Goal: Task Accomplishment & Management: Use online tool/utility

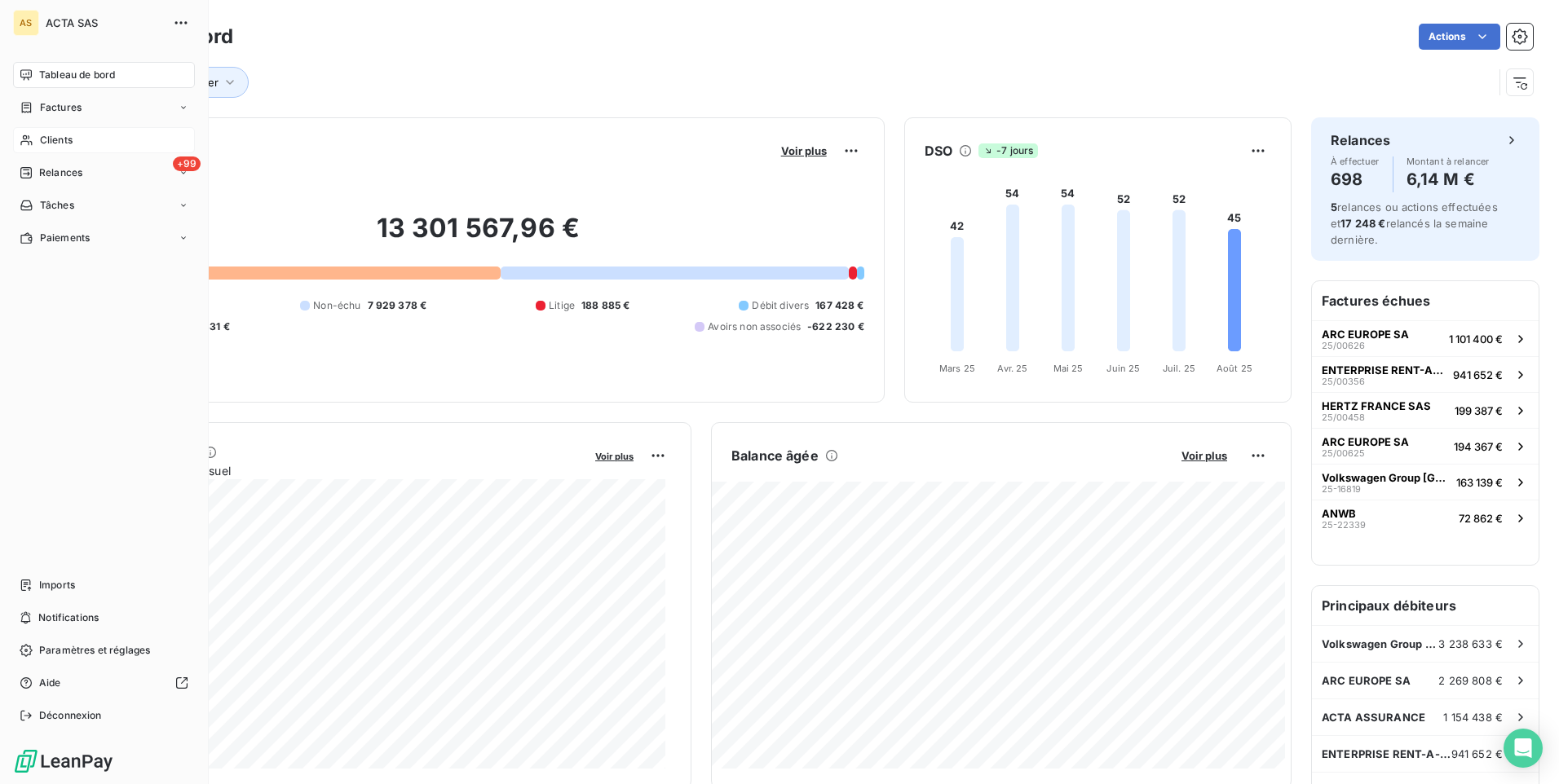
click at [37, 144] on div "Clients" at bounding box center [104, 140] width 182 height 26
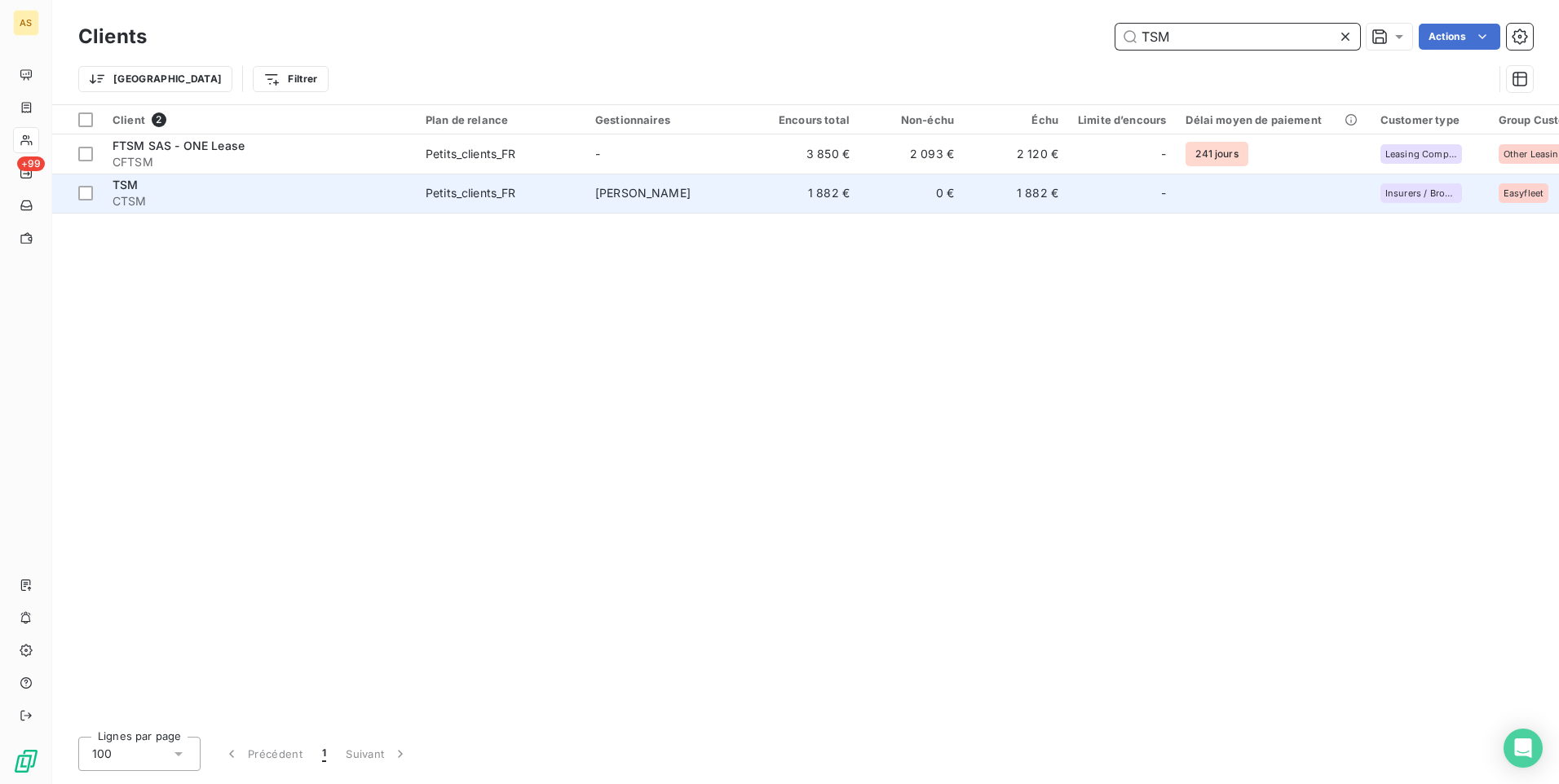
type input "TSM"
click at [732, 188] on td "[PERSON_NAME]" at bounding box center [670, 193] width 169 height 39
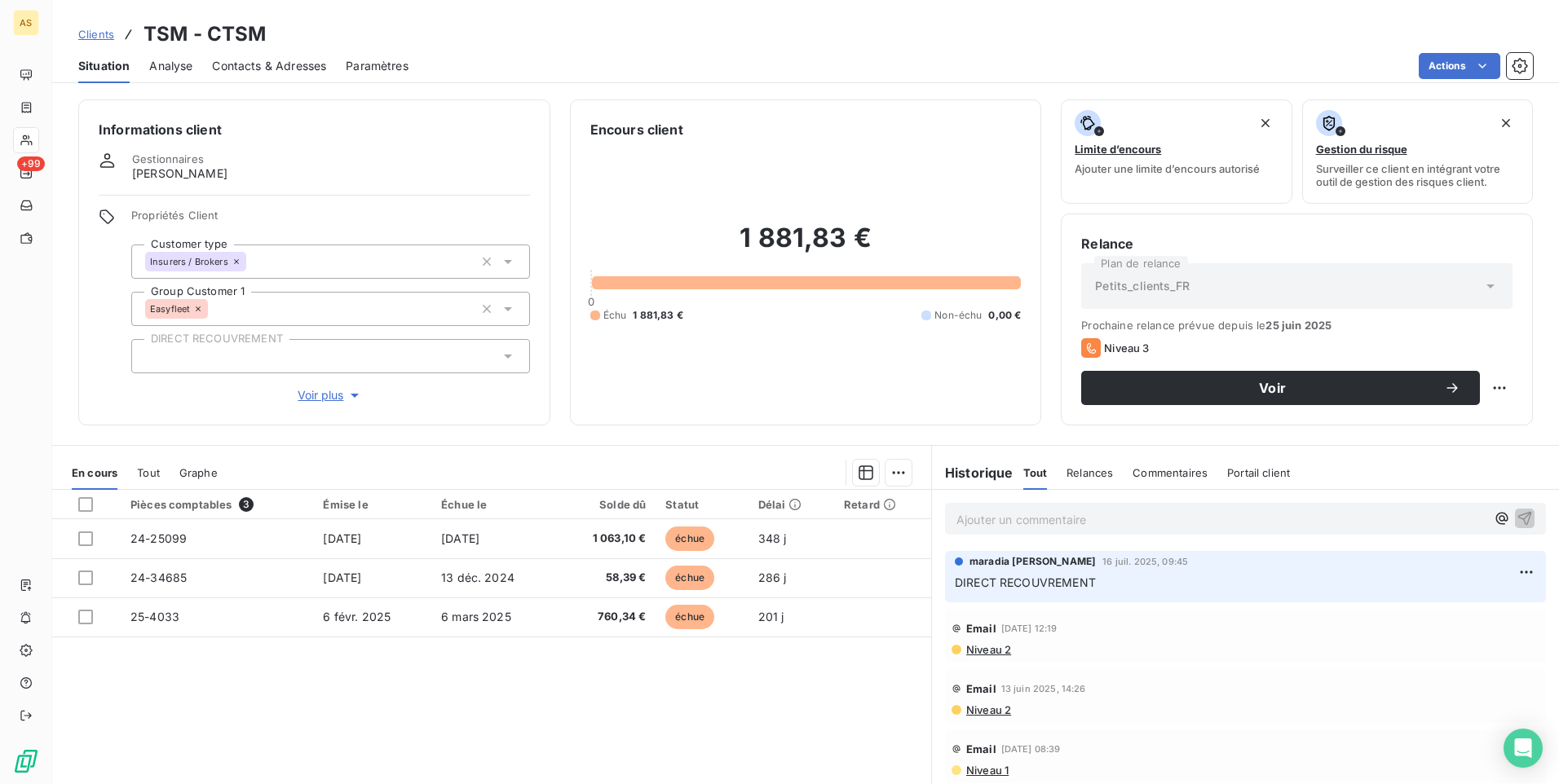
click at [981, 518] on p "Ajouter un commentaire ﻿" at bounding box center [1221, 519] width 529 height 20
click at [970, 523] on p "Ajouter un commentaire ﻿" at bounding box center [1221, 519] width 529 height 20
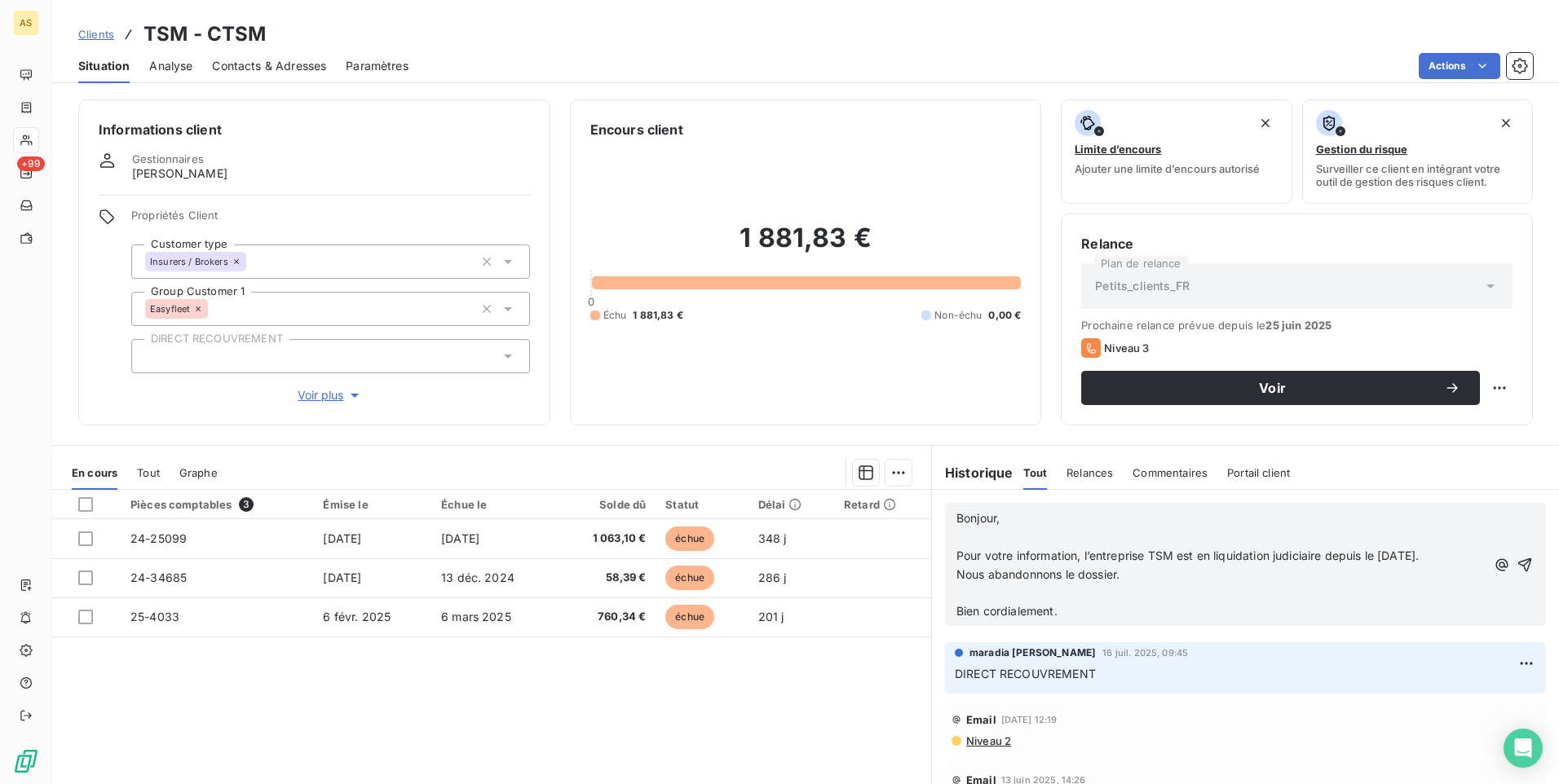
click at [946, 515] on div "Bonjour, ﻿ Pour votre information, l’entreprise TSM est en liquidation judiciai…" at bounding box center [1245, 564] width 601 height 123
click at [956, 521] on span "Bonjour," at bounding box center [977, 518] width 43 height 14
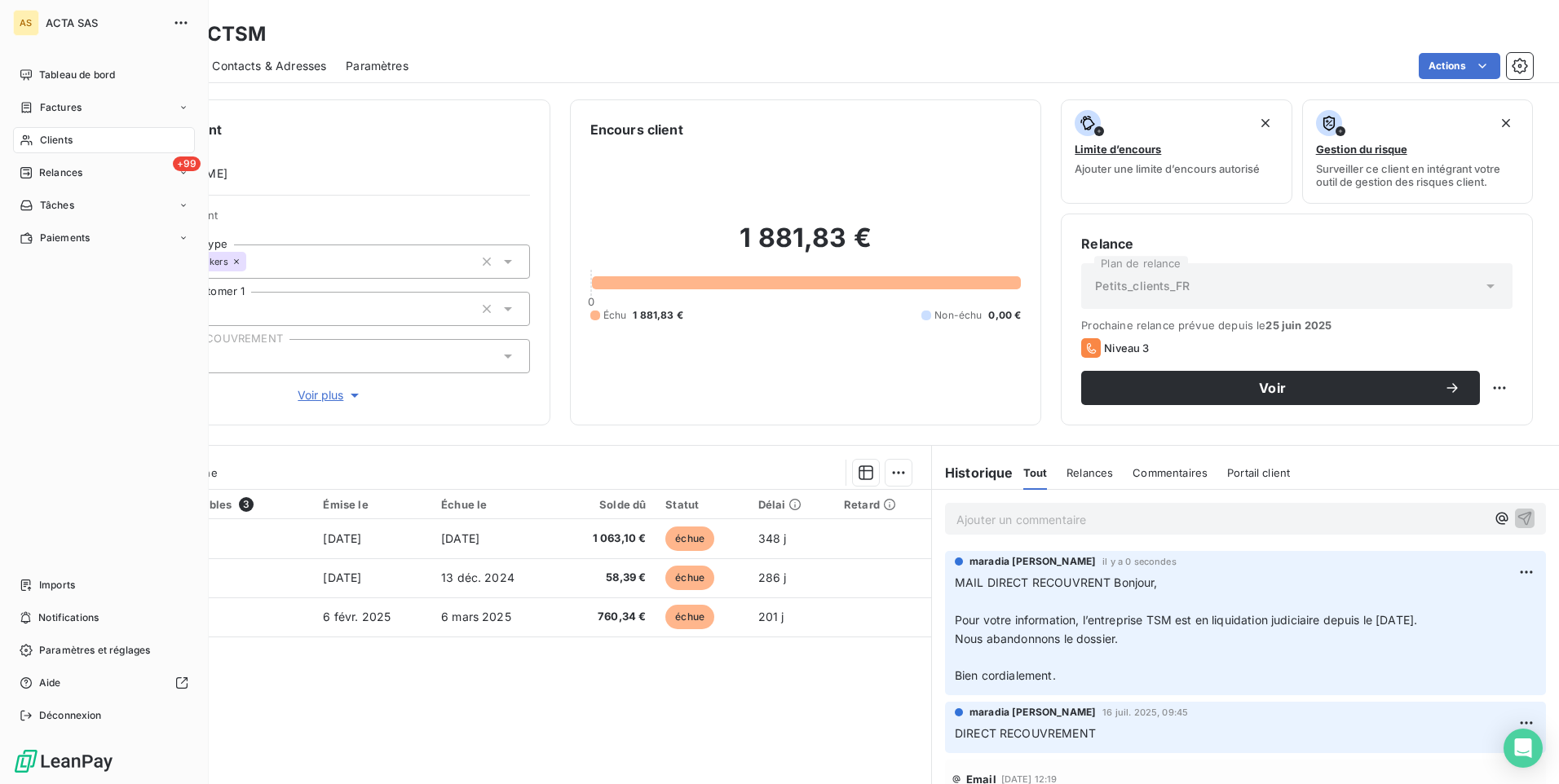
click at [79, 132] on div "Clients" at bounding box center [104, 140] width 182 height 26
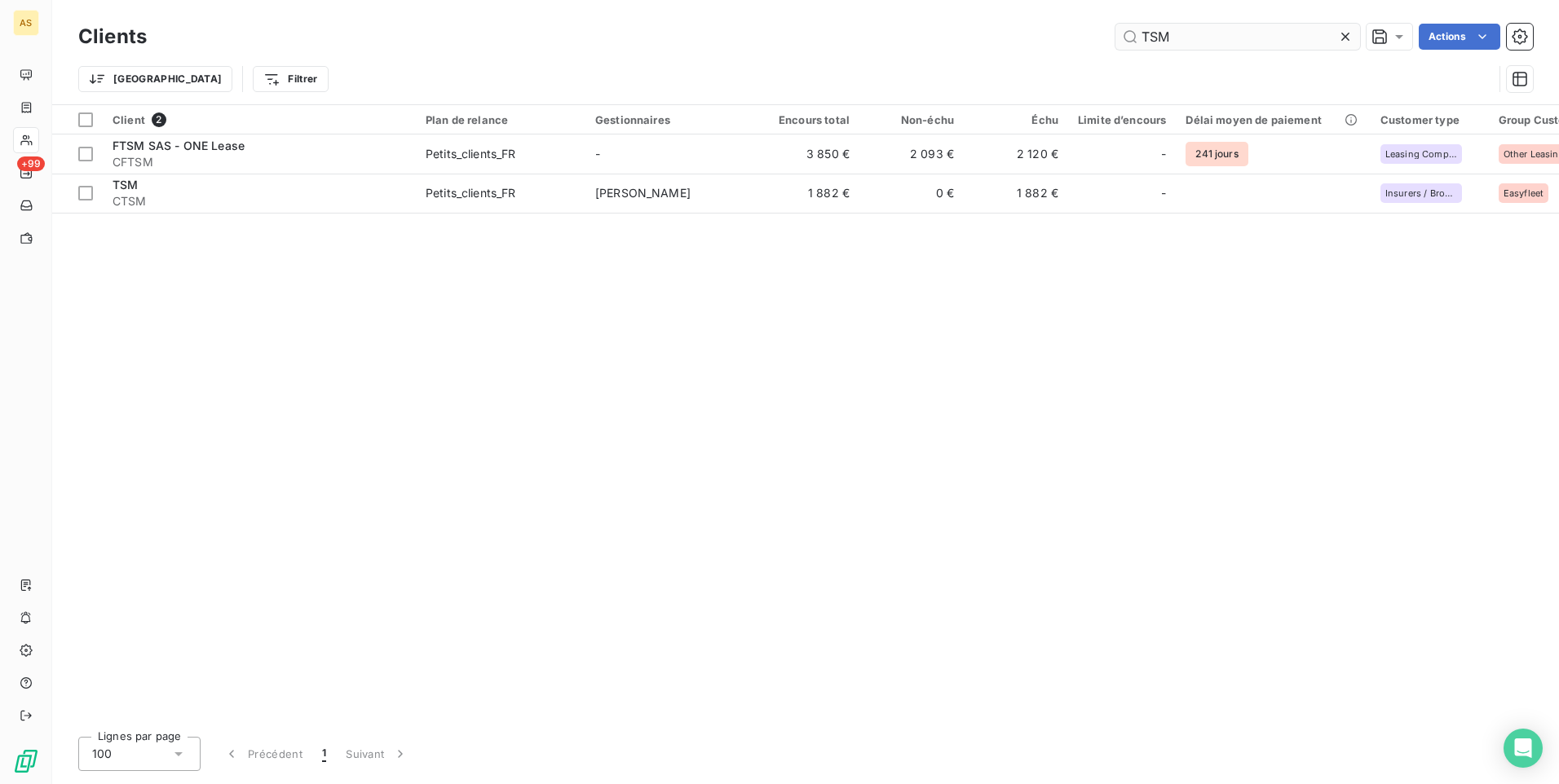
click at [1342, 40] on icon at bounding box center [1344, 36] width 16 height 16
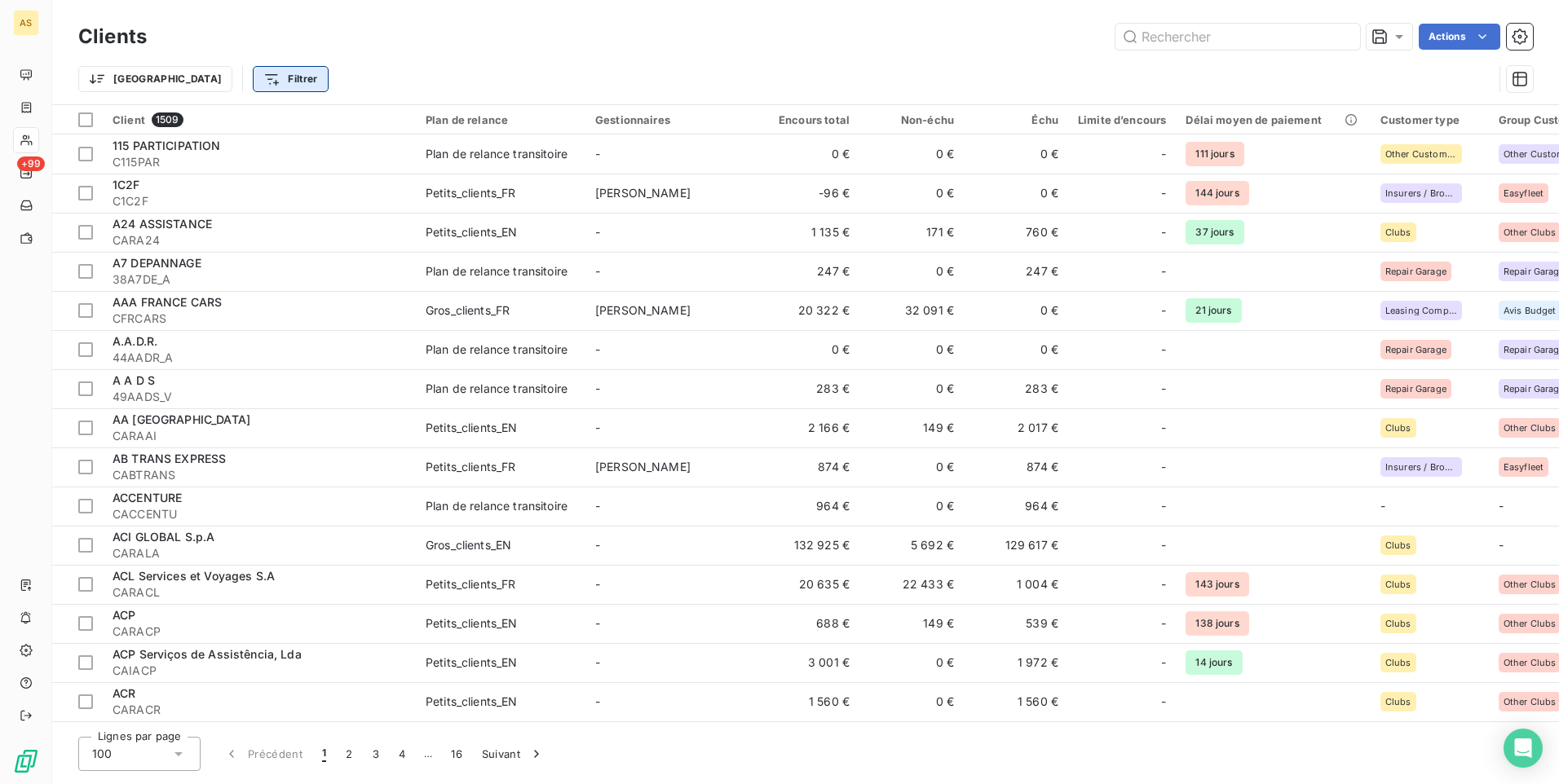
click at [237, 79] on html "AS +99 Clients Actions Trier Filtrer Client 1509 Plan de relance Gestionnaires …" at bounding box center [780, 392] width 1559 height 784
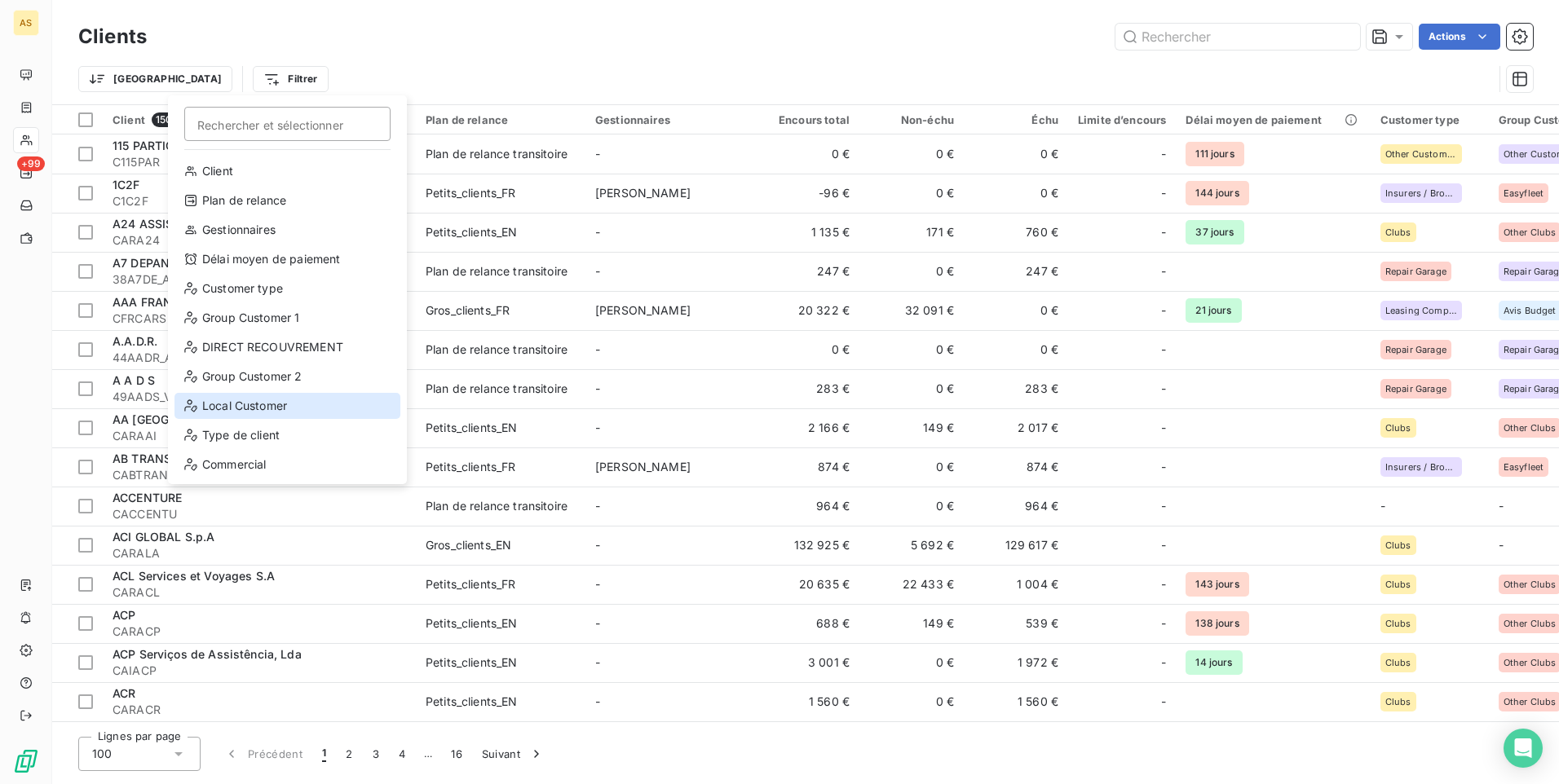
click at [242, 403] on div "Local Customer" at bounding box center [288, 405] width 226 height 26
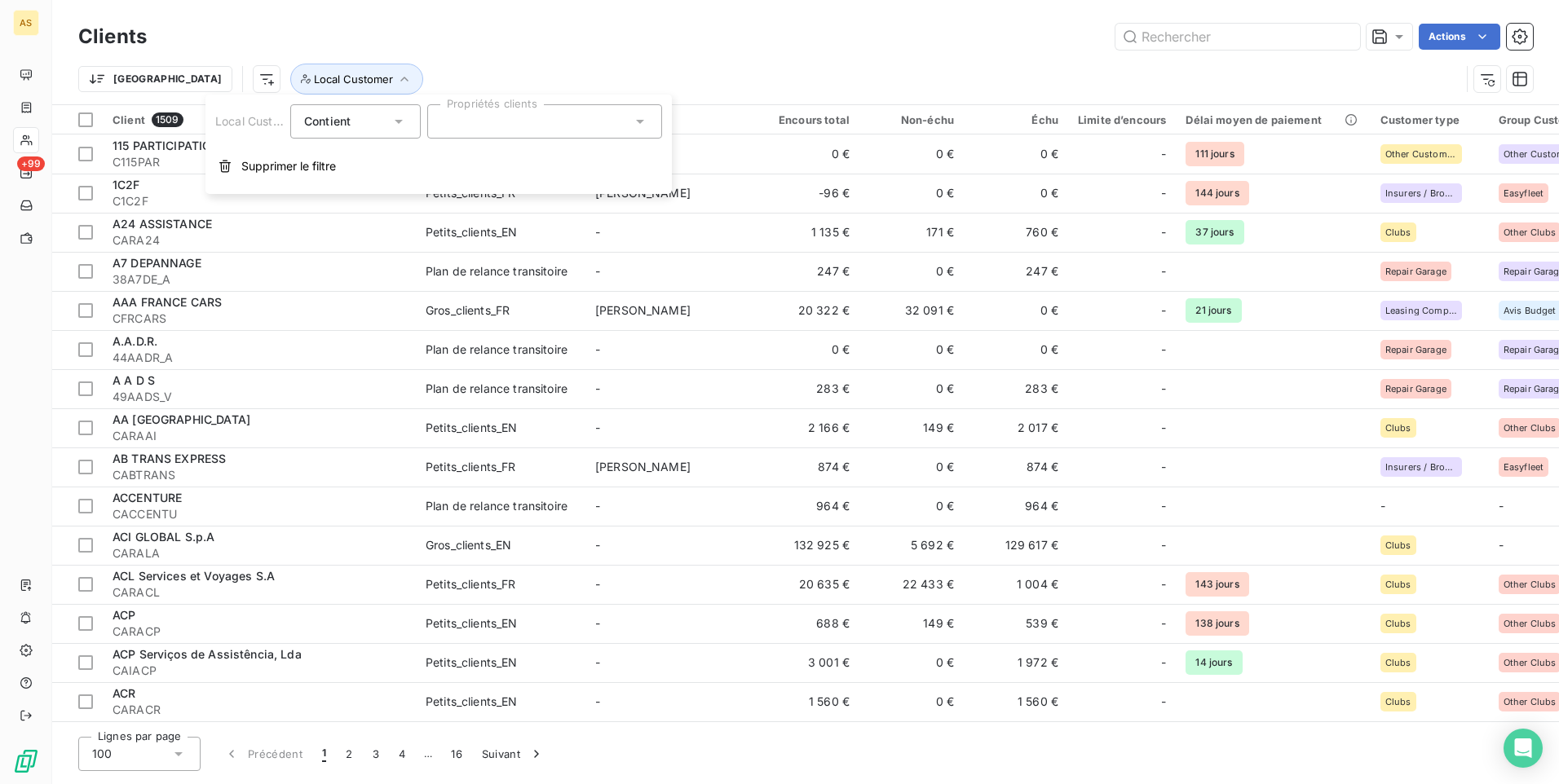
drag, startPoint x: 637, startPoint y: 124, endPoint x: 620, endPoint y: 138, distance: 22.0
click at [637, 124] on icon at bounding box center [640, 121] width 16 height 16
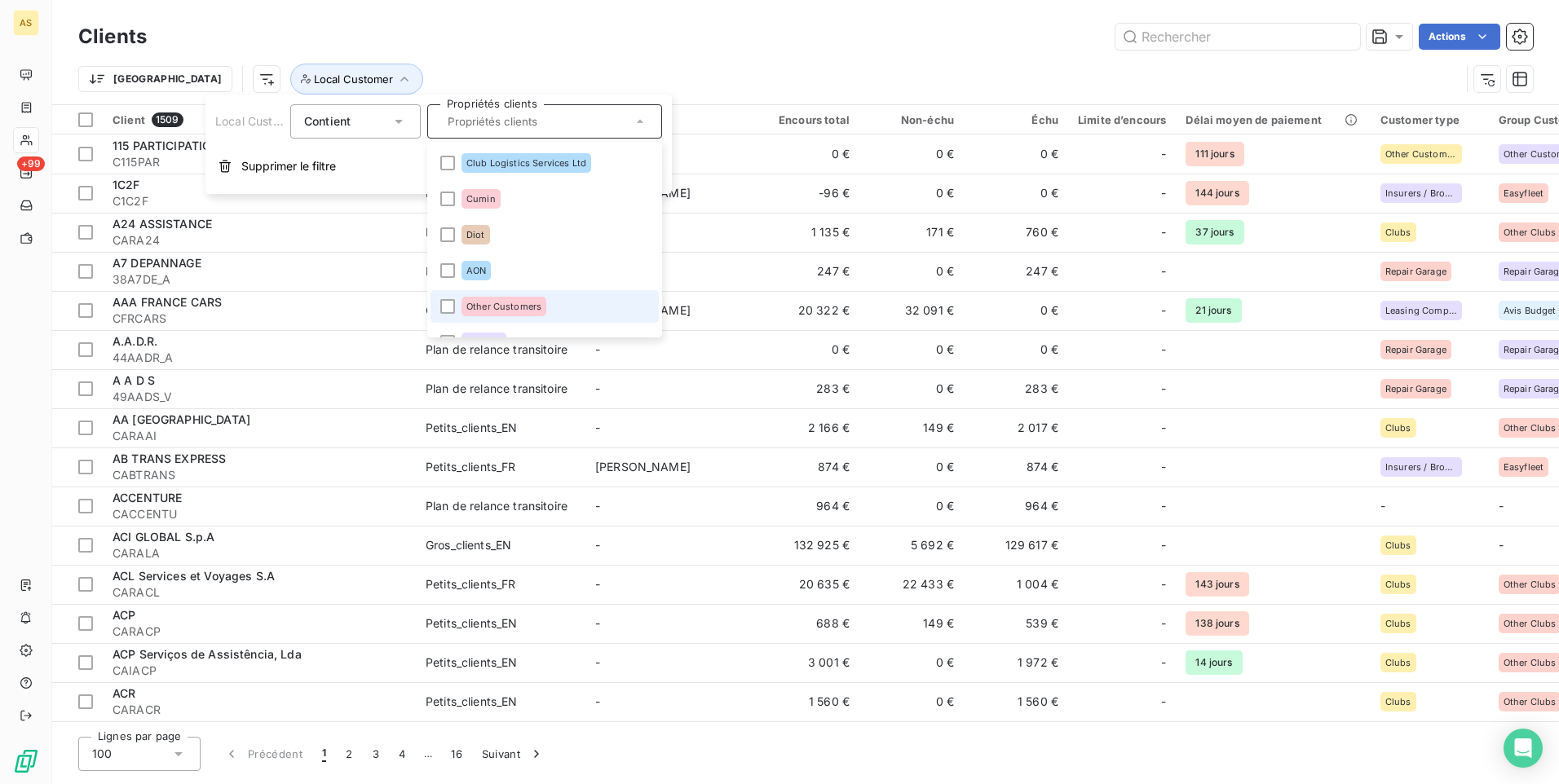
scroll to position [570, 0]
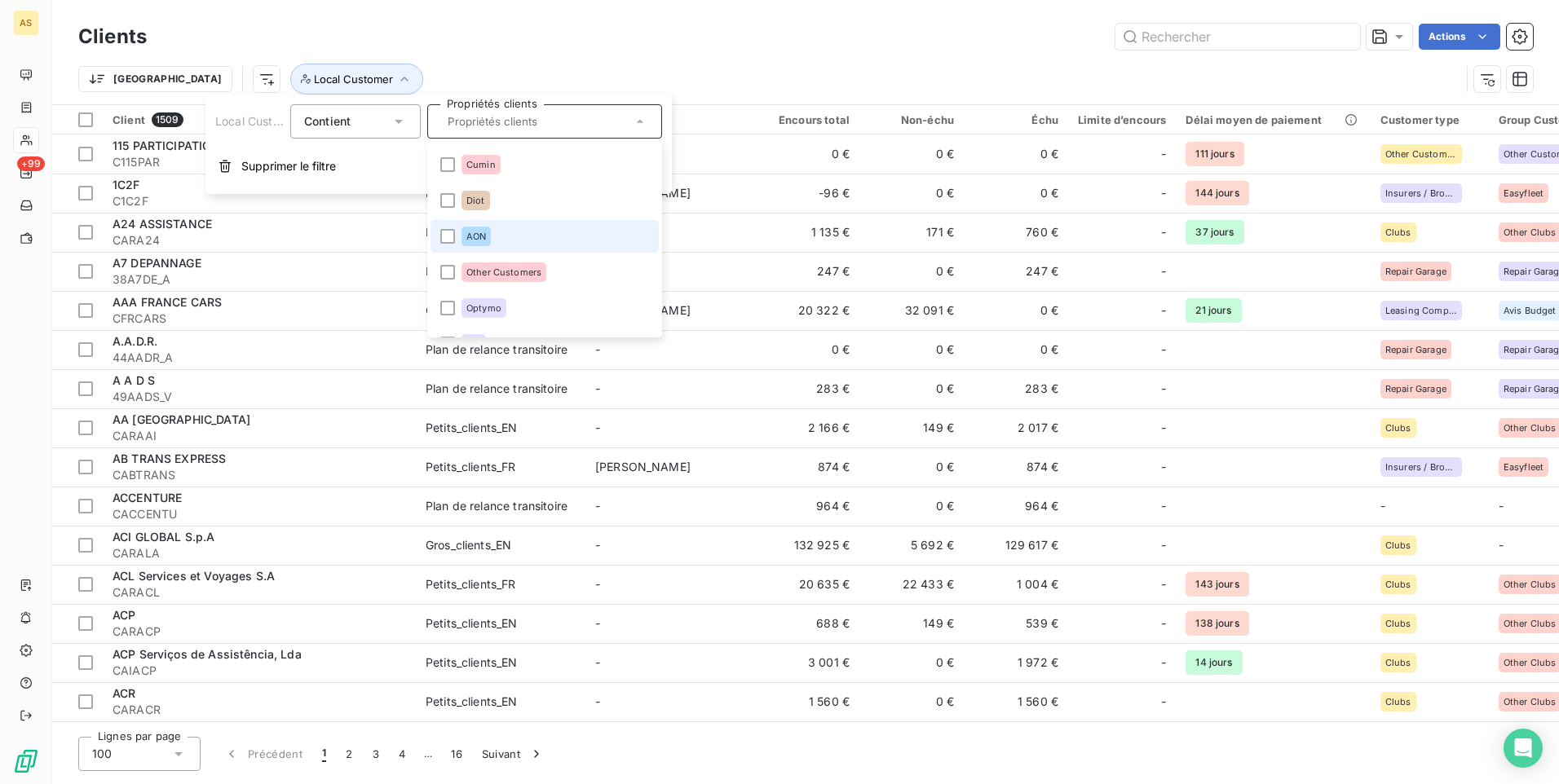
click at [457, 238] on li "AON" at bounding box center [545, 237] width 228 height 32
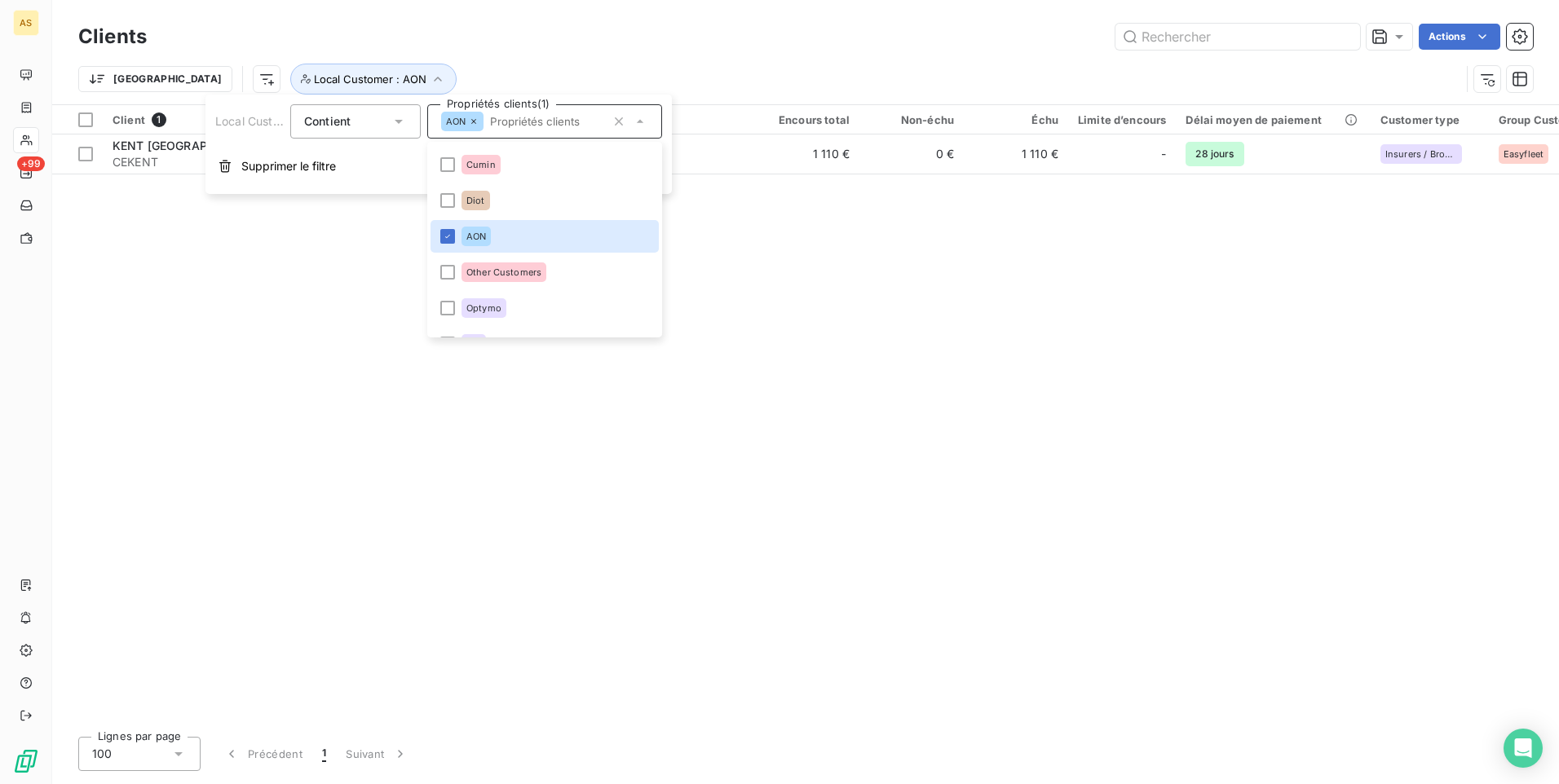
click at [136, 293] on div "Client 1 Plan de relance Gestionnaires Encours total Non-échu Échu Limite d’enc…" at bounding box center [805, 414] width 1507 height 619
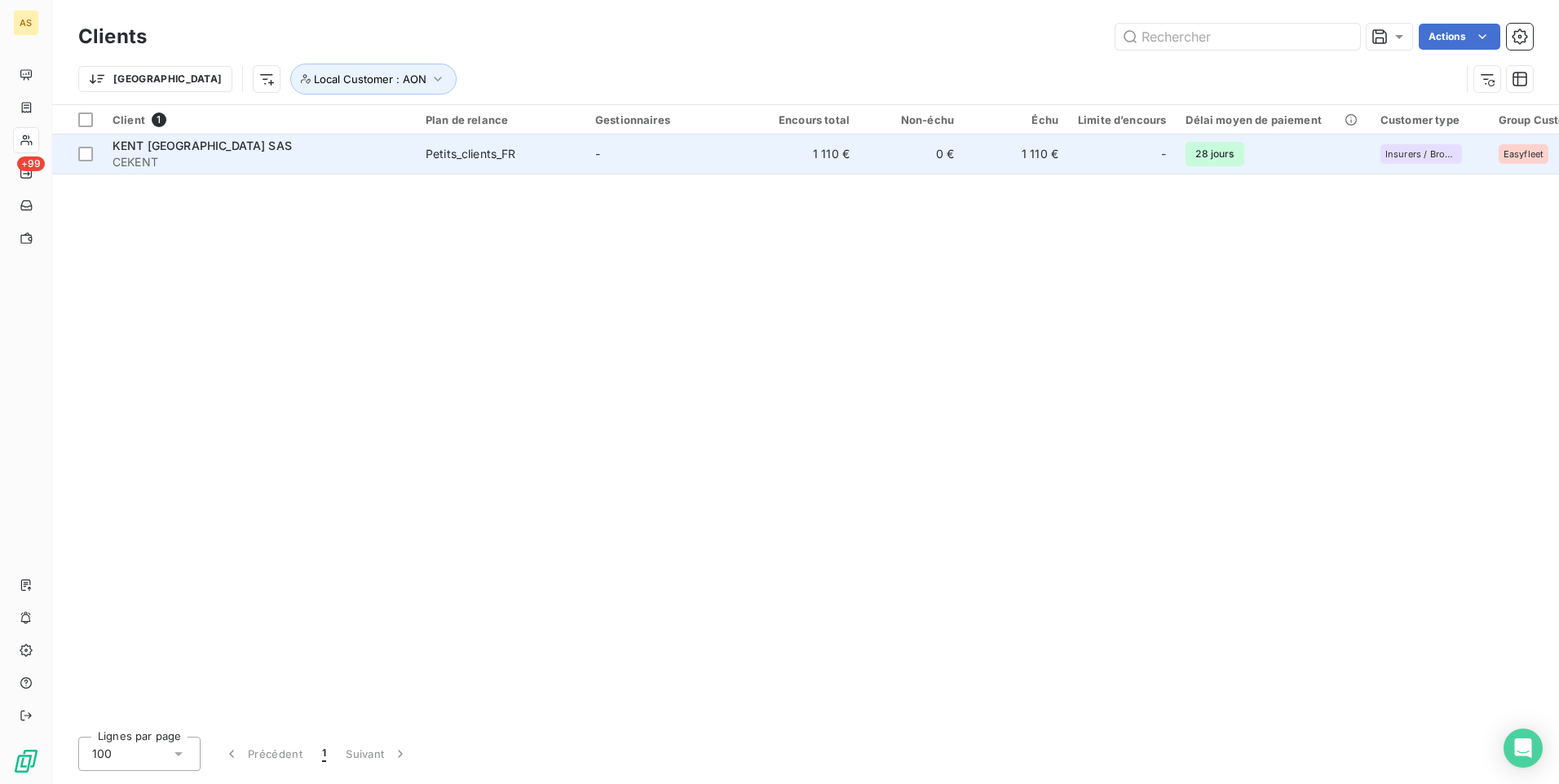
click at [408, 154] on td "KENT [GEOGRAPHIC_DATA] SAS CEKENT" at bounding box center [259, 153] width 313 height 39
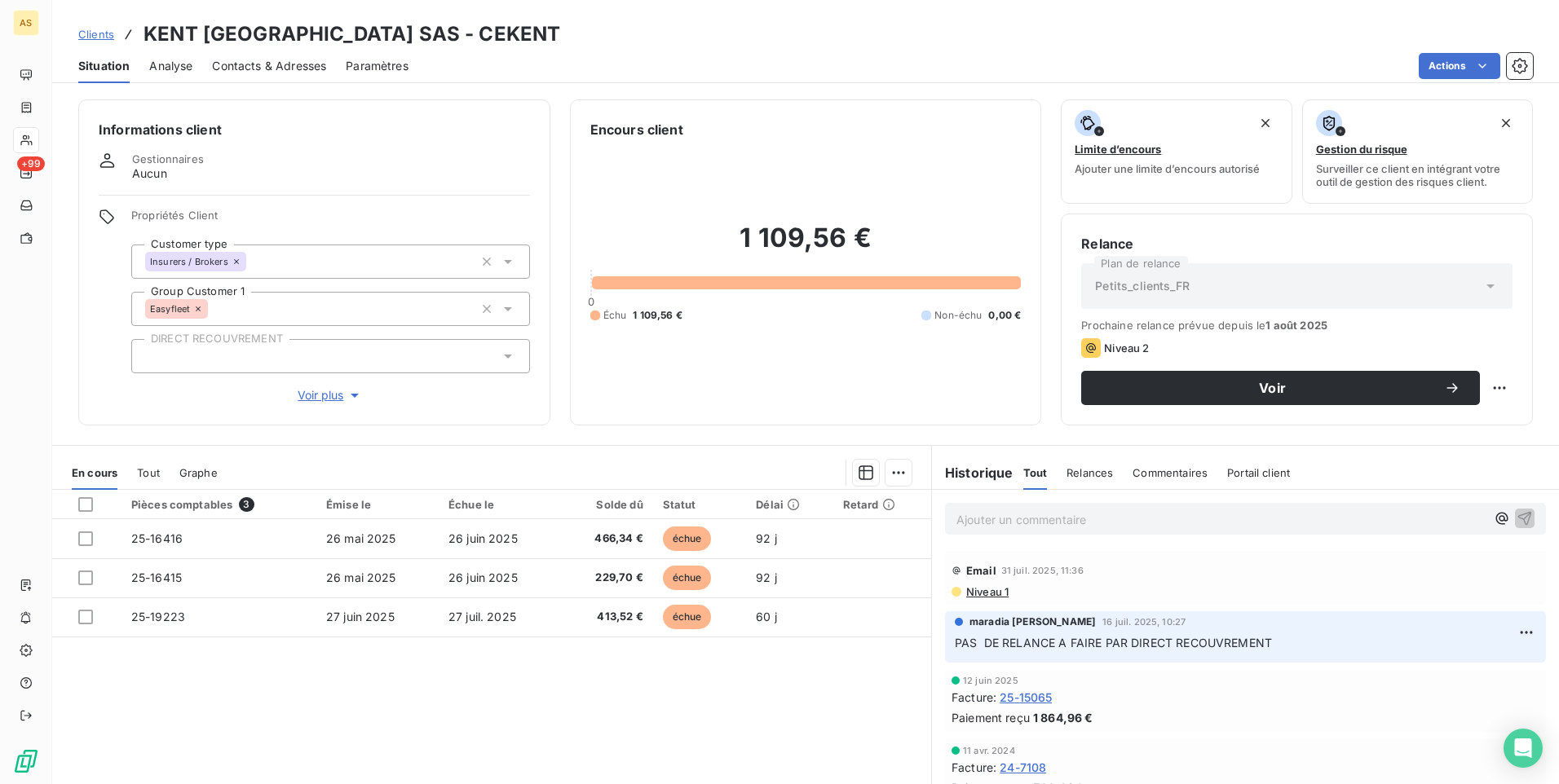
scroll to position [68, 0]
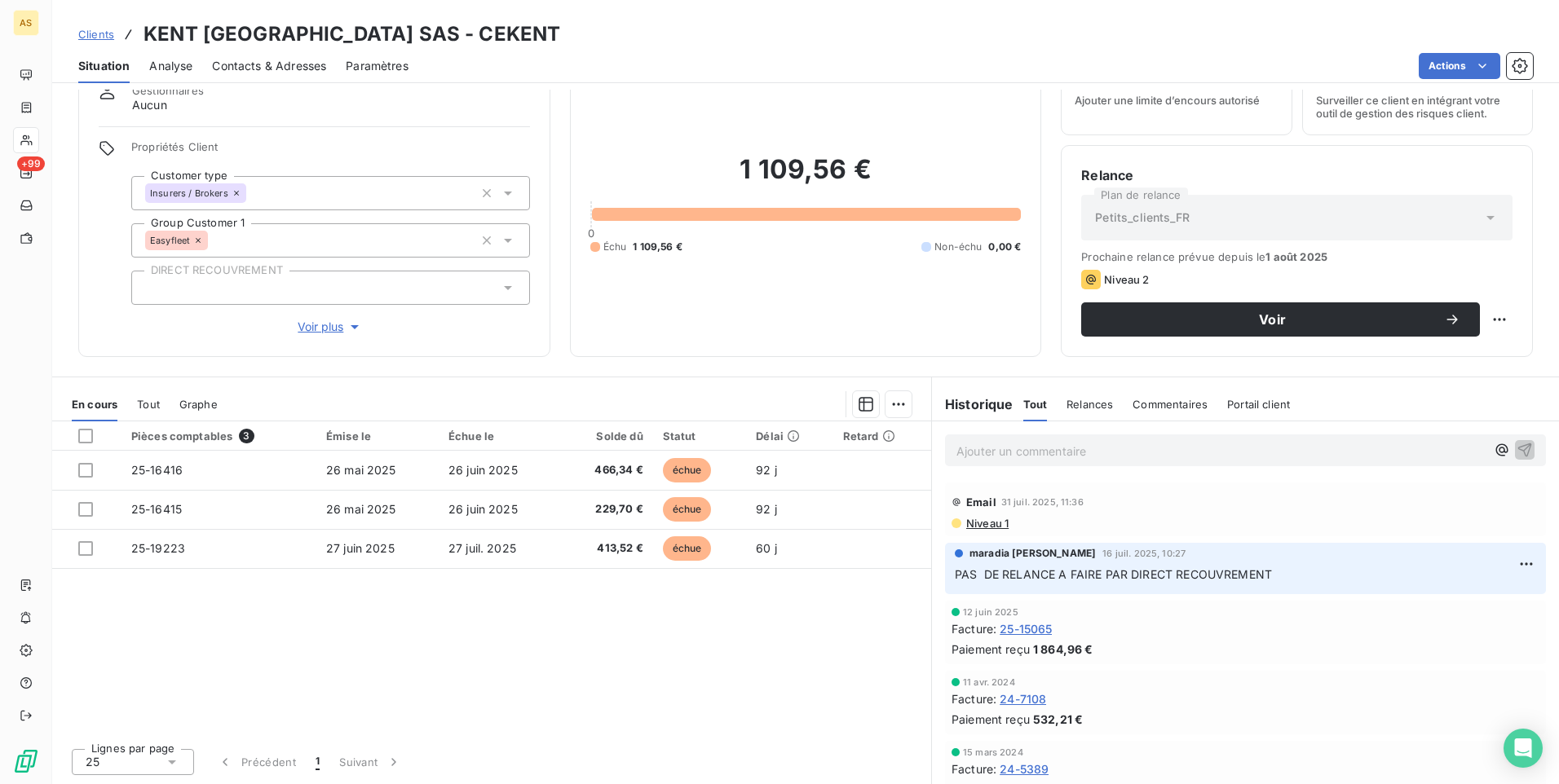
click at [104, 31] on span "Clients" at bounding box center [96, 34] width 36 height 13
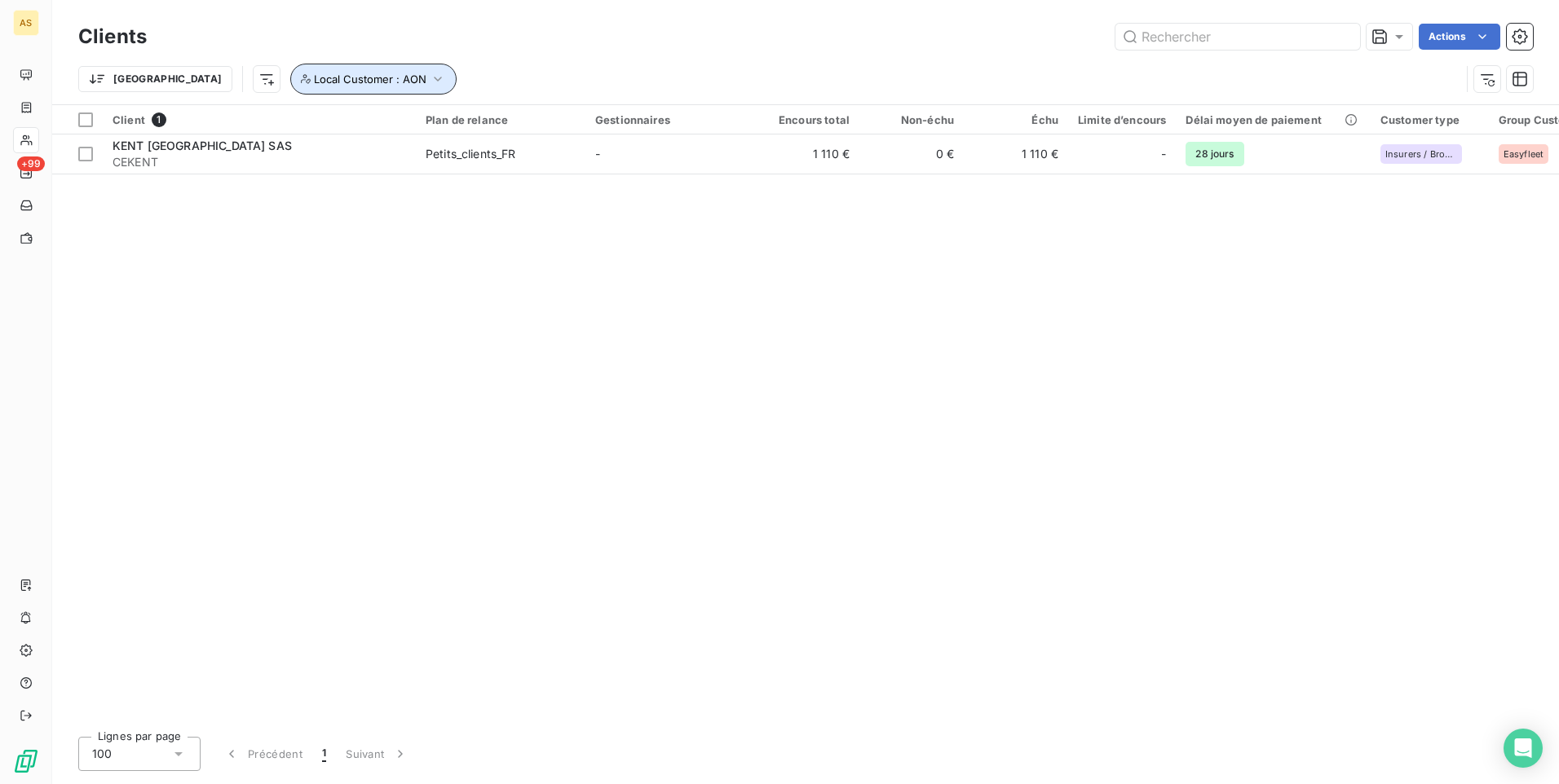
click at [430, 78] on icon "button" at bounding box center [437, 79] width 16 height 16
click at [638, 125] on icon at bounding box center [640, 121] width 16 height 16
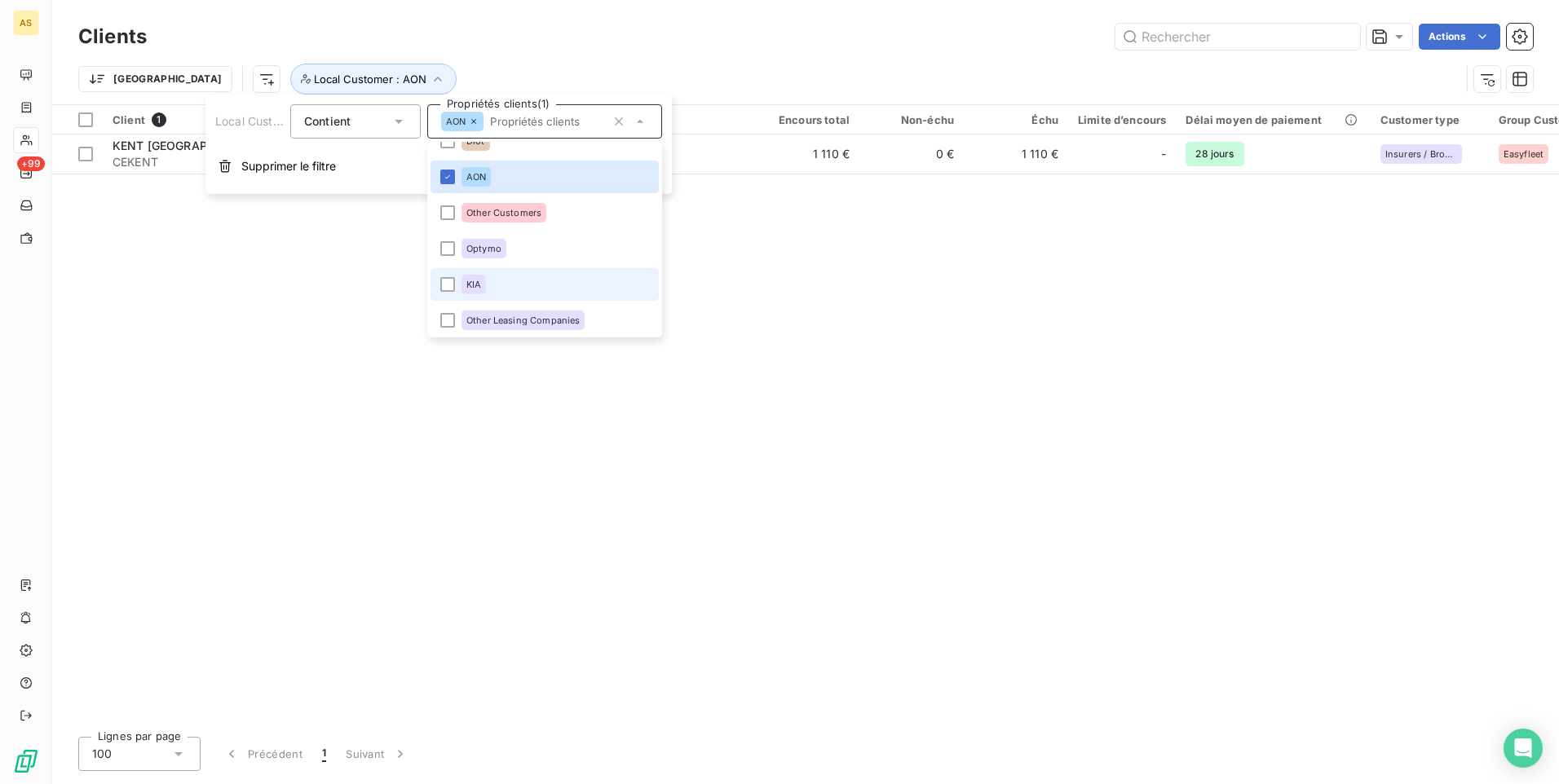
scroll to position [649, 0]
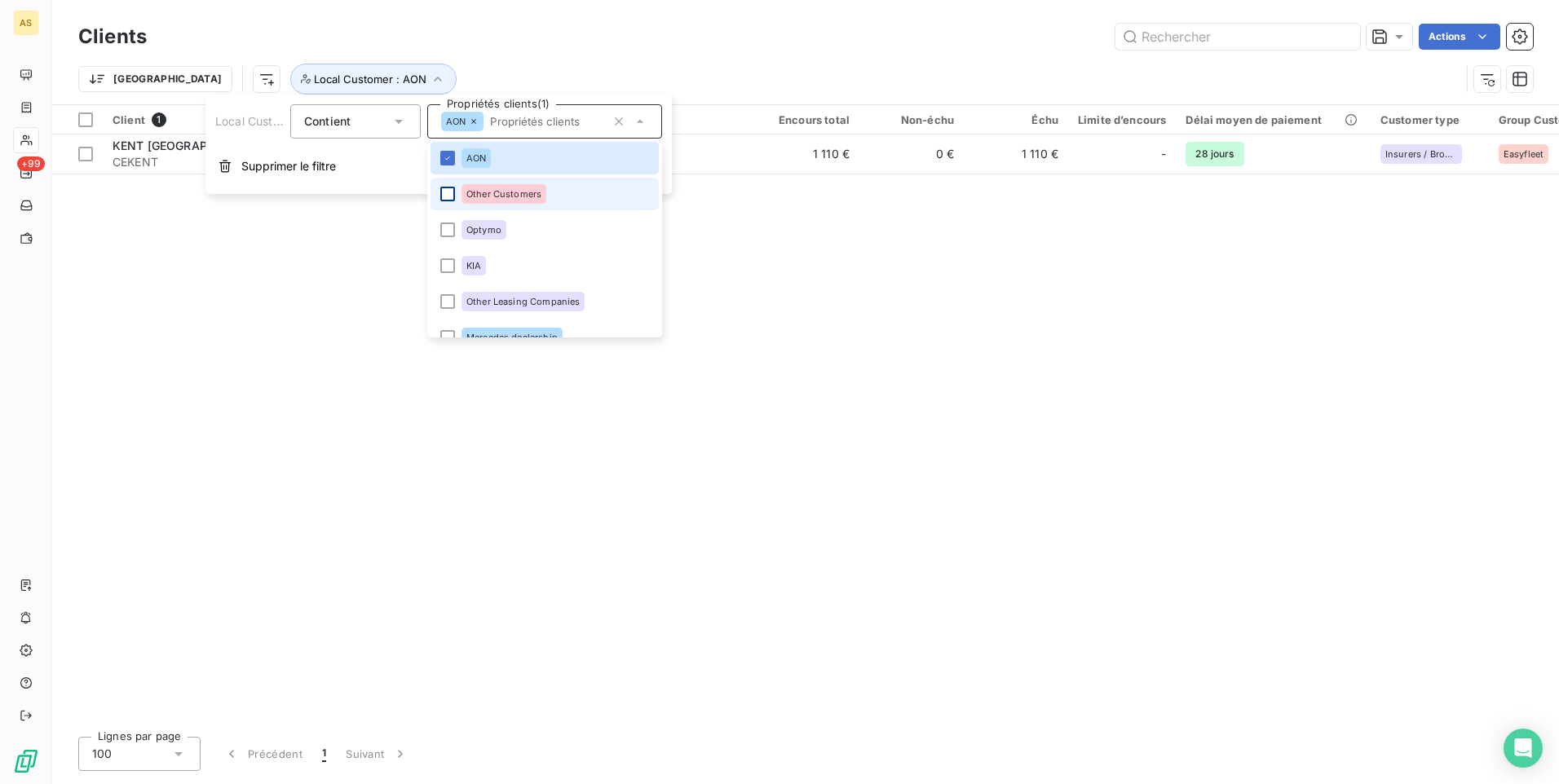
click at [453, 190] on div at bounding box center [447, 193] width 14 height 14
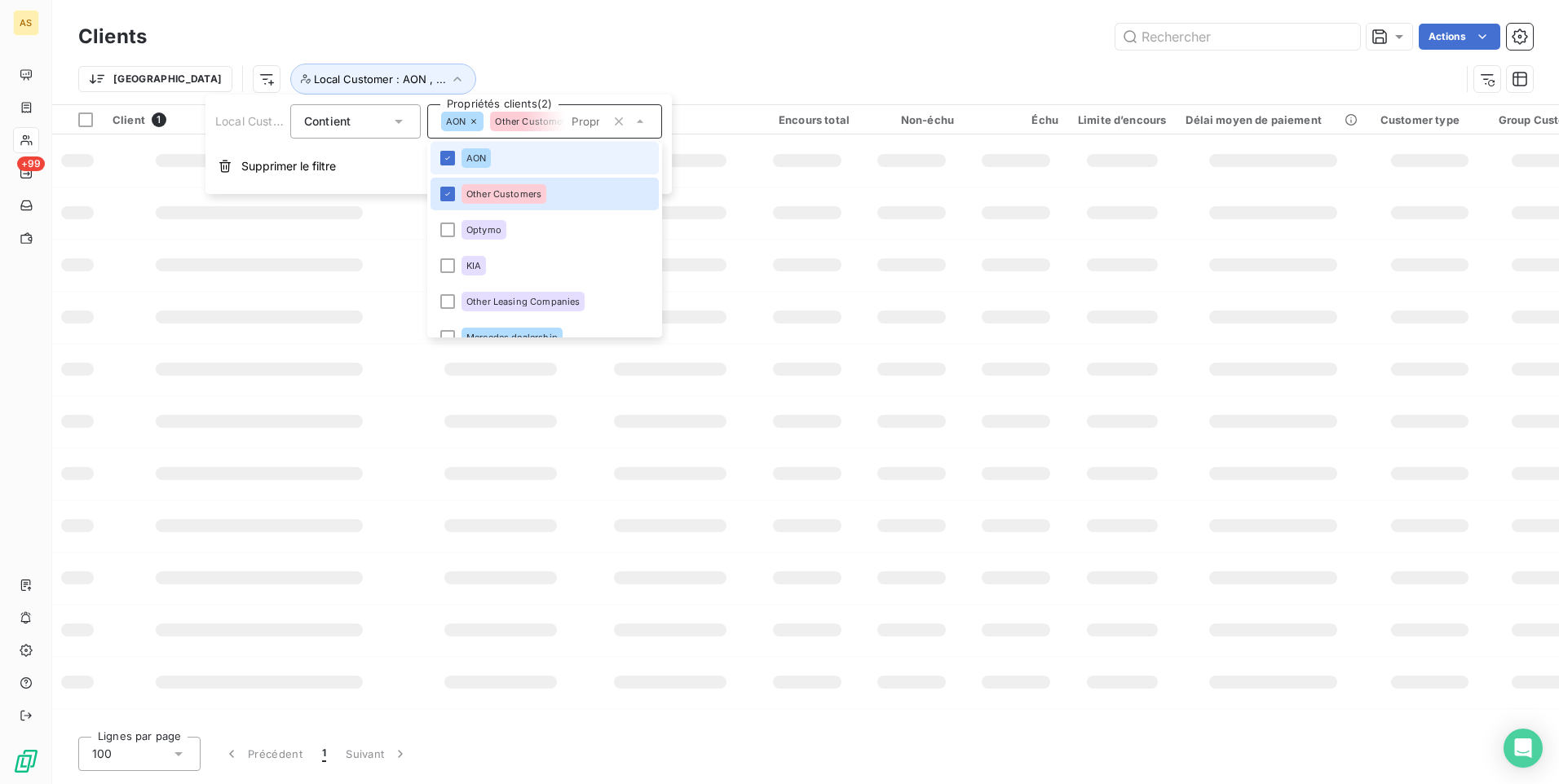
click at [452, 148] on li "AON" at bounding box center [545, 158] width 228 height 32
click at [449, 156] on div at bounding box center [447, 158] width 14 height 14
click at [440, 156] on div at bounding box center [447, 158] width 14 height 14
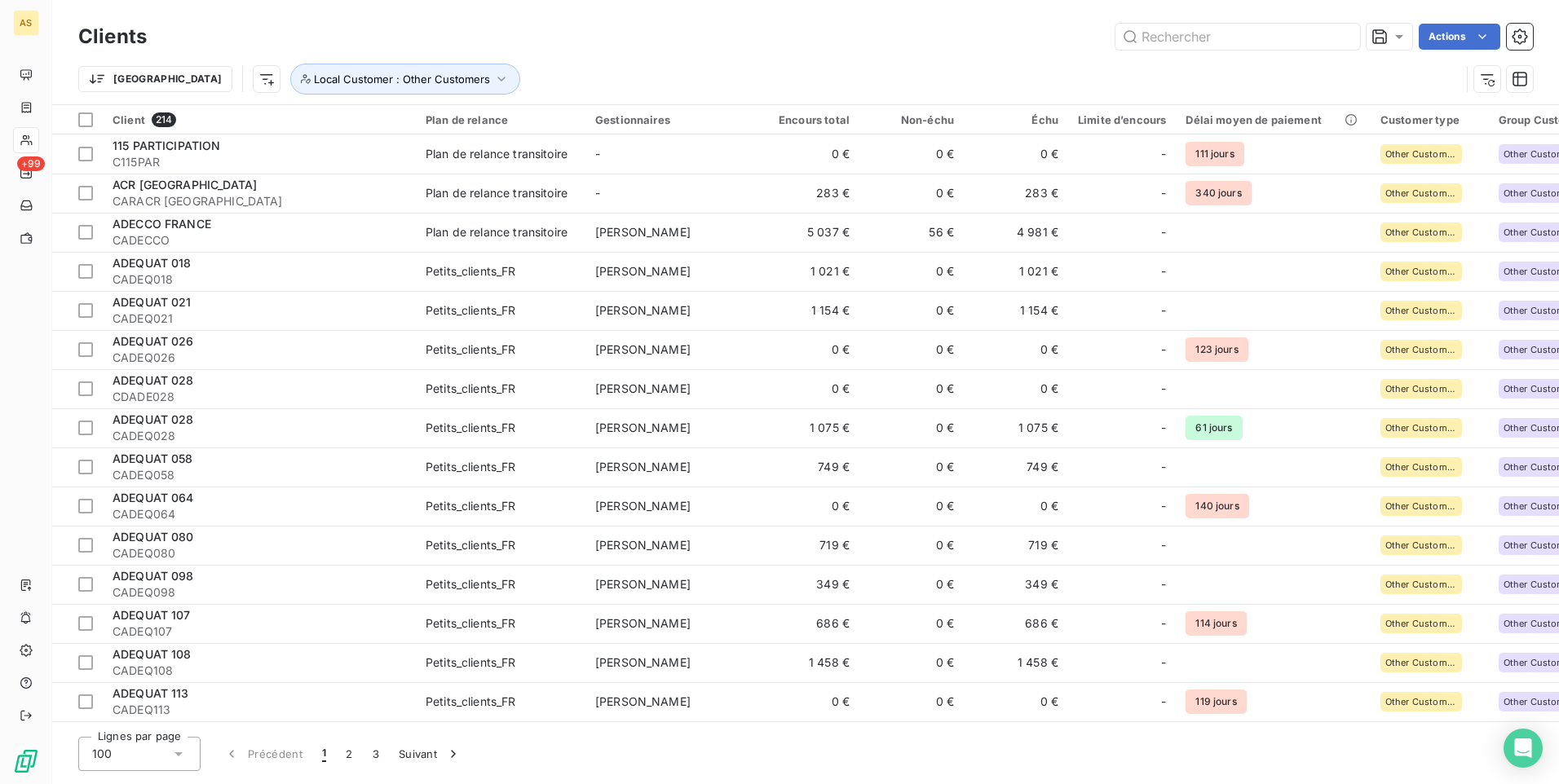
click at [558, 33] on div "Actions" at bounding box center [849, 36] width 1366 height 26
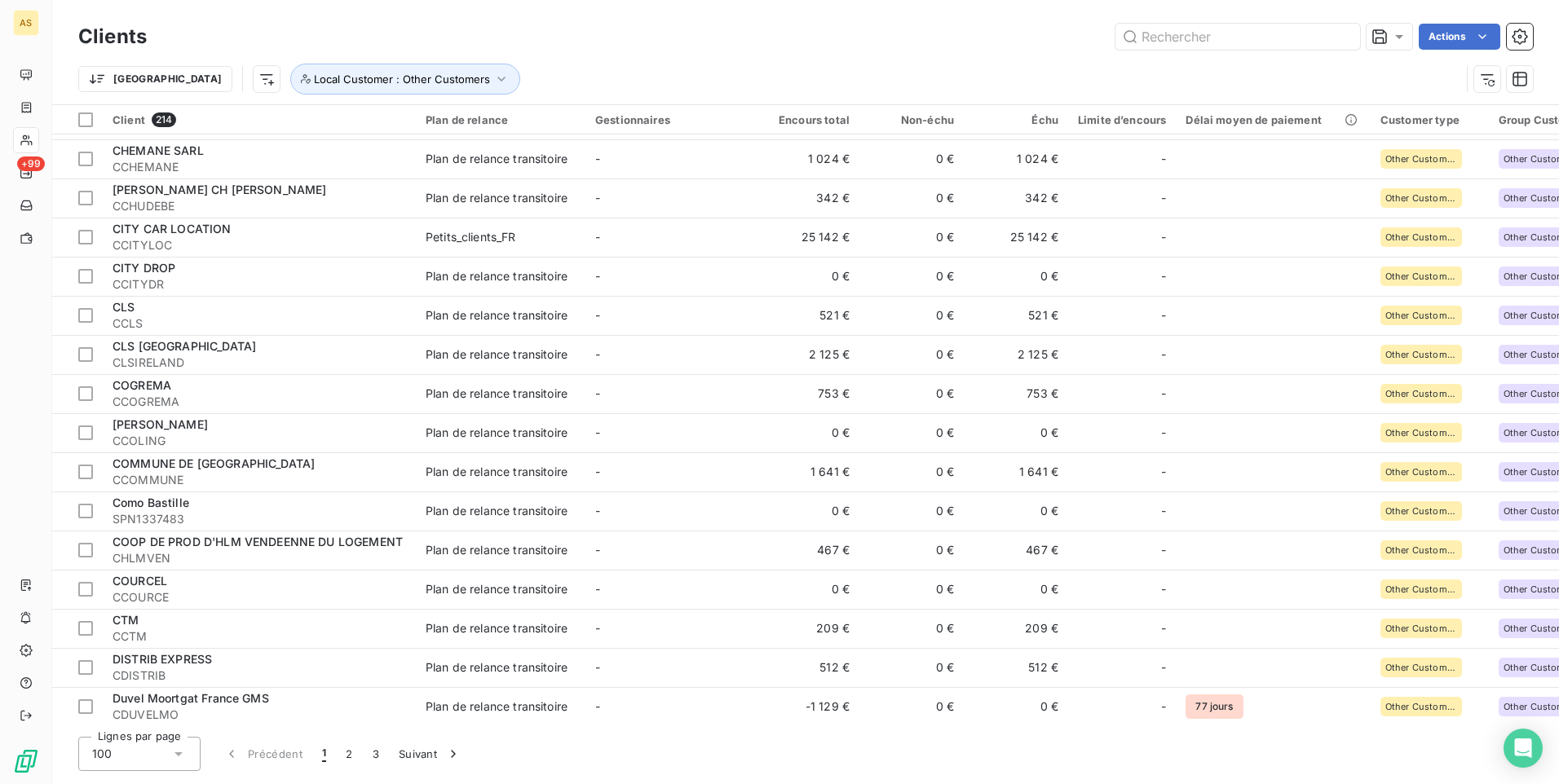
scroll to position [1618, 0]
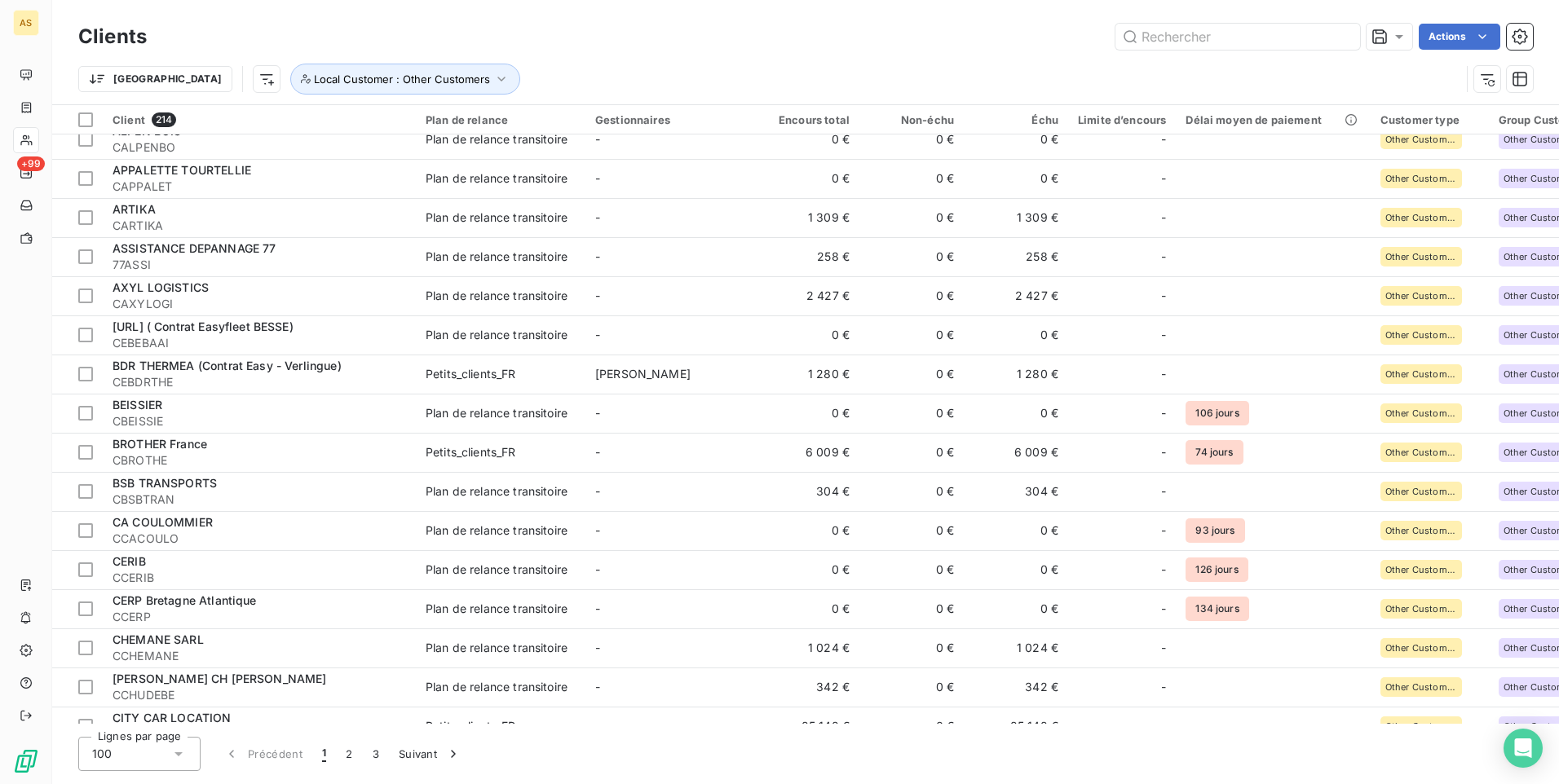
click at [595, 201] on td "-" at bounding box center [670, 217] width 169 height 39
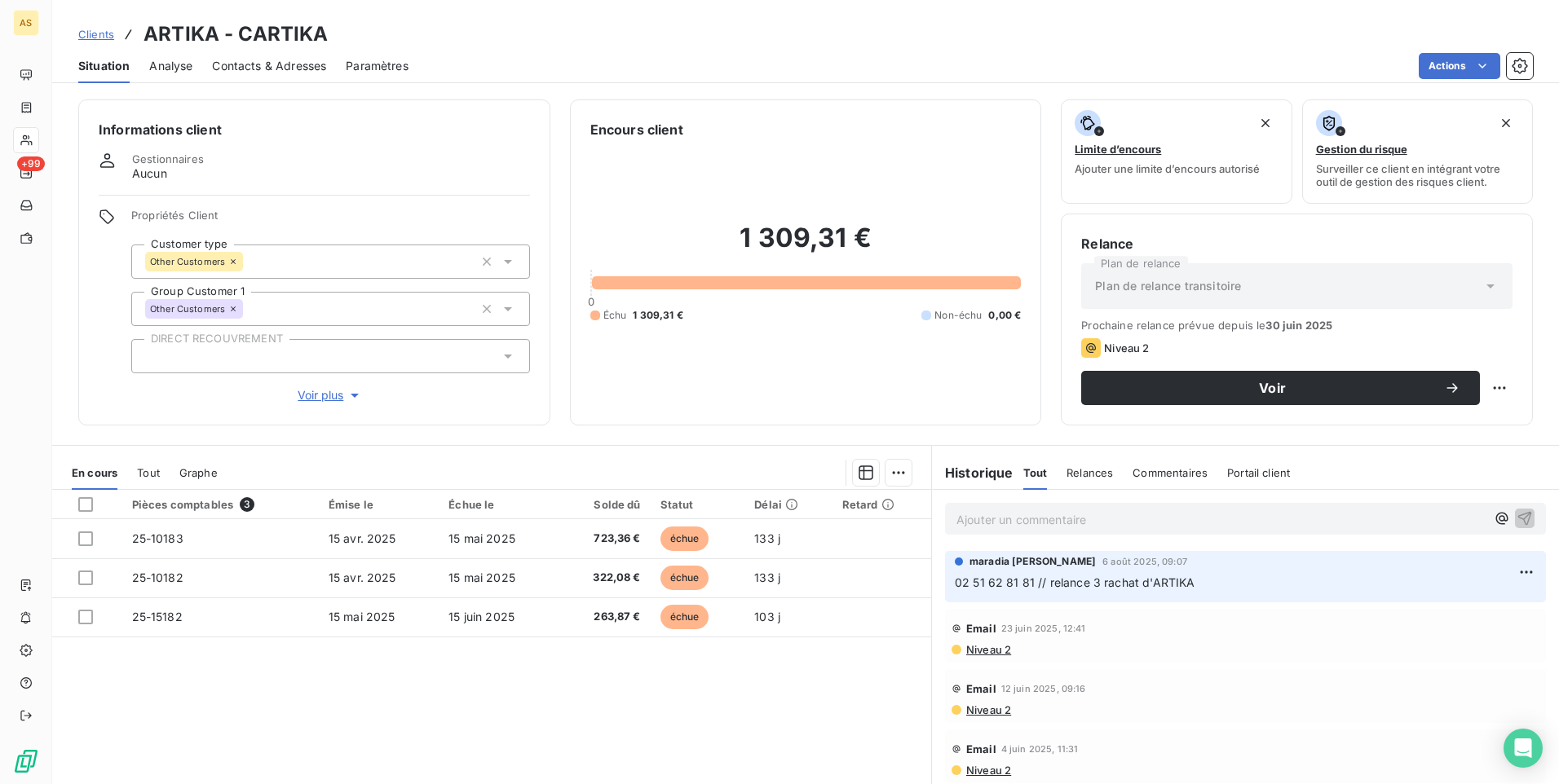
click at [575, 258] on div "Encours client 1 309,31 € 0 Échu 1 309,31 € Non-échu 0,00 €" at bounding box center [805, 262] width 472 height 326
click at [573, 258] on div "Encours client 1 309,31 € 0 Échu 1 309,31 € Non-échu 0,00 €" at bounding box center [805, 262] width 472 height 326
click at [578, 253] on div "Encours client 1 309,31 € 0 Échu 1 309,31 € Non-échu 0,00 €" at bounding box center [805, 262] width 472 height 326
click at [581, 258] on div "Encours client 1 309,31 € 0 Échu 1 309,31 € Non-échu 0,00 €" at bounding box center [805, 262] width 472 height 326
click at [581, 261] on div "Encours client 1 309,31 € 0 Échu 1 309,31 € Non-échu 0,00 €" at bounding box center [805, 262] width 472 height 326
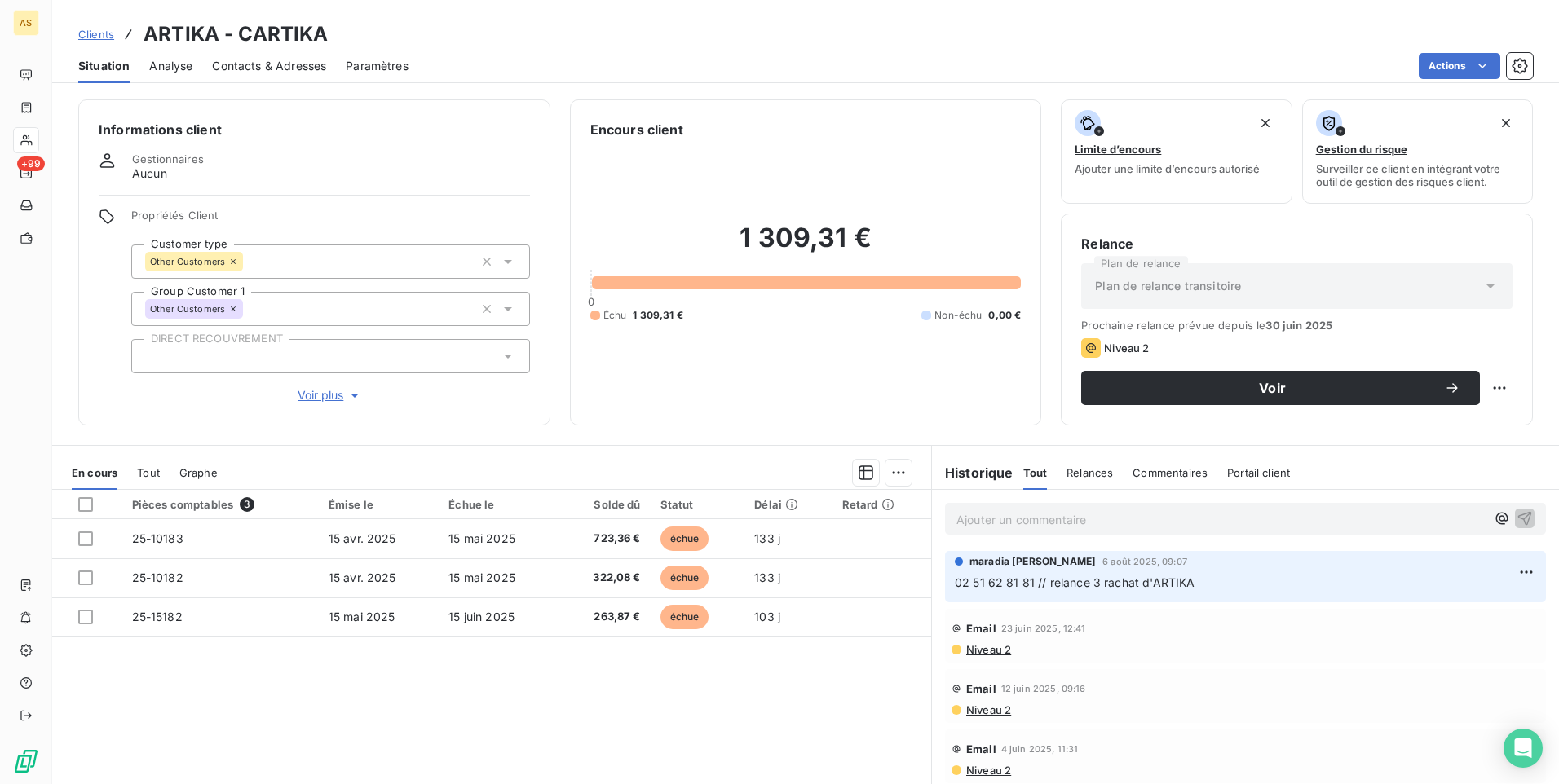
click at [580, 267] on div "Encours client 1 309,31 € 0 Échu 1 309,31 € Non-échu 0,00 €" at bounding box center [805, 262] width 472 height 326
click at [580, 270] on div "Encours client 1 309,31 € 0 Échu 1 309,31 € Non-échu 0,00 €" at bounding box center [805, 262] width 472 height 326
click at [576, 276] on div "Encours client 1 309,31 € 0 Échu 1 309,31 € Non-échu 0,00 €" at bounding box center [805, 262] width 472 height 326
click at [576, 279] on div "Encours client 1 309,31 € 0 Échu 1 309,31 € Non-échu 0,00 €" at bounding box center [805, 262] width 472 height 326
click at [578, 277] on div "Encours client 1 309,31 € 0 Échu 1 309,31 € Non-échu 0,00 €" at bounding box center [805, 262] width 472 height 326
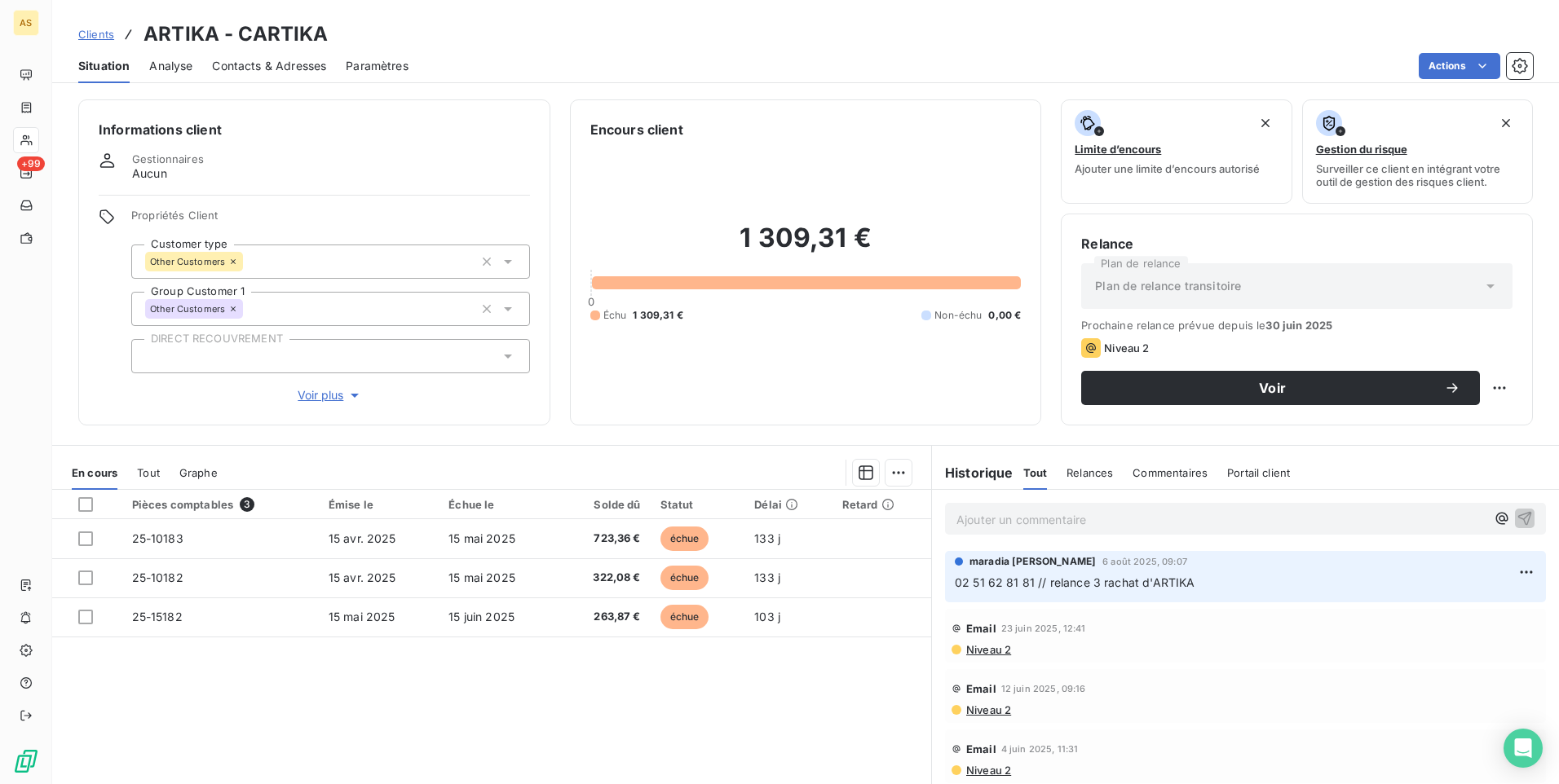
click at [578, 277] on div "Encours client 1 309,31 € 0 Échu 1 309,31 € Non-échu 0,00 €" at bounding box center [805, 262] width 472 height 326
drag, startPoint x: 568, startPoint y: 303, endPoint x: 560, endPoint y: 240, distance: 63.5
click at [560, 240] on div "Informations client Gestionnaires Aucun Propriétés Client Customer type Other C…" at bounding box center [805, 262] width 1507 height 326
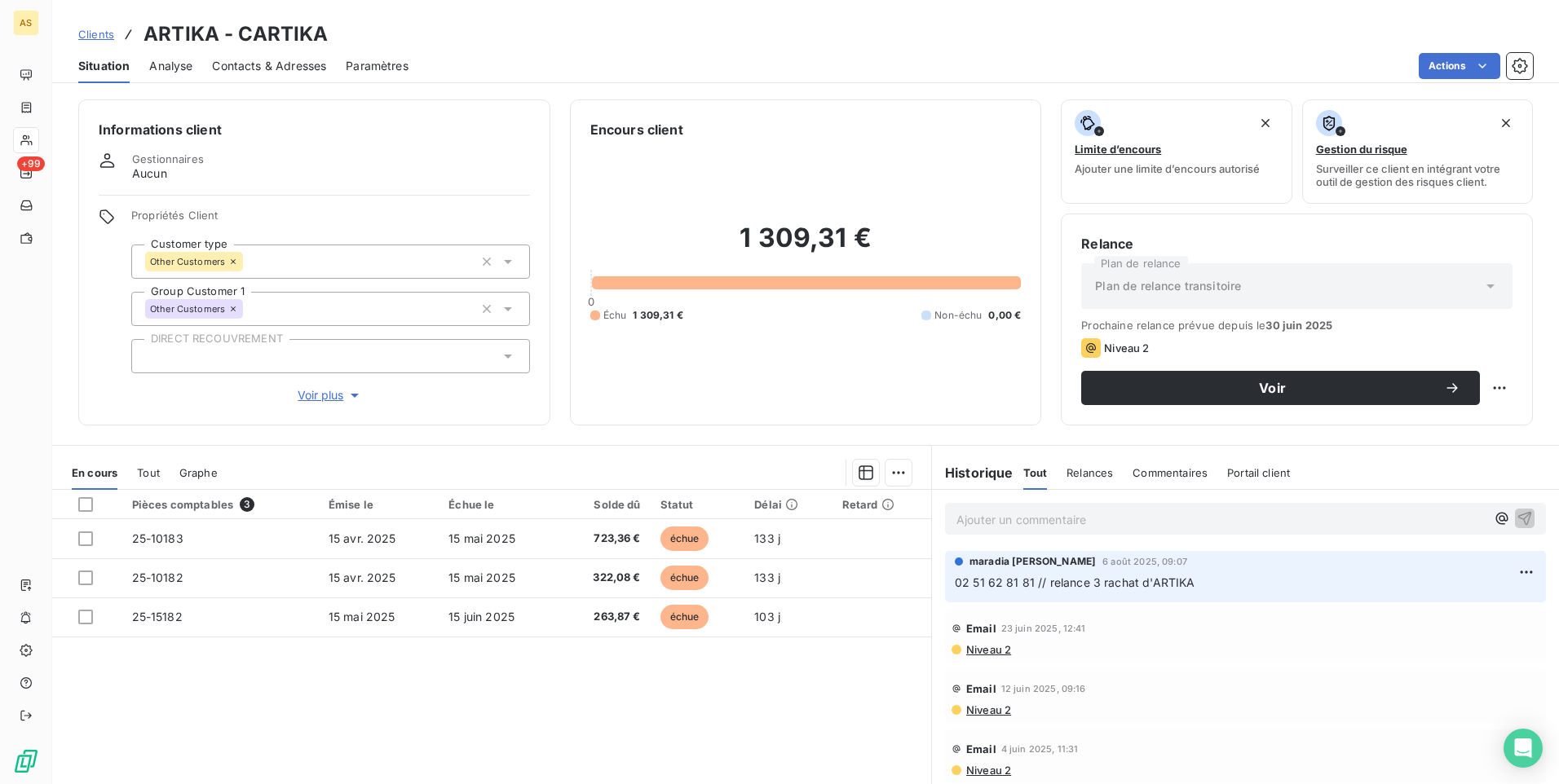
click at [560, 242] on div "Informations client Gestionnaires Aucun Propriétés Client Customer type Other C…" at bounding box center [805, 262] width 1507 height 326
click at [707, 722] on div "Pièces comptables 3 Émise le Échue le Solde dû Statut Délai Retard 25-10183 [DA…" at bounding box center [491, 646] width 878 height 314
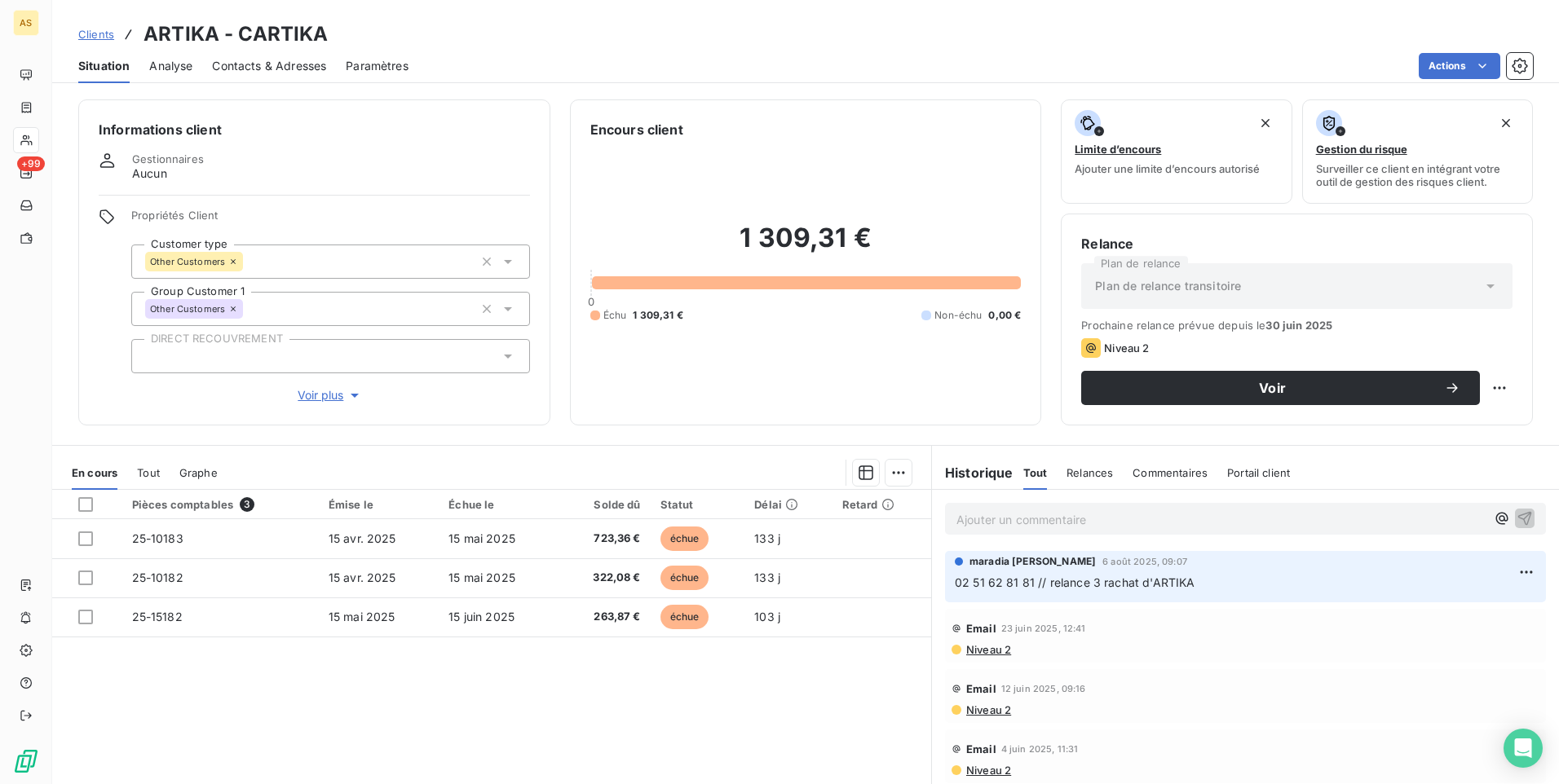
click at [381, 699] on div "Pièces comptables 3 Émise le Échue le Solde dû Statut Délai Retard 25-10183 [DA…" at bounding box center [491, 646] width 878 height 314
drag, startPoint x: 300, startPoint y: 346, endPoint x: 292, endPoint y: 335, distance: 13.6
click at [293, 335] on div "Propriétés Client Customer type Other Customers Group Customer 1 Other Customer…" at bounding box center [330, 307] width 398 height 196
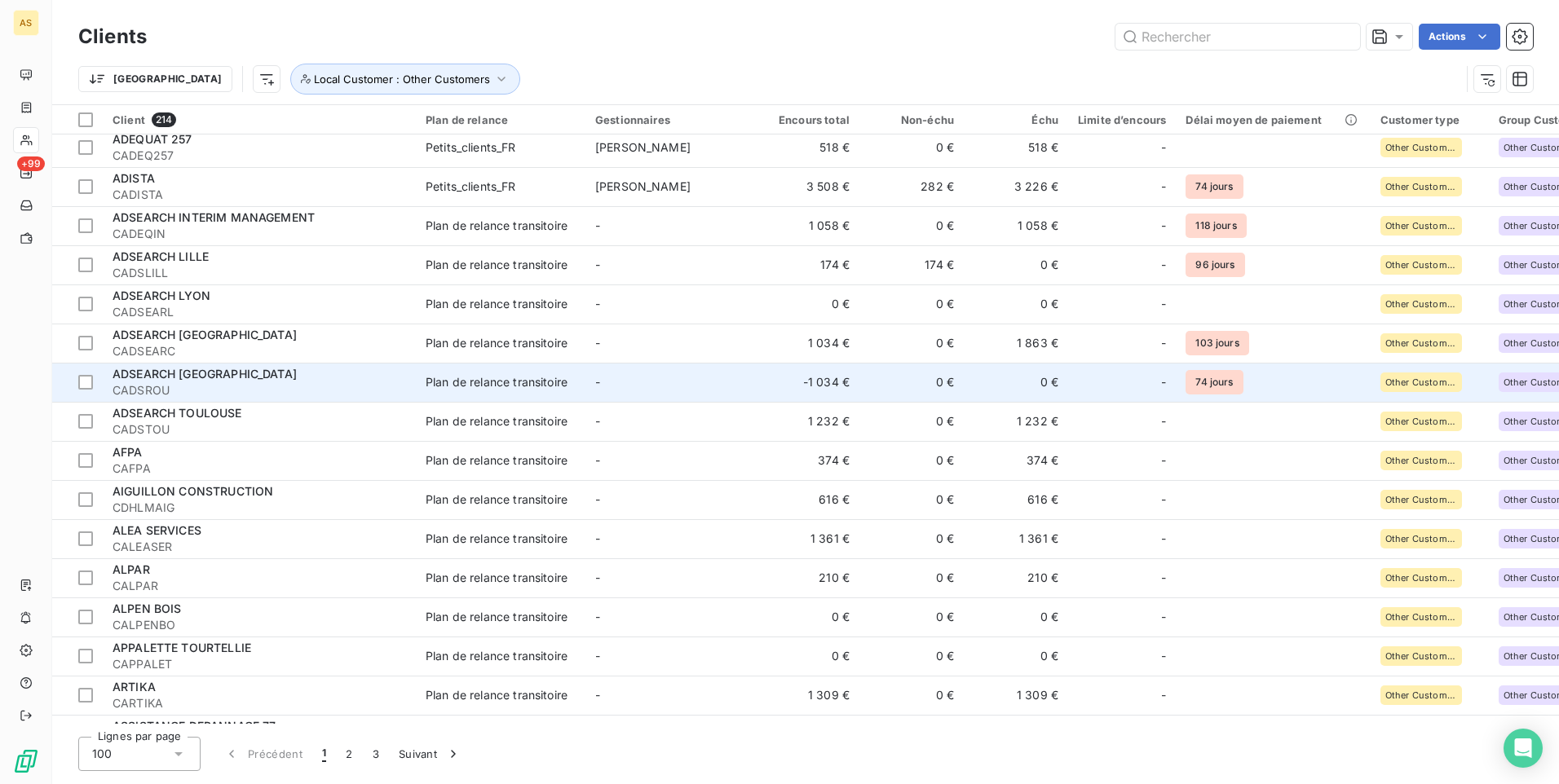
scroll to position [1222, 0]
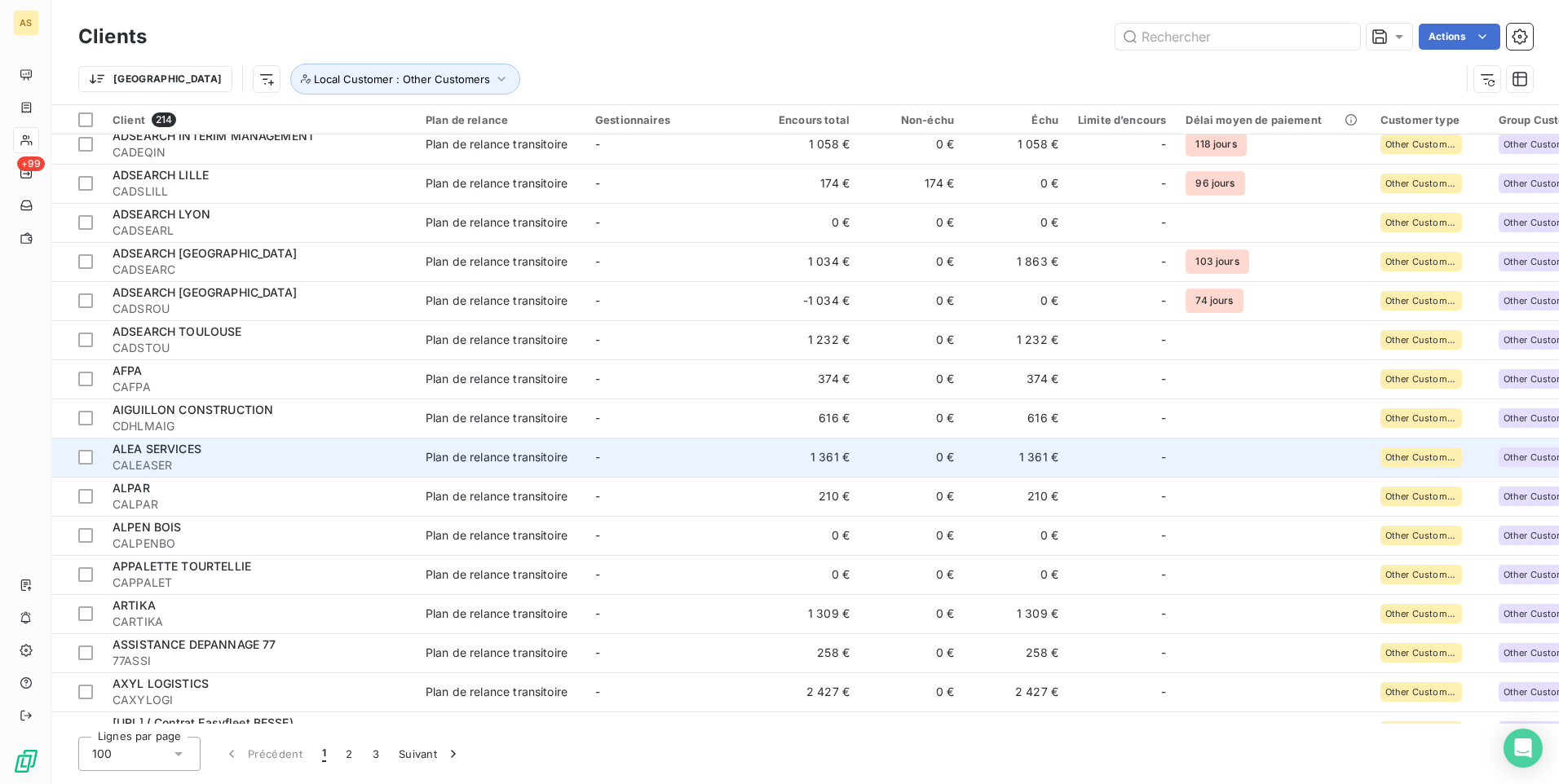
click at [763, 475] on td "1 361 €" at bounding box center [807, 456] width 105 height 39
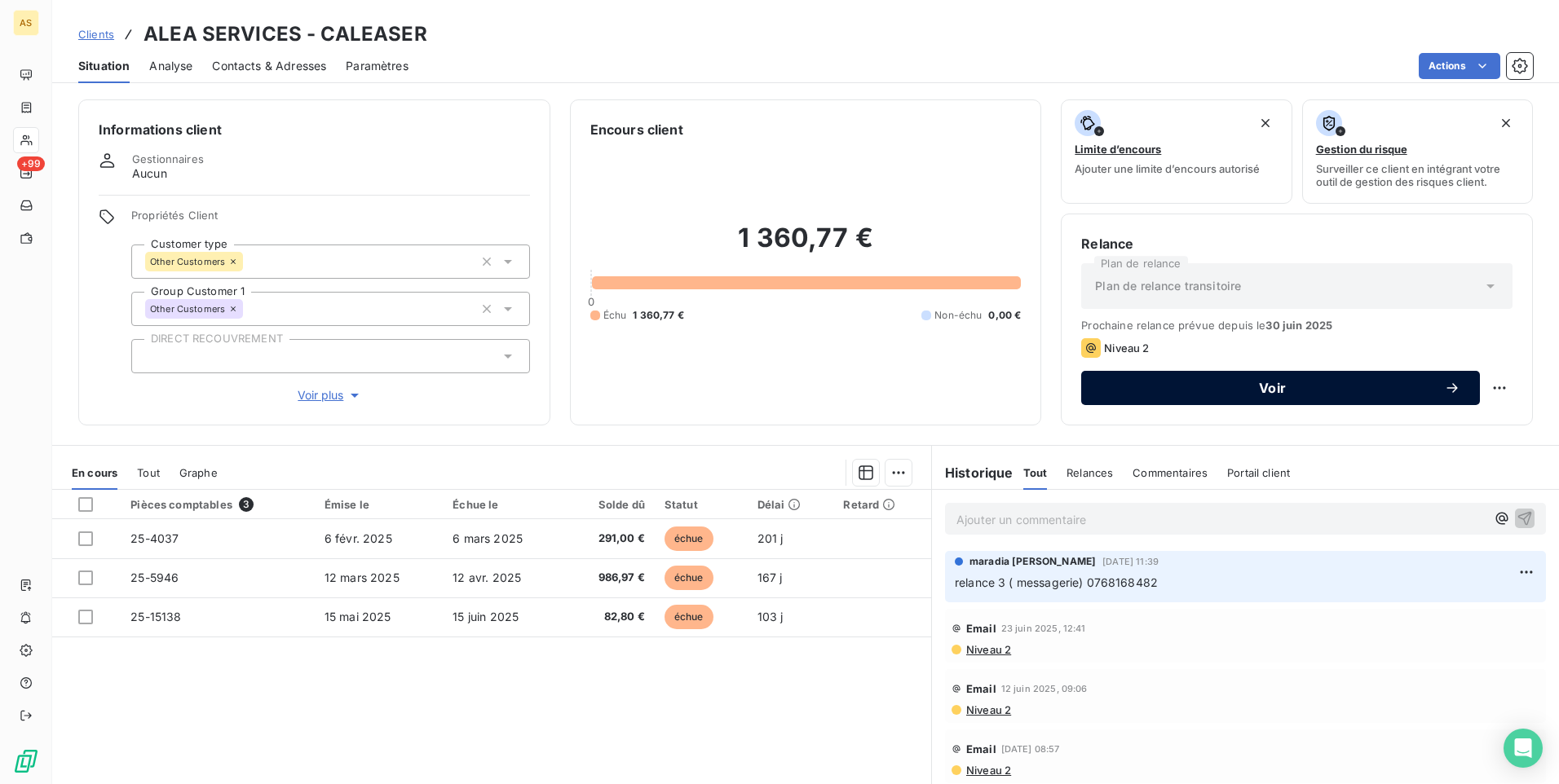
click at [1222, 391] on span "Voir" at bounding box center [1272, 388] width 343 height 13
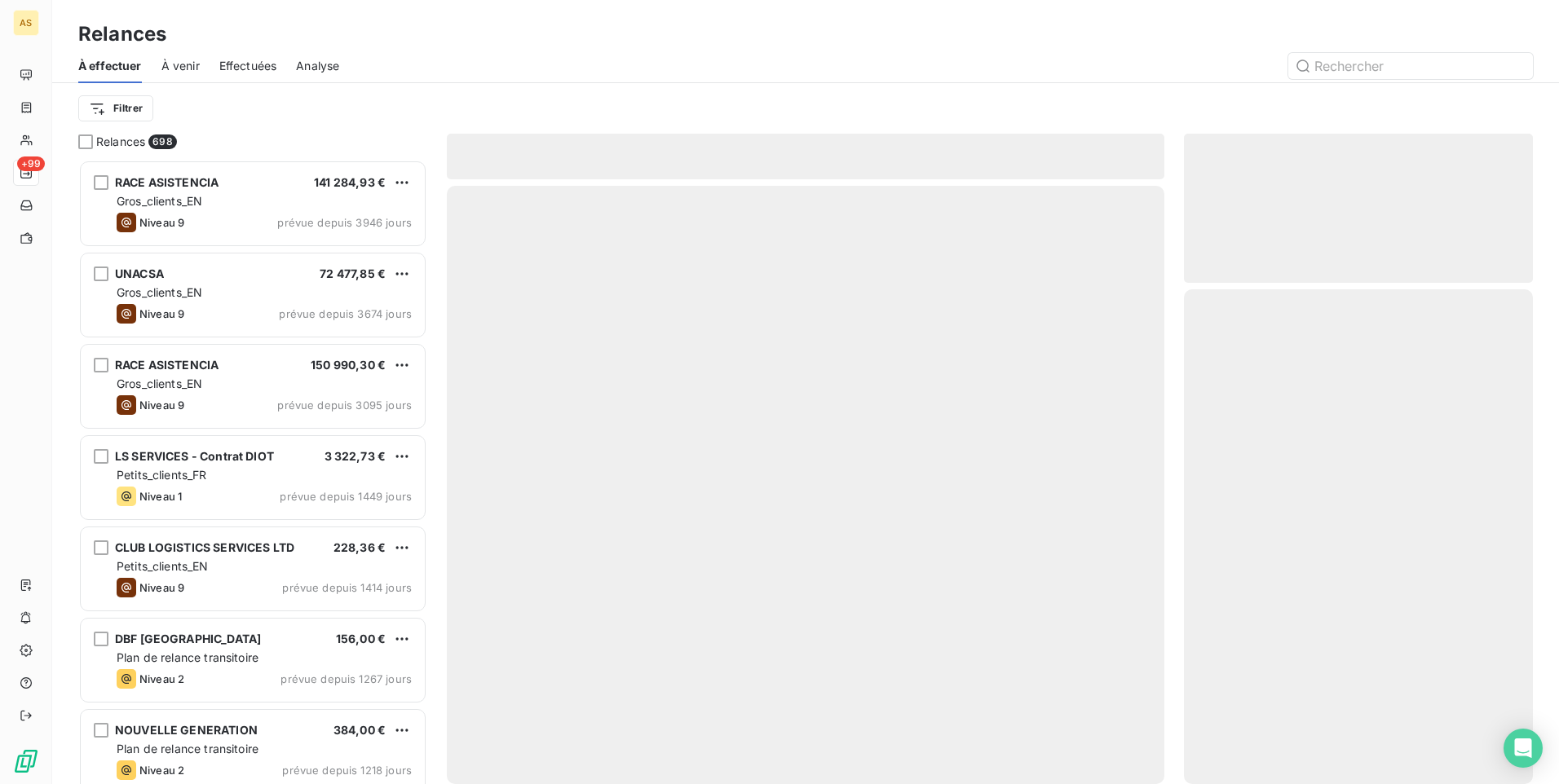
scroll to position [612, 337]
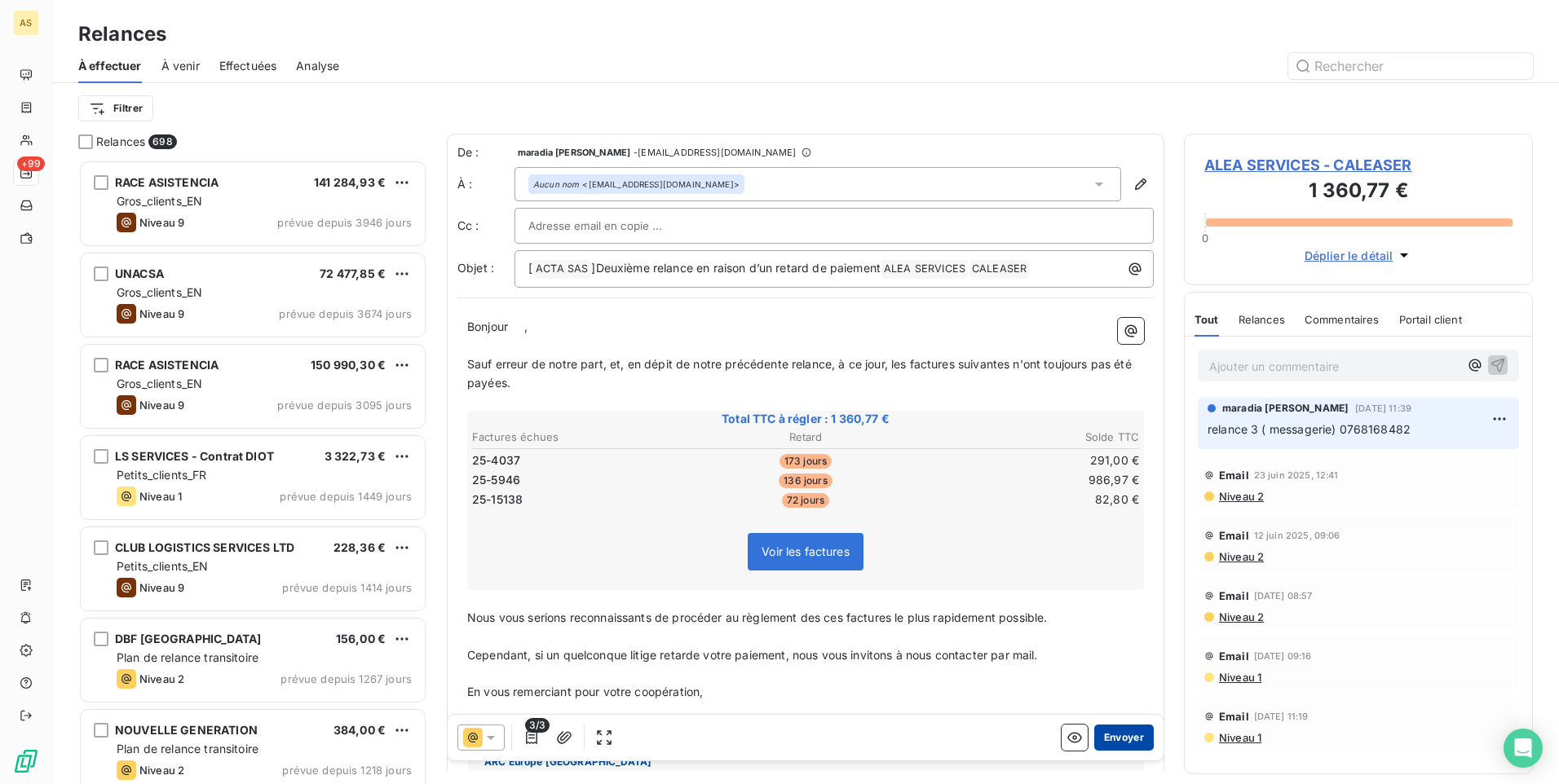
click at [1119, 743] on button "Envoyer" at bounding box center [1124, 736] width 60 height 26
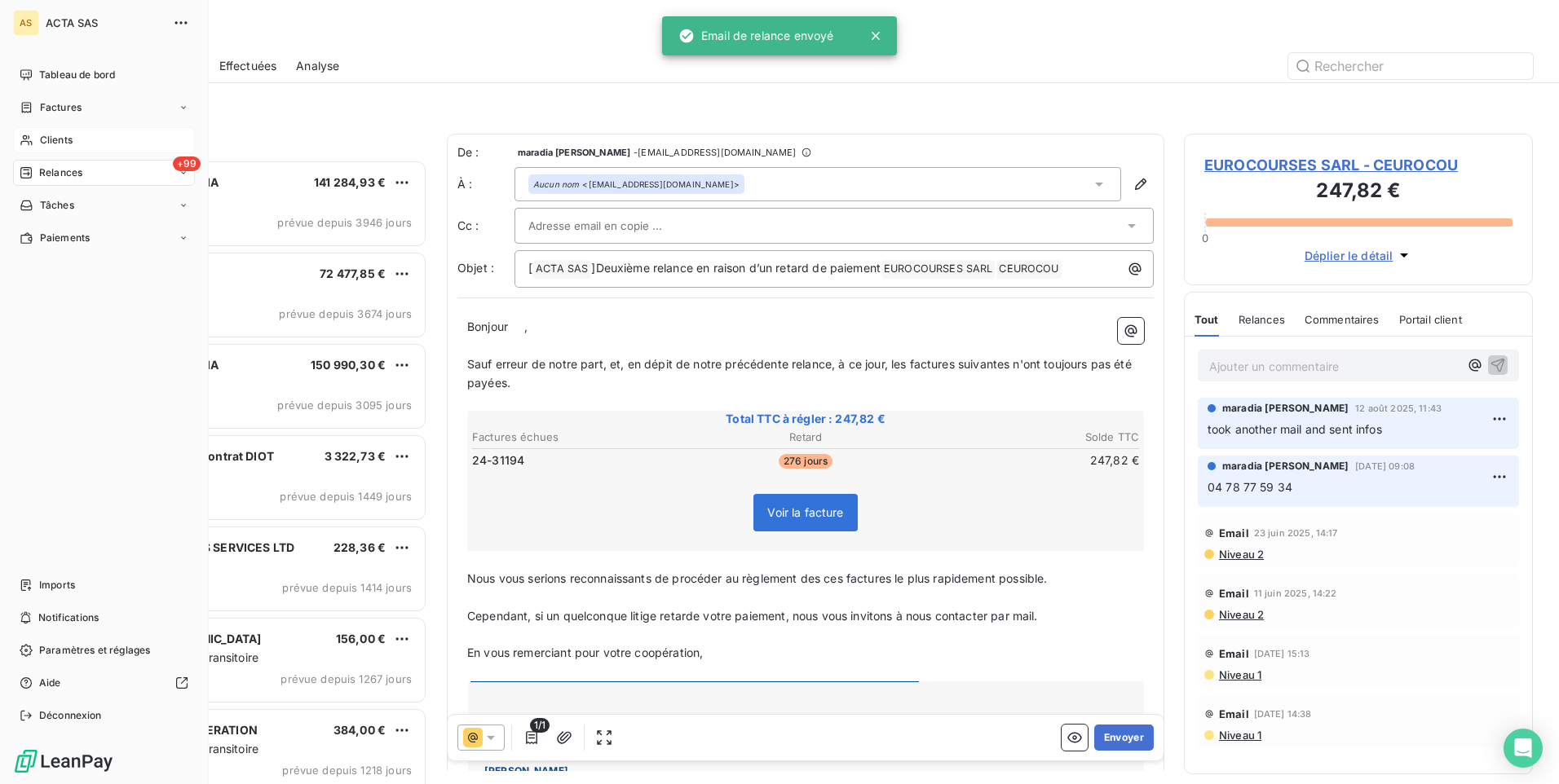
click at [90, 139] on div "Clients" at bounding box center [104, 140] width 182 height 26
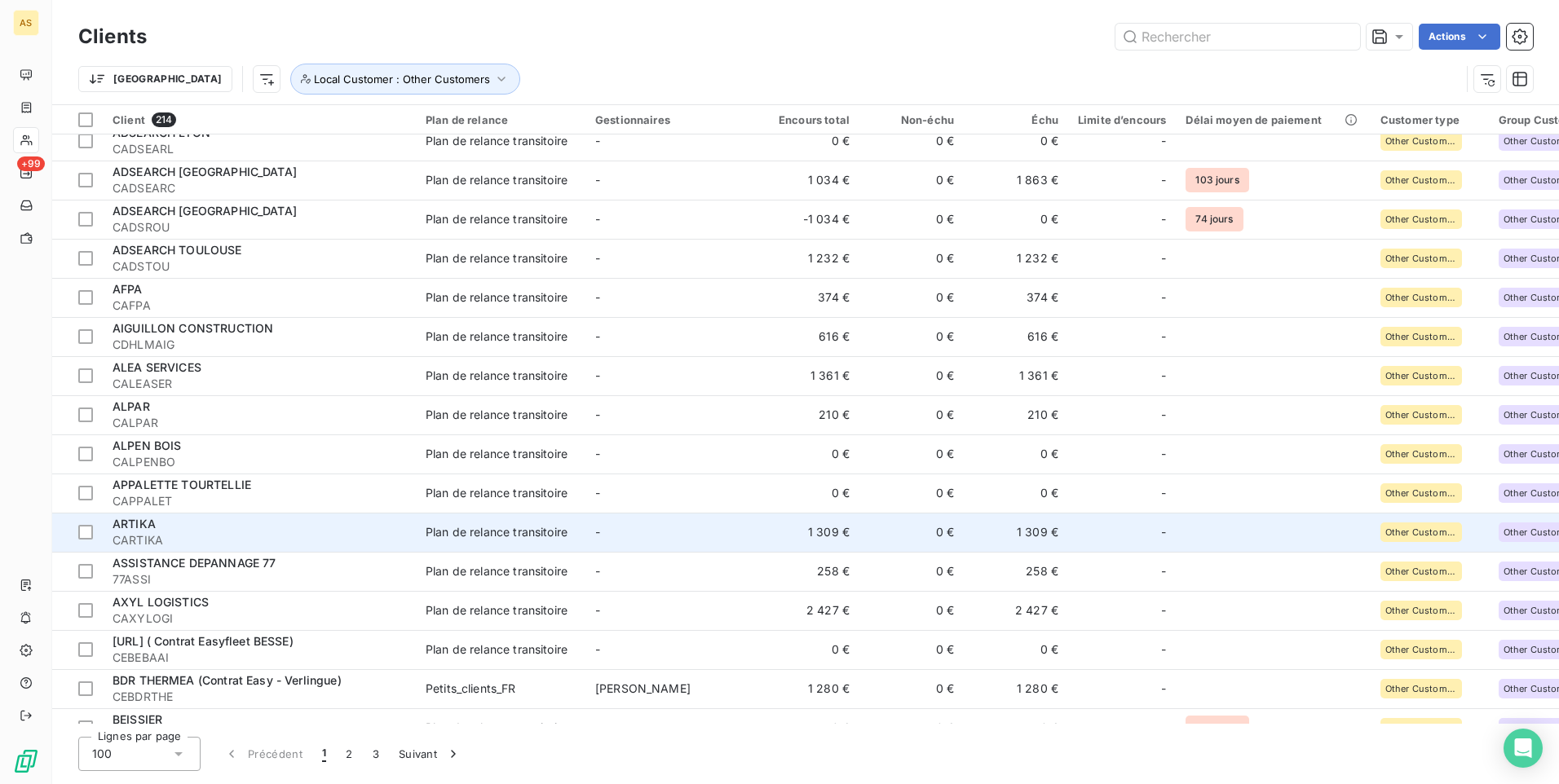
scroll to position [1386, 0]
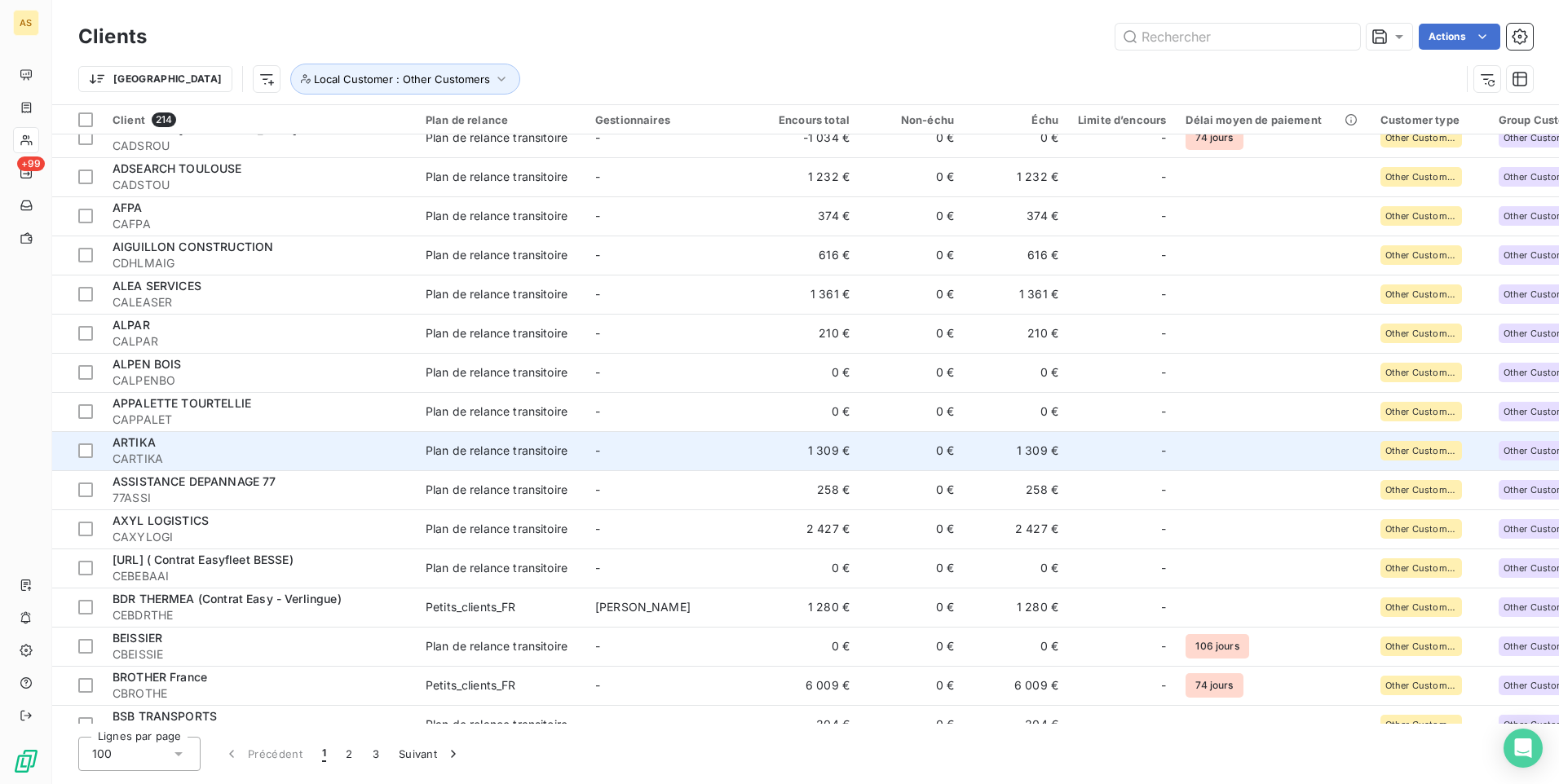
click at [417, 468] on td "Plan de relance transitoire" at bounding box center [500, 450] width 169 height 39
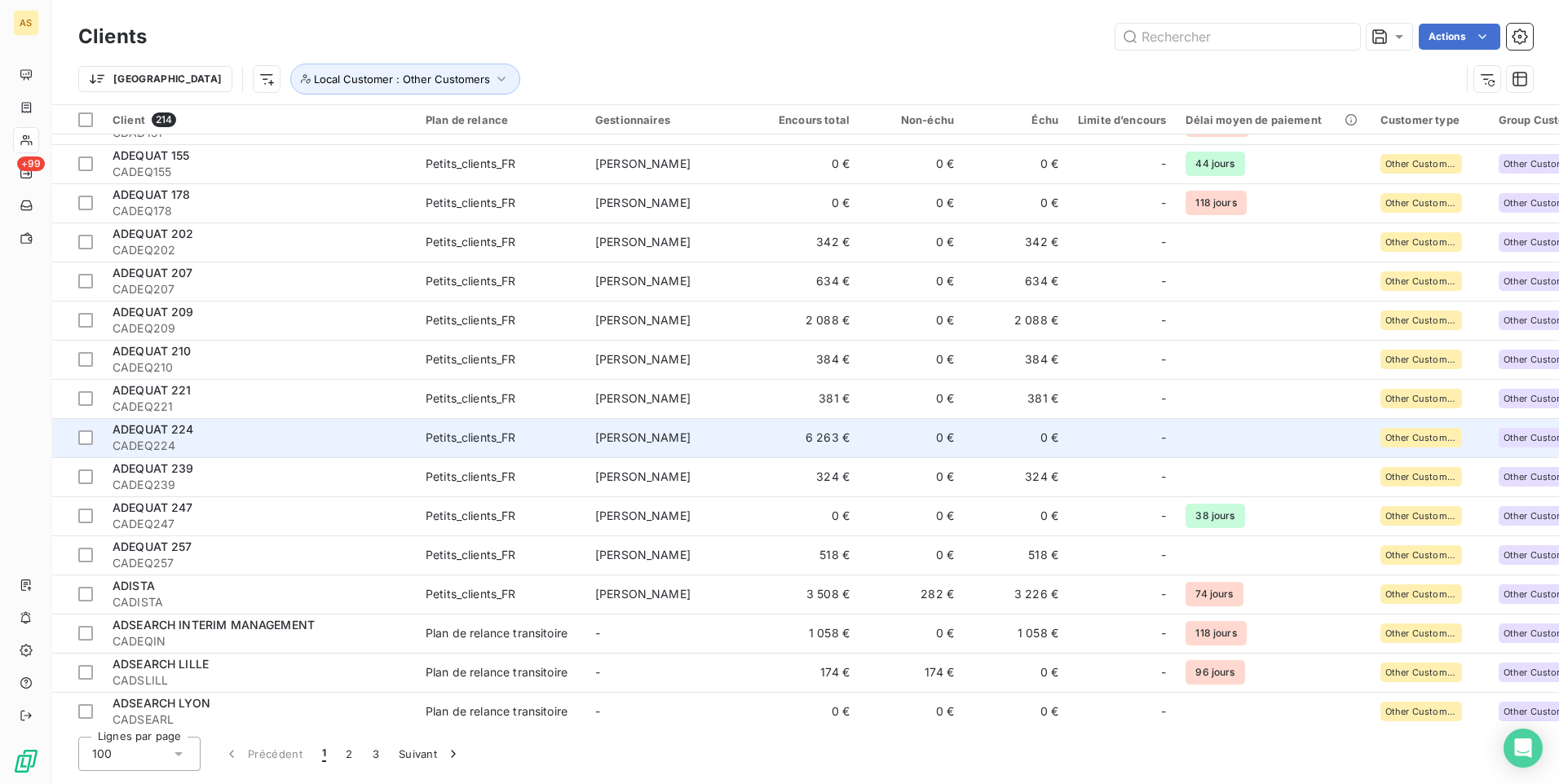
scroll to position [896, 0]
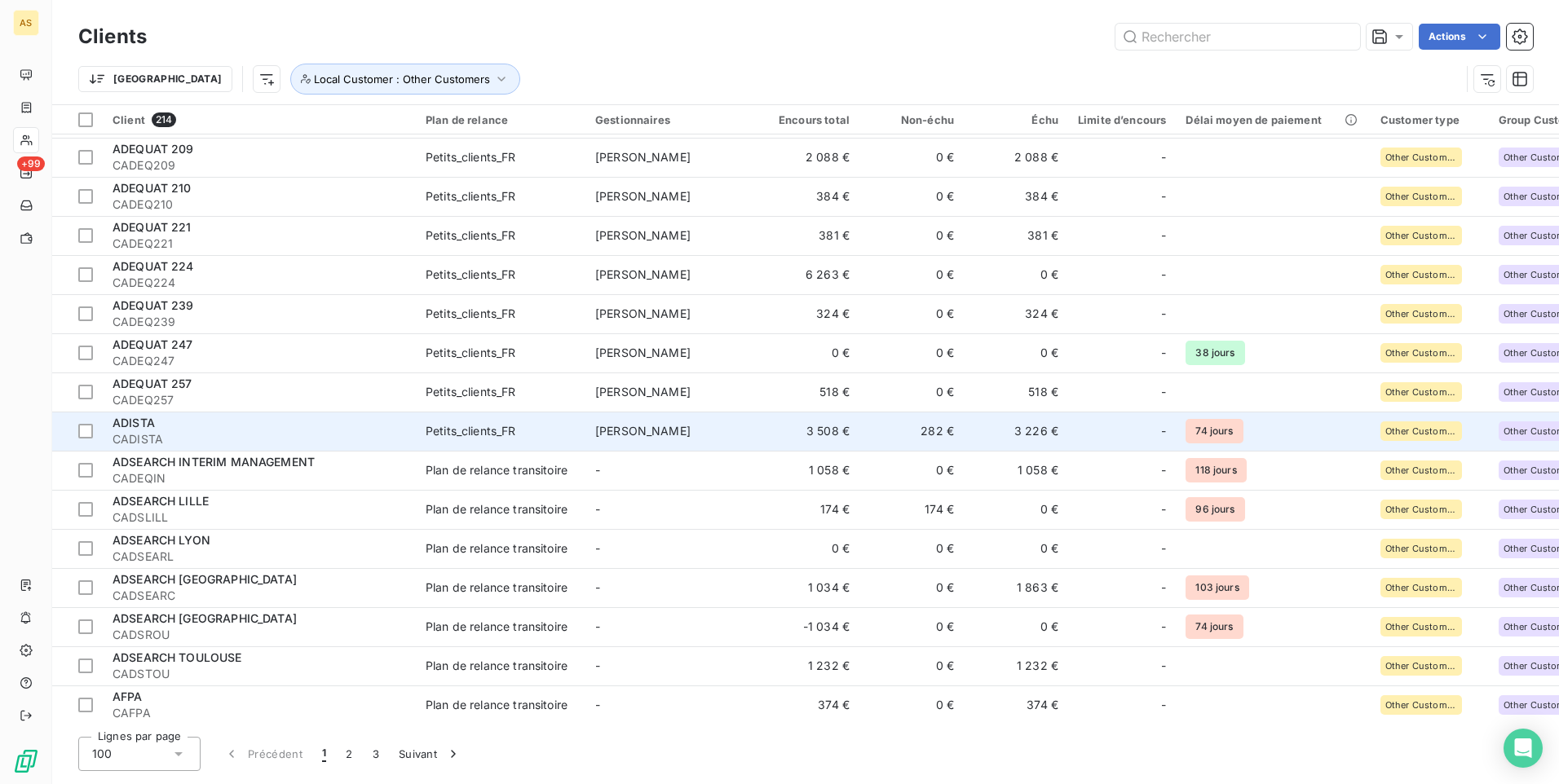
click at [1038, 431] on td "3 226 €" at bounding box center [1016, 430] width 105 height 39
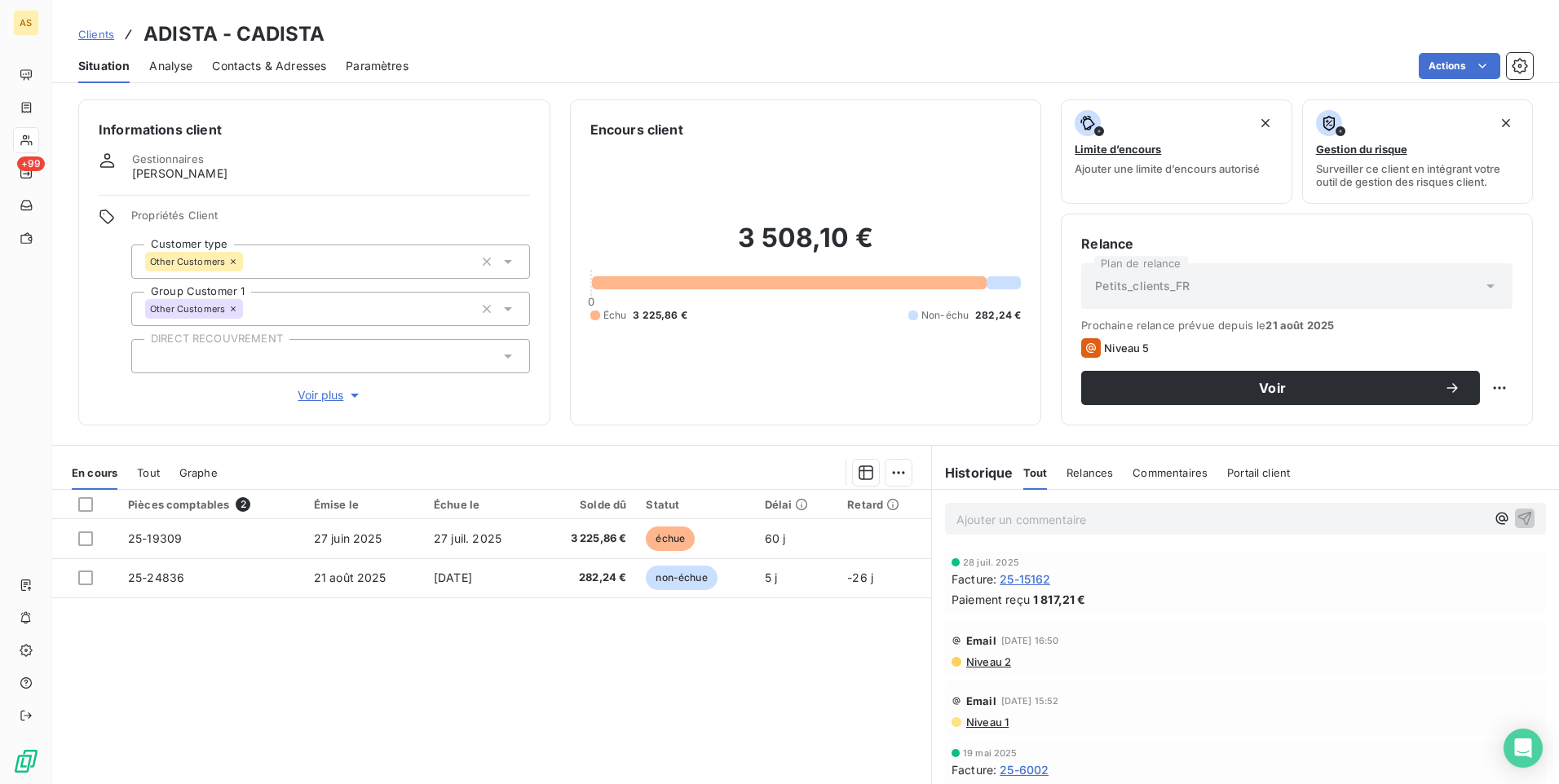
click at [283, 63] on span "Contacts & Adresses" at bounding box center [269, 66] width 114 height 16
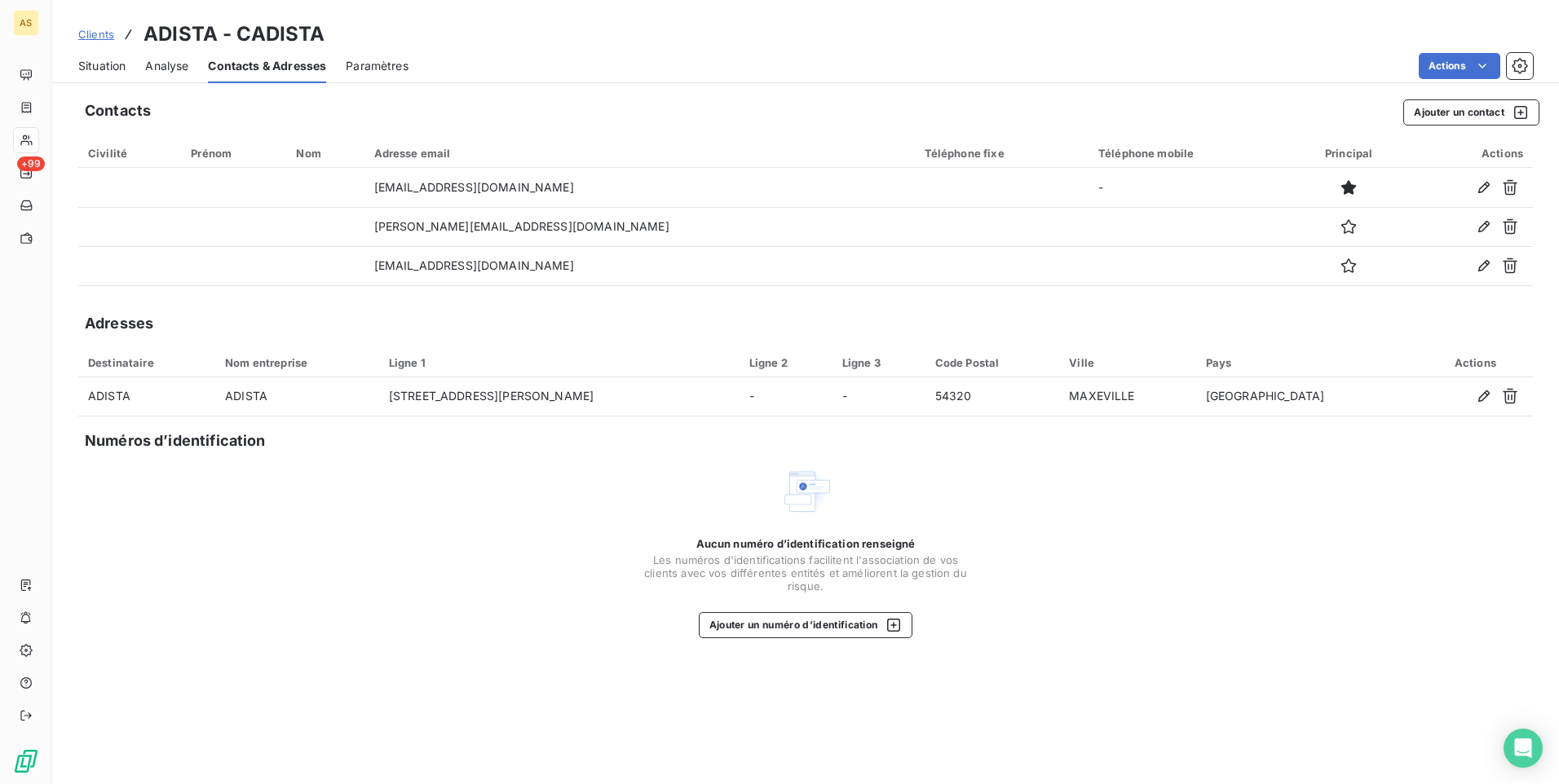
click at [96, 65] on span "Situation" at bounding box center [102, 66] width 48 height 16
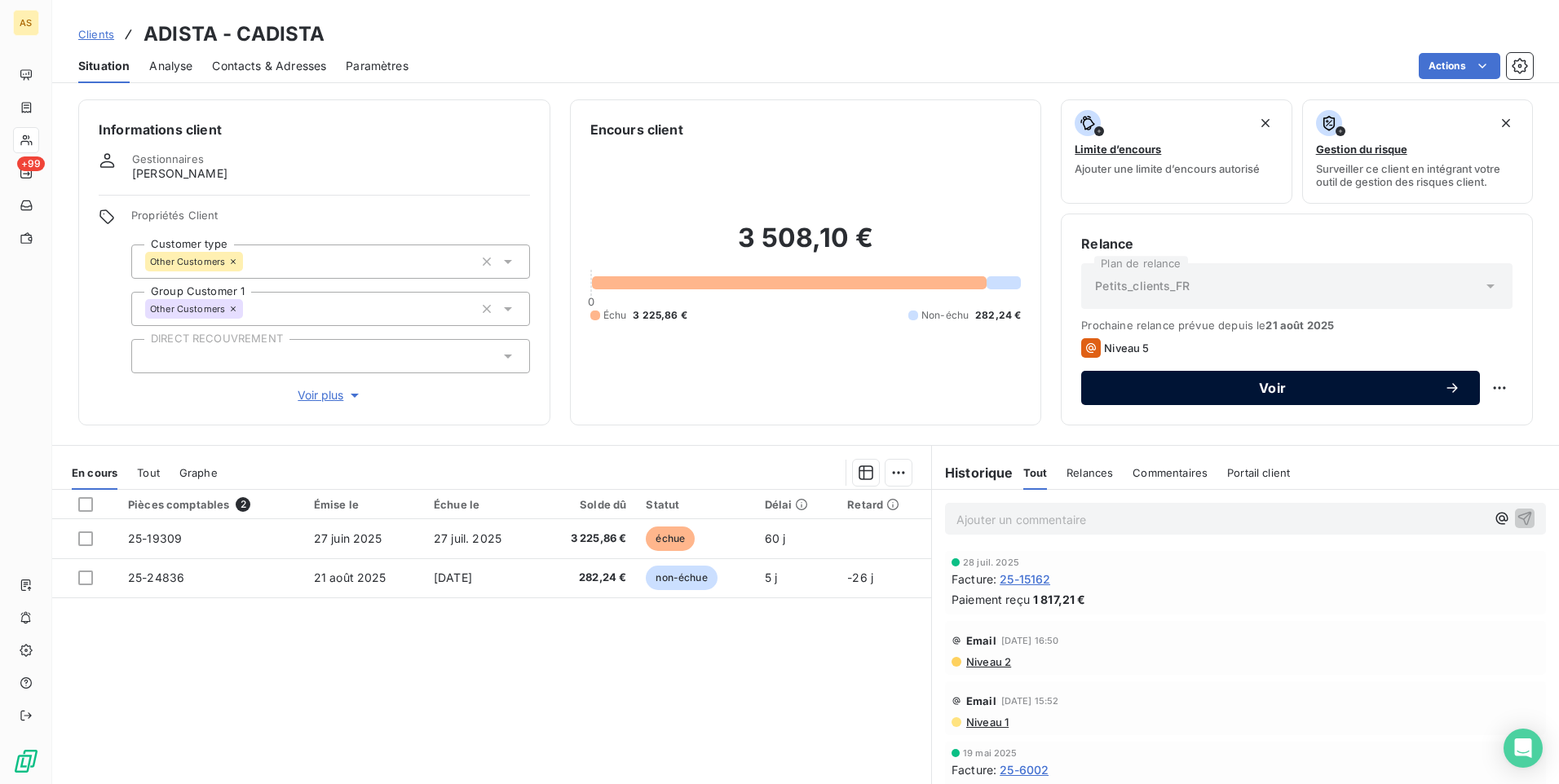
click at [1220, 393] on span "Voir" at bounding box center [1272, 388] width 343 height 13
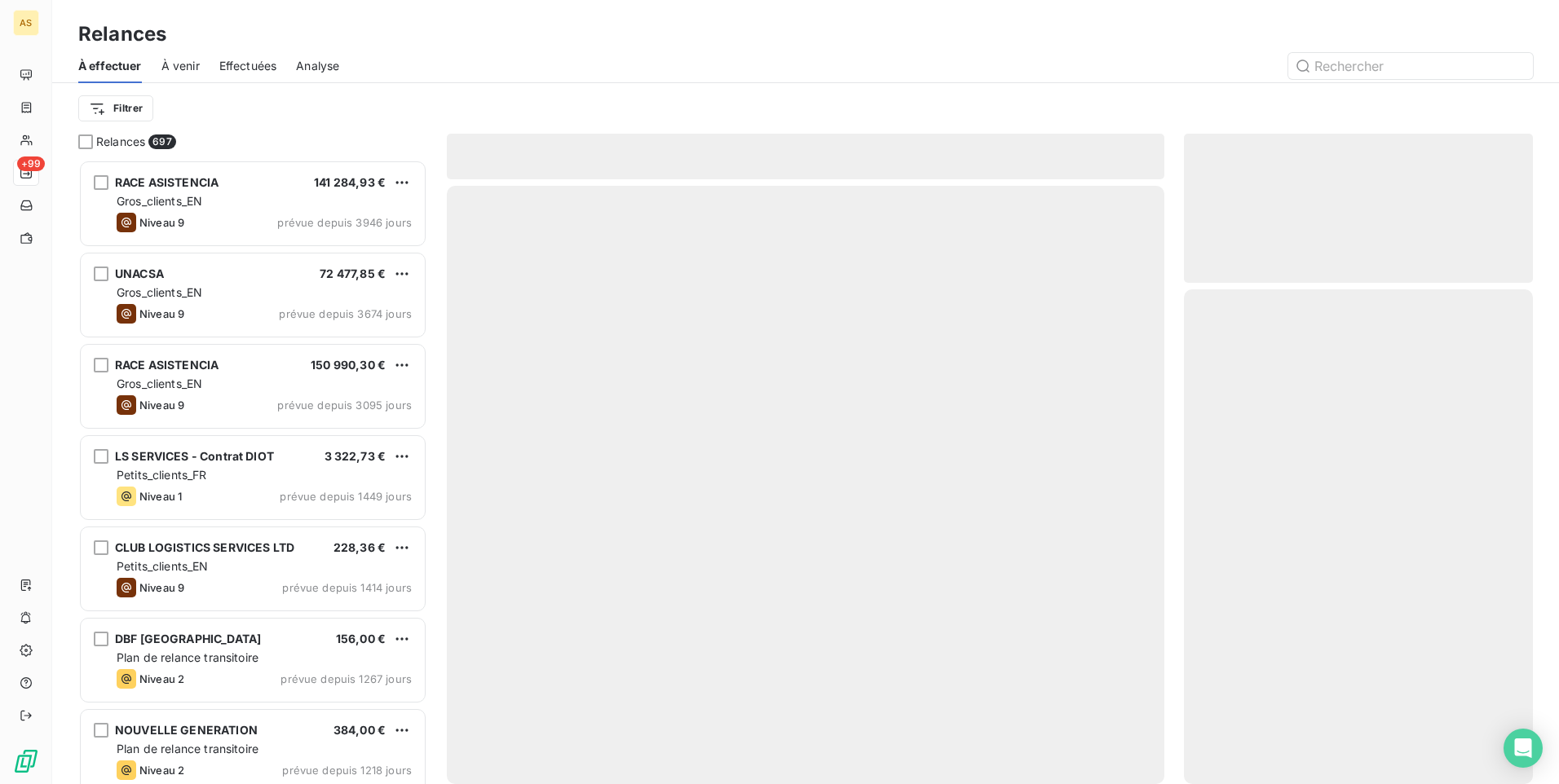
scroll to position [612, 337]
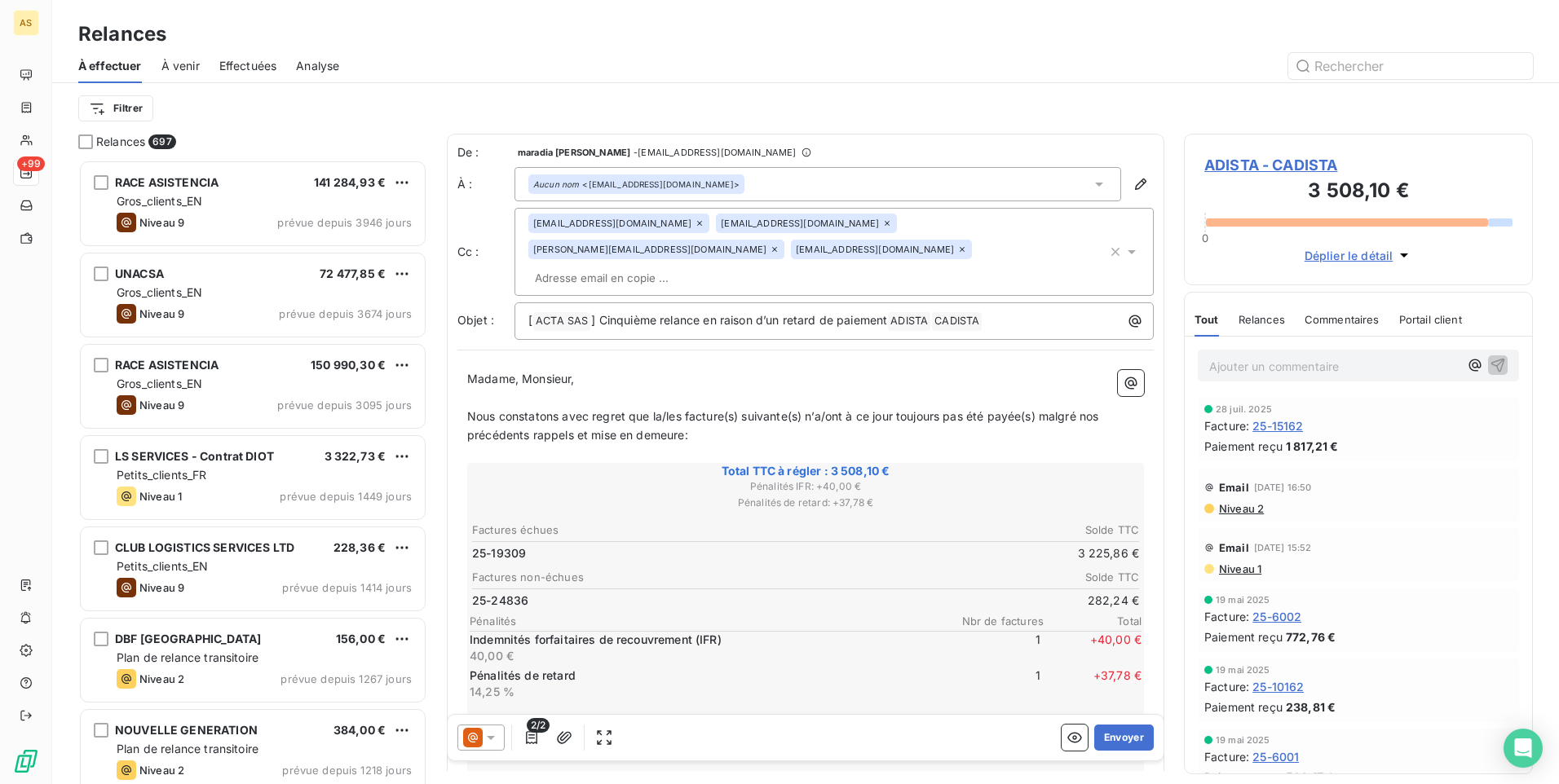
click at [495, 735] on icon at bounding box center [491, 736] width 16 height 16
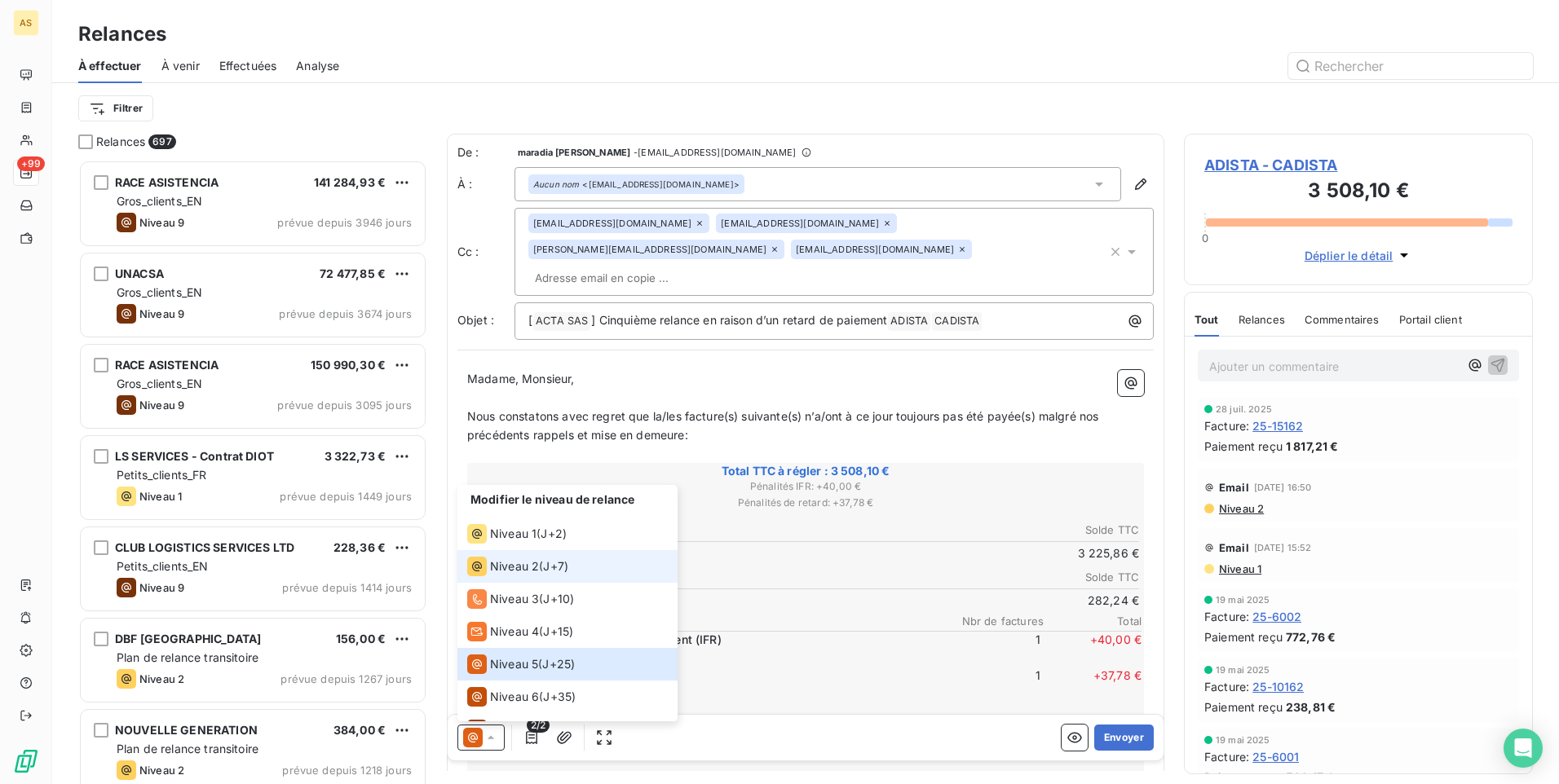
click at [550, 575] on li "Niveau 2 ( J+7 )" at bounding box center [568, 566] width 221 height 32
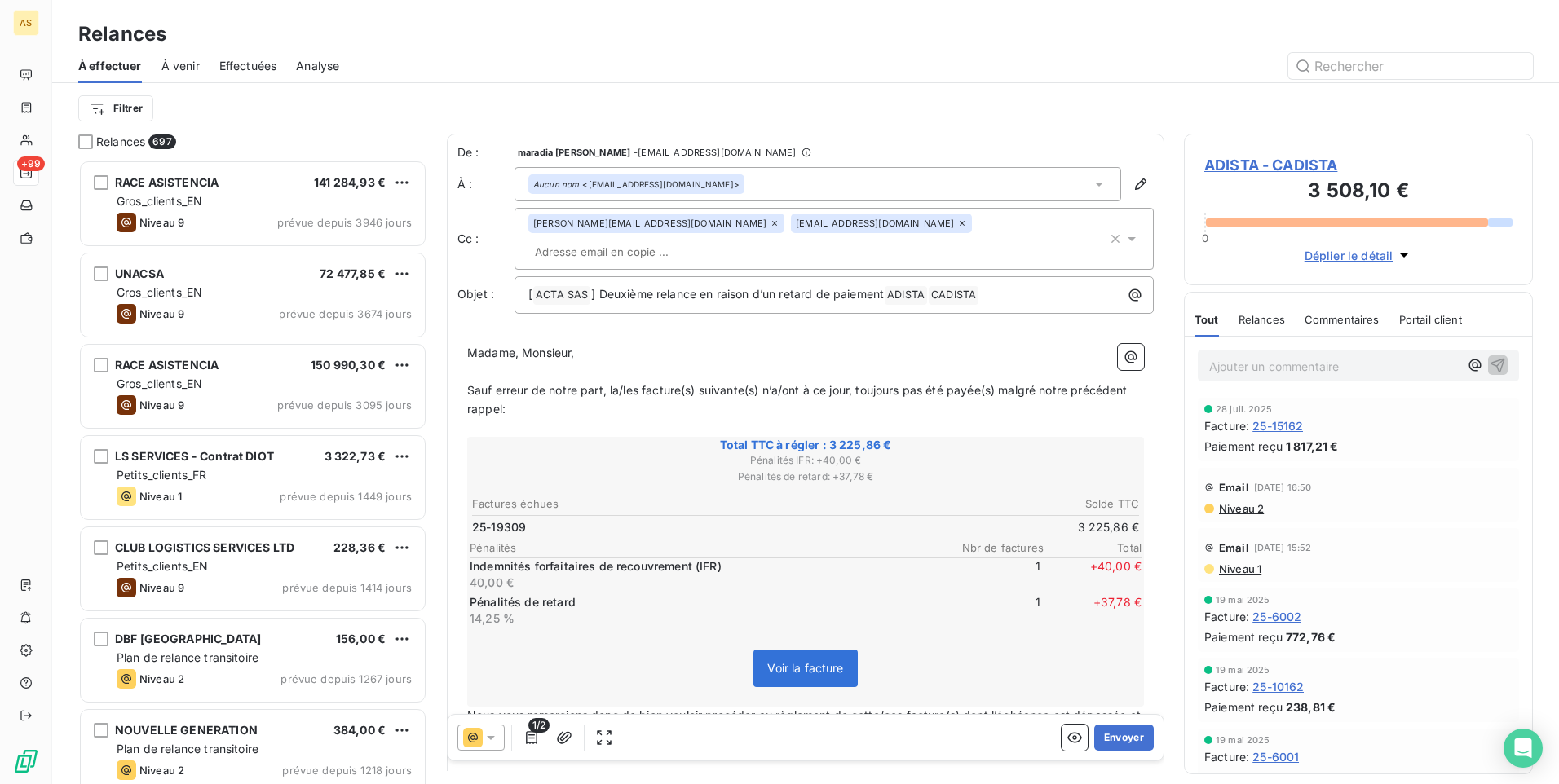
click at [491, 735] on icon at bounding box center [491, 736] width 16 height 16
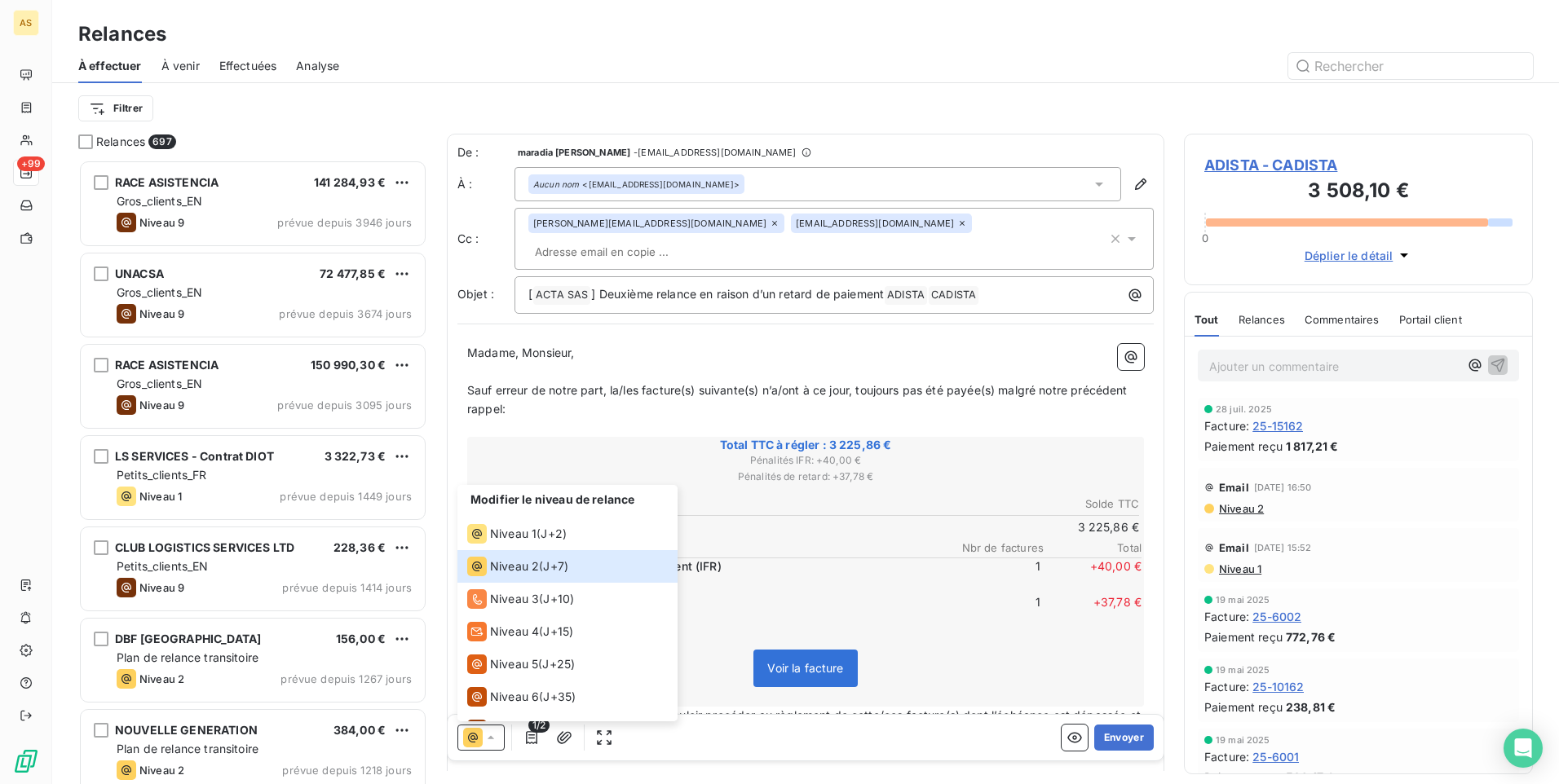
click at [1031, 654] on div "Voir la facture" at bounding box center [805, 672] width 672 height 70
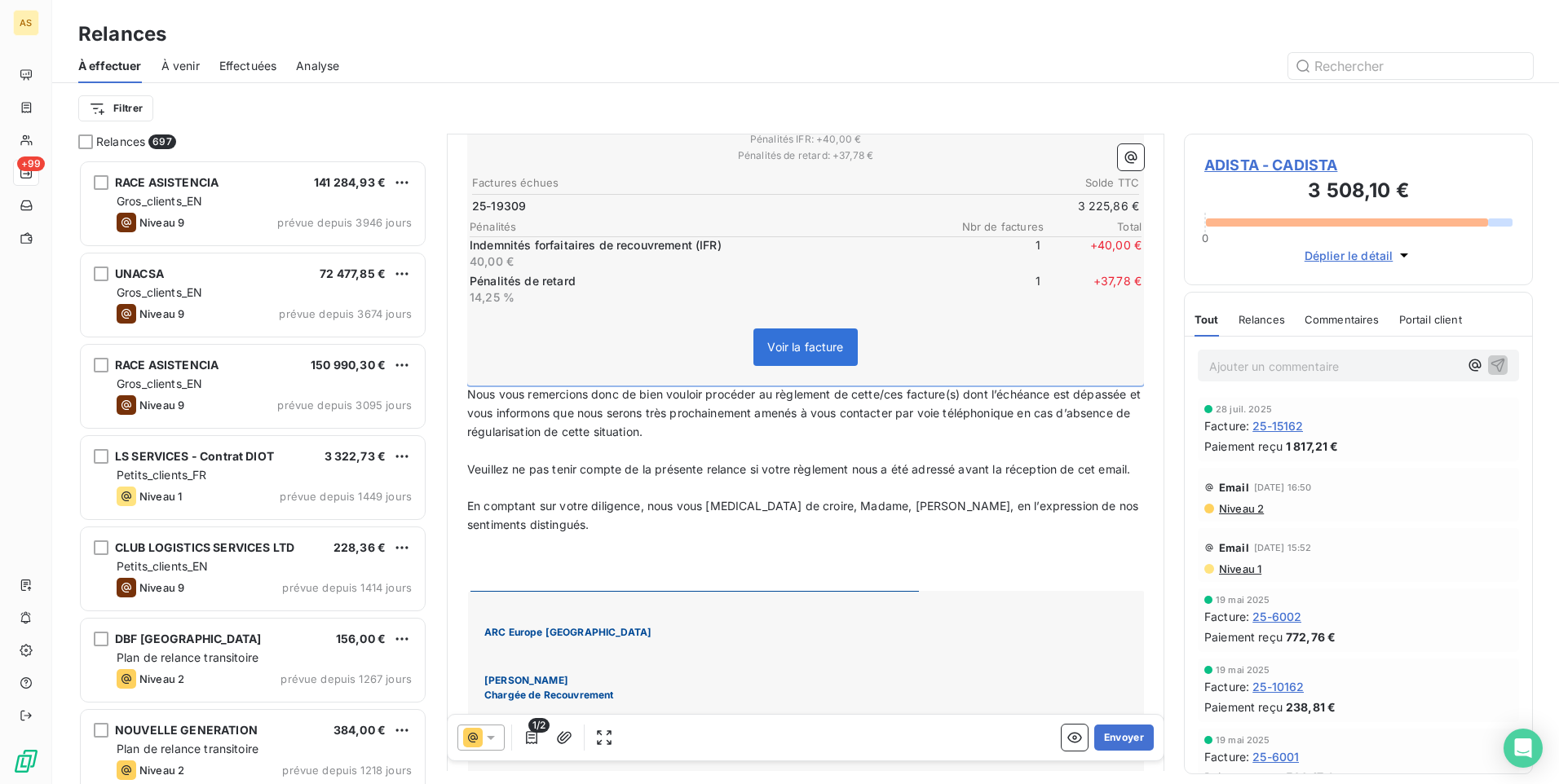
scroll to position [409, 0]
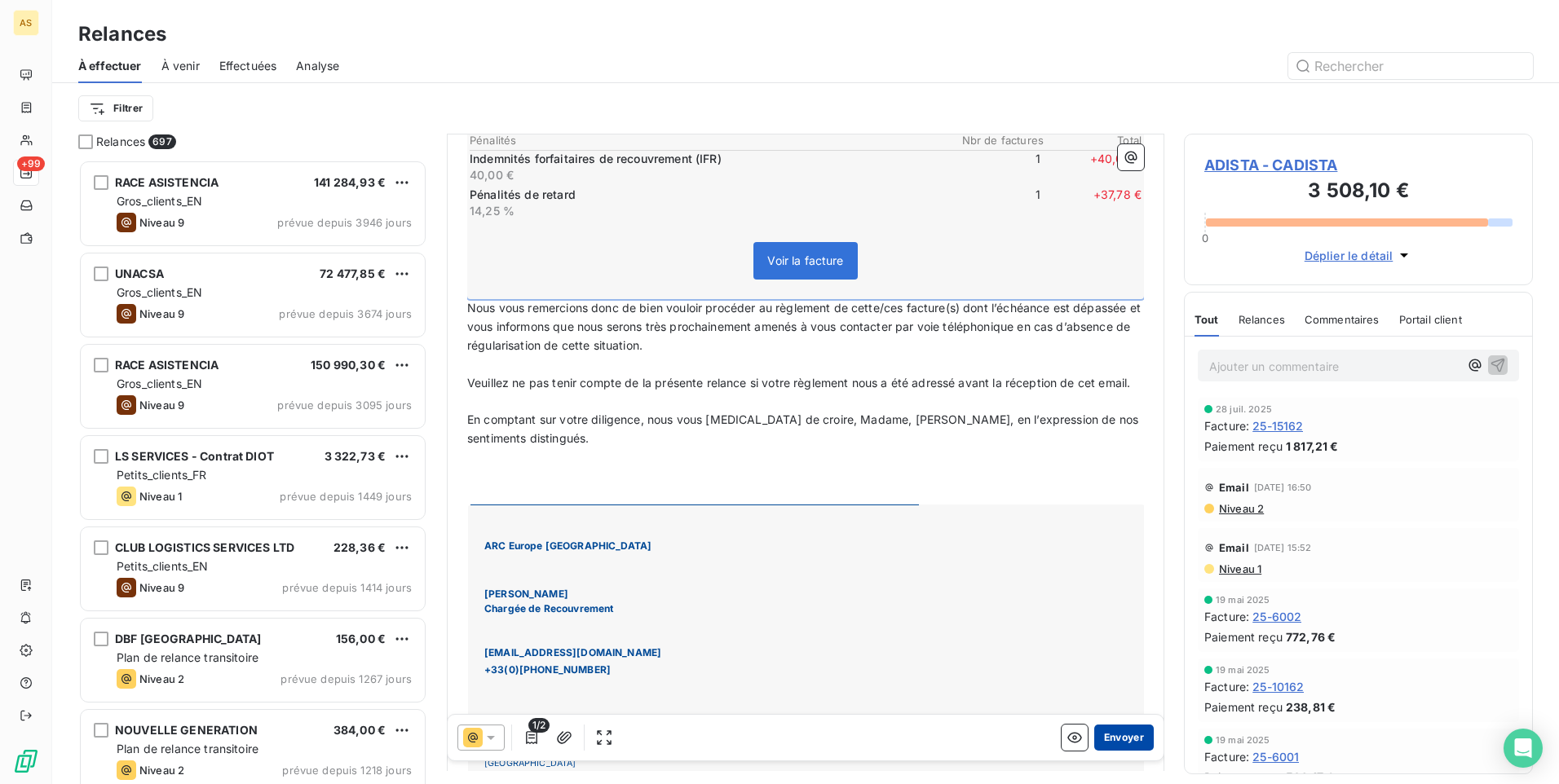
click at [1106, 745] on button "Envoyer" at bounding box center [1124, 736] width 60 height 26
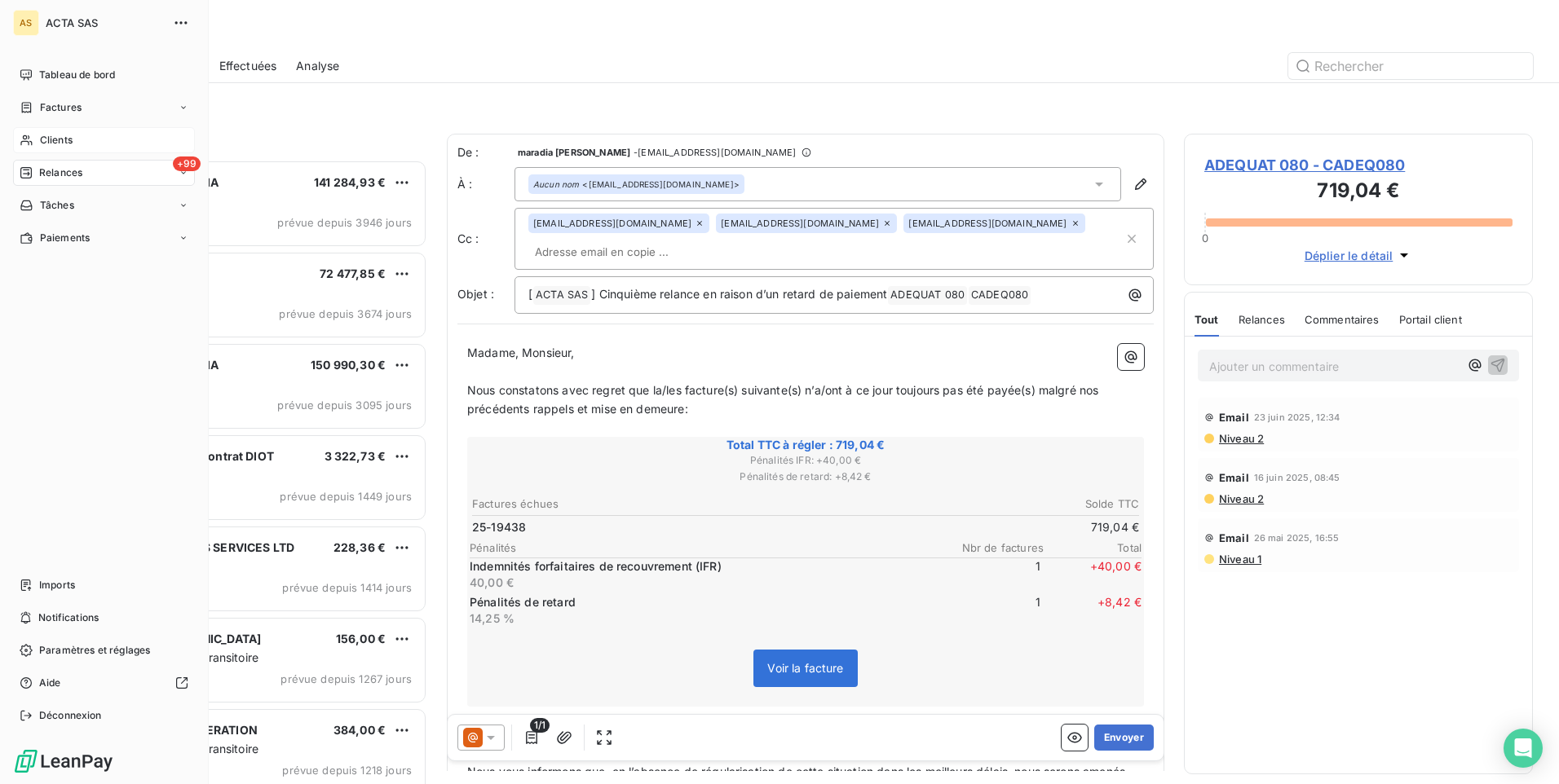
click at [34, 137] on div "Clients" at bounding box center [104, 140] width 182 height 26
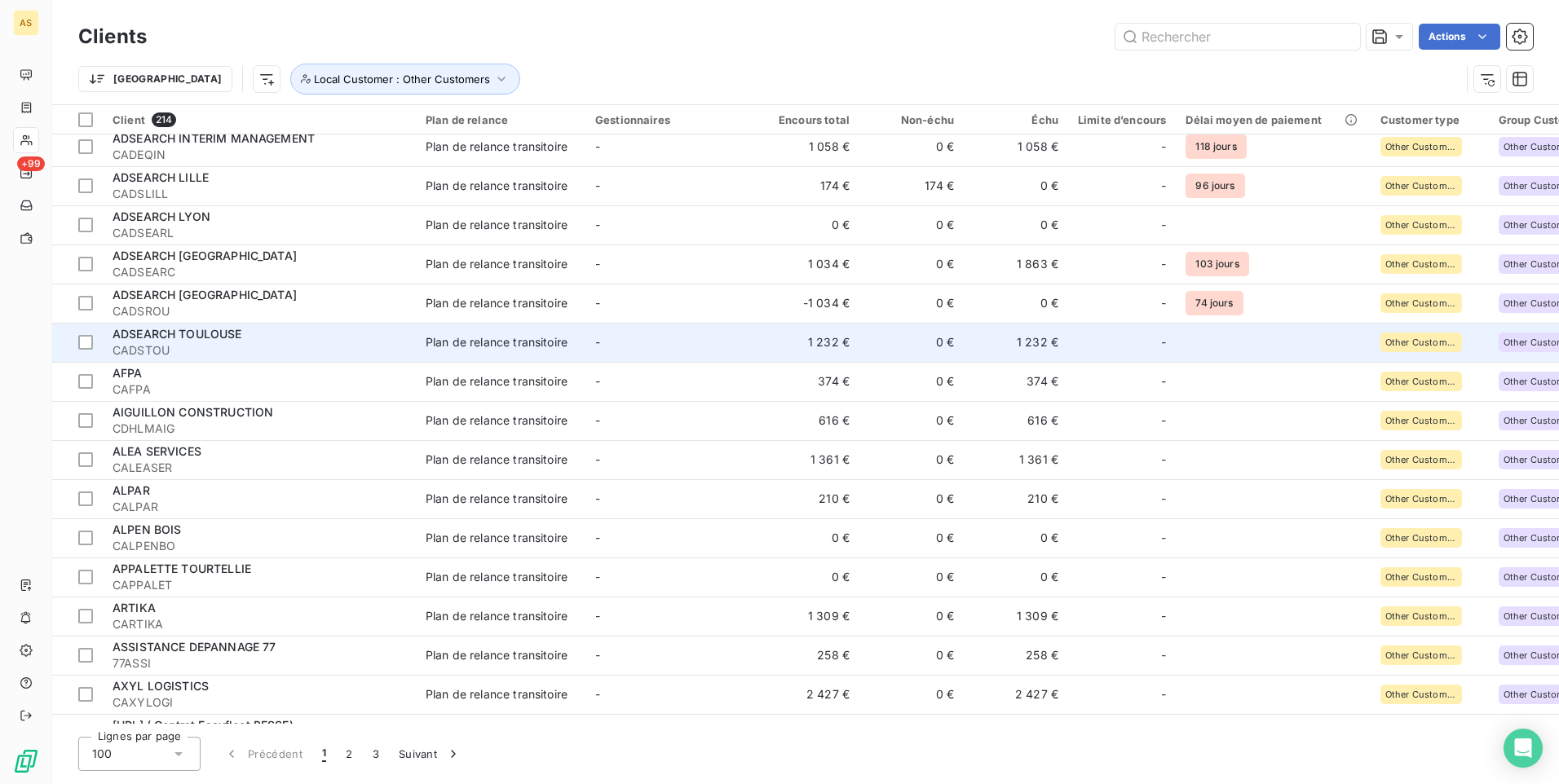
scroll to position [1222, 0]
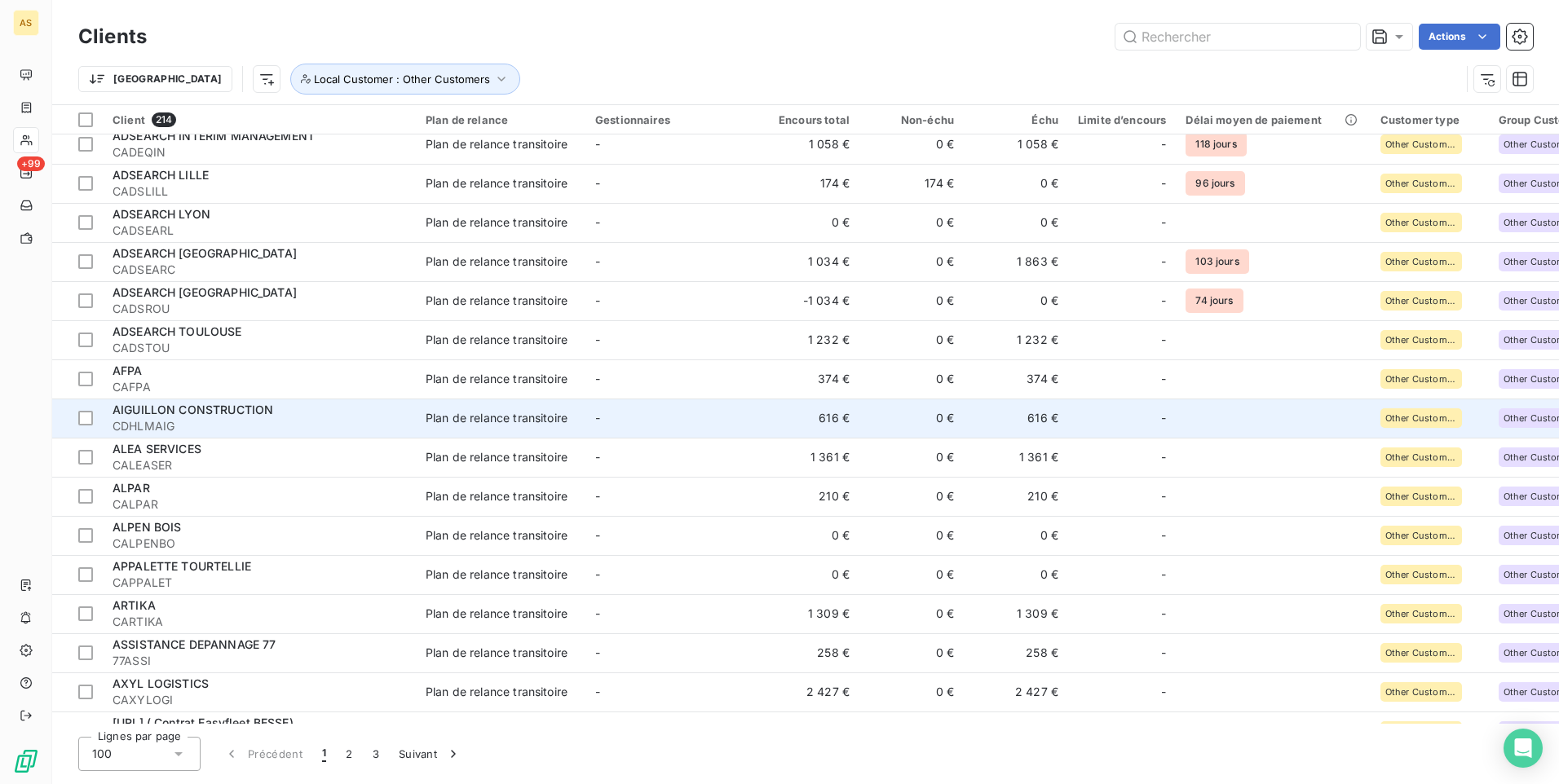
click at [327, 423] on span "CDHLMAIG" at bounding box center [259, 426] width 294 height 16
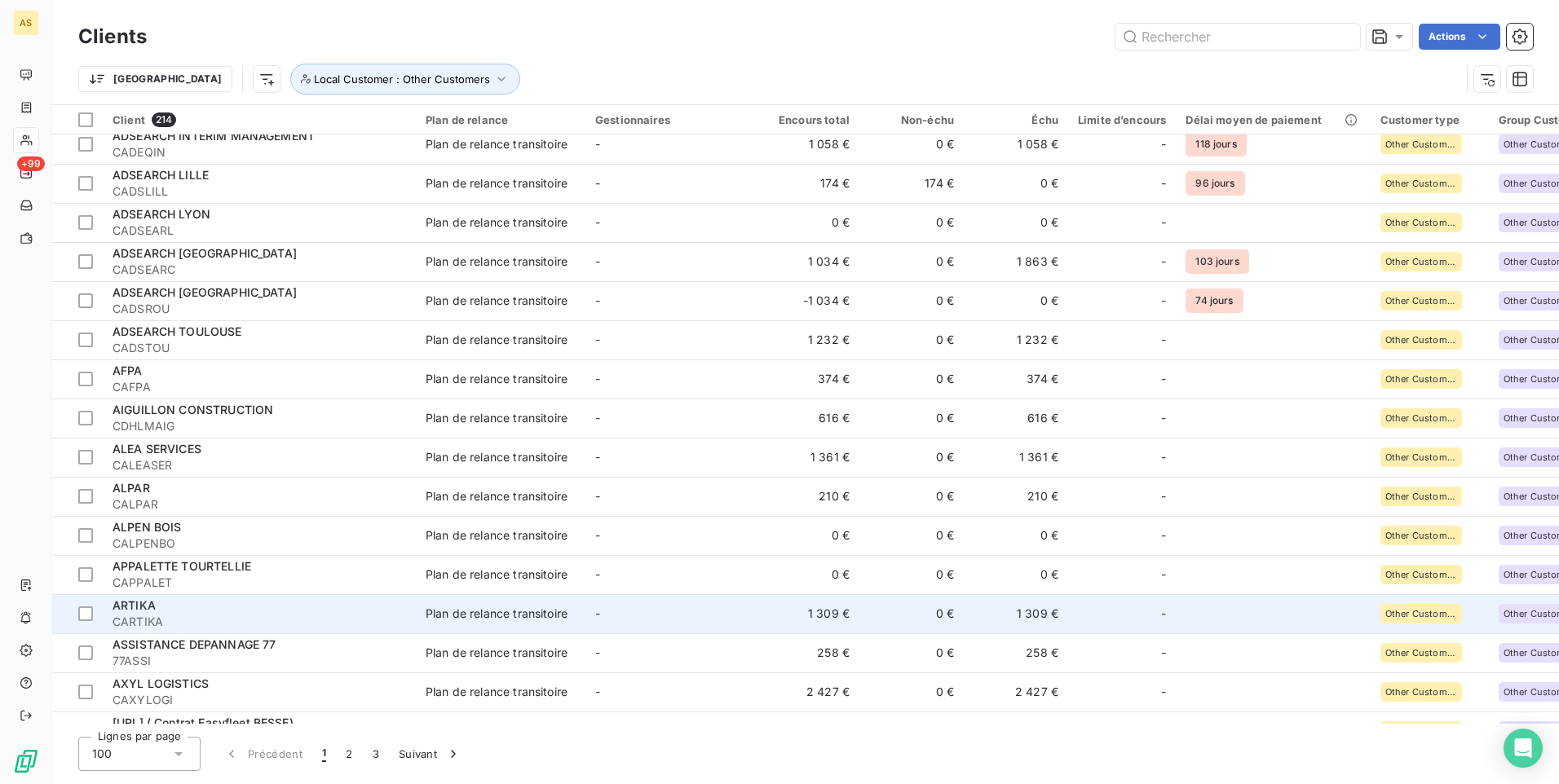
scroll to position [1304, 0]
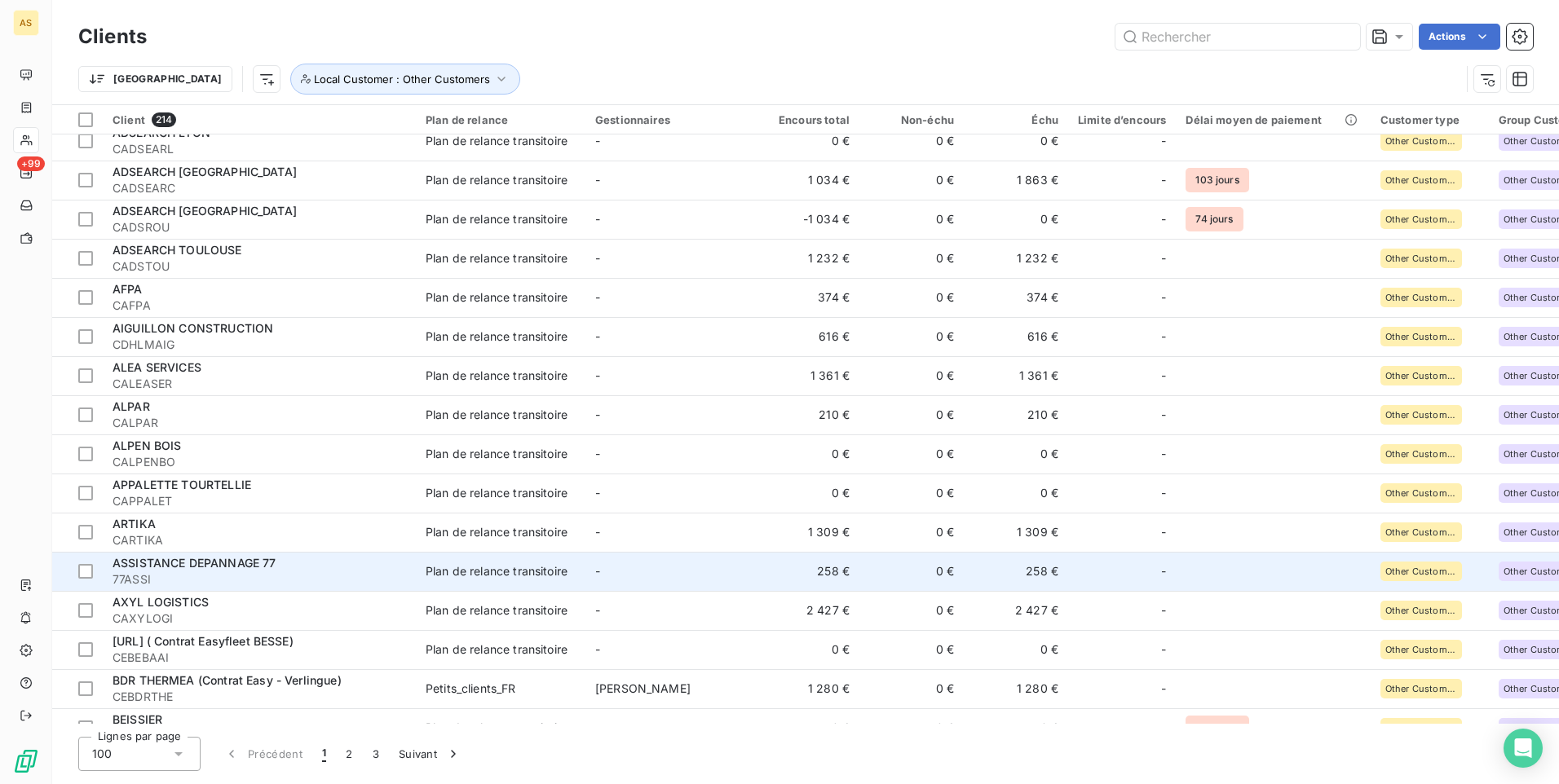
click at [230, 569] on span "ASSISTANCE DEPANNAGE 77" at bounding box center [194, 563] width 164 height 14
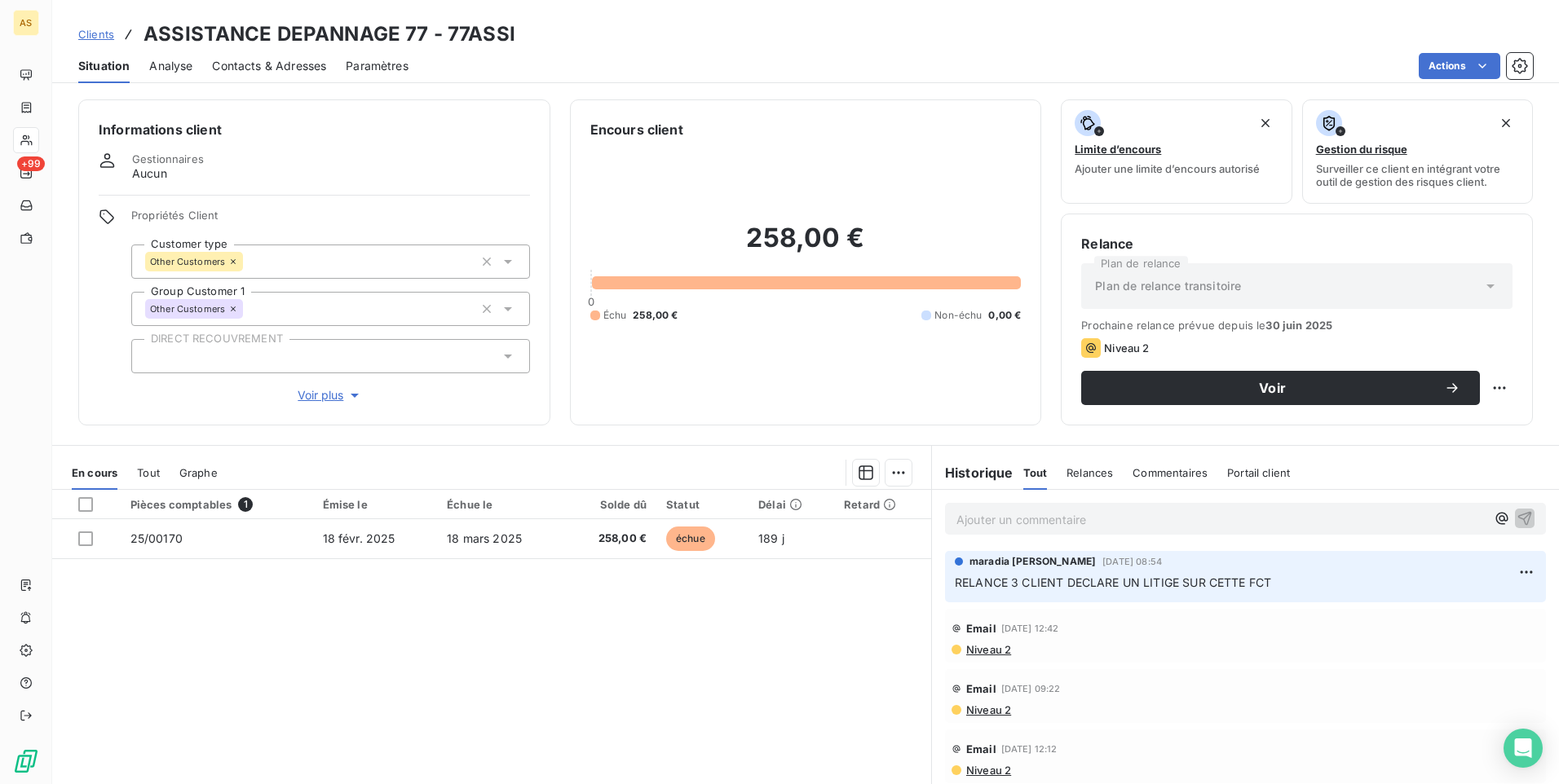
click at [89, 39] on span "Clients" at bounding box center [96, 34] width 36 height 13
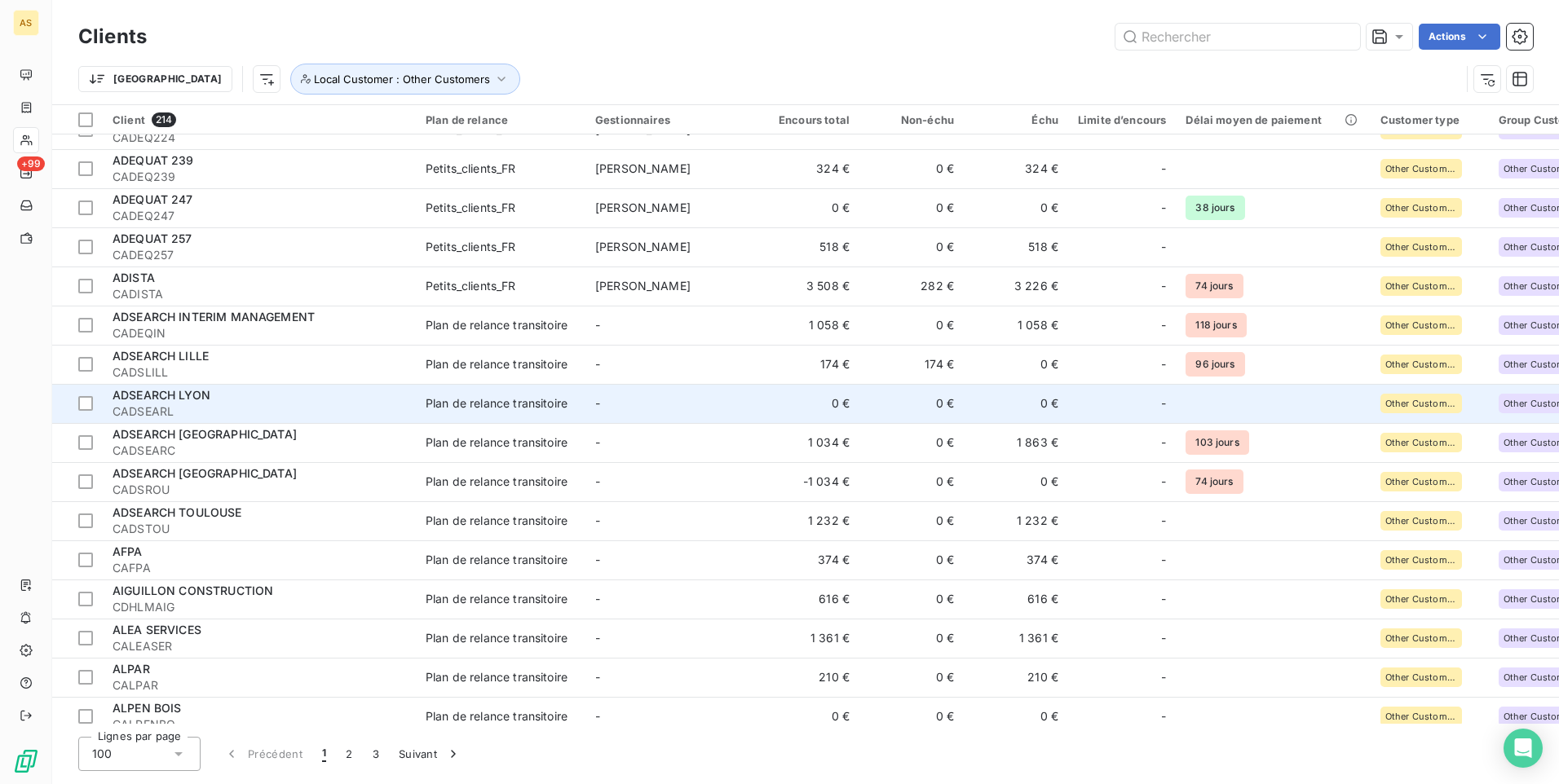
scroll to position [1060, 0]
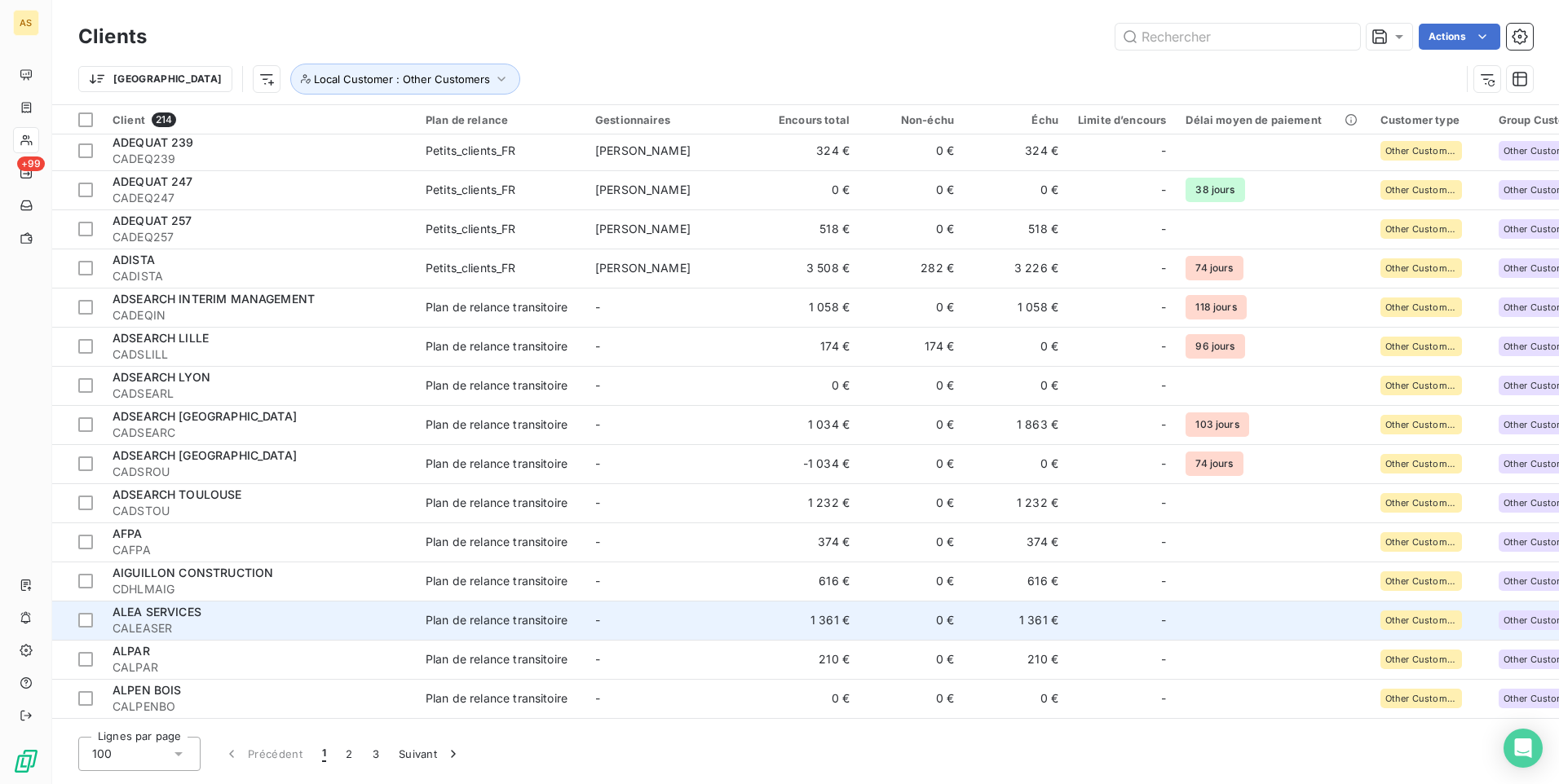
click at [346, 622] on span "CALEASER" at bounding box center [259, 628] width 294 height 16
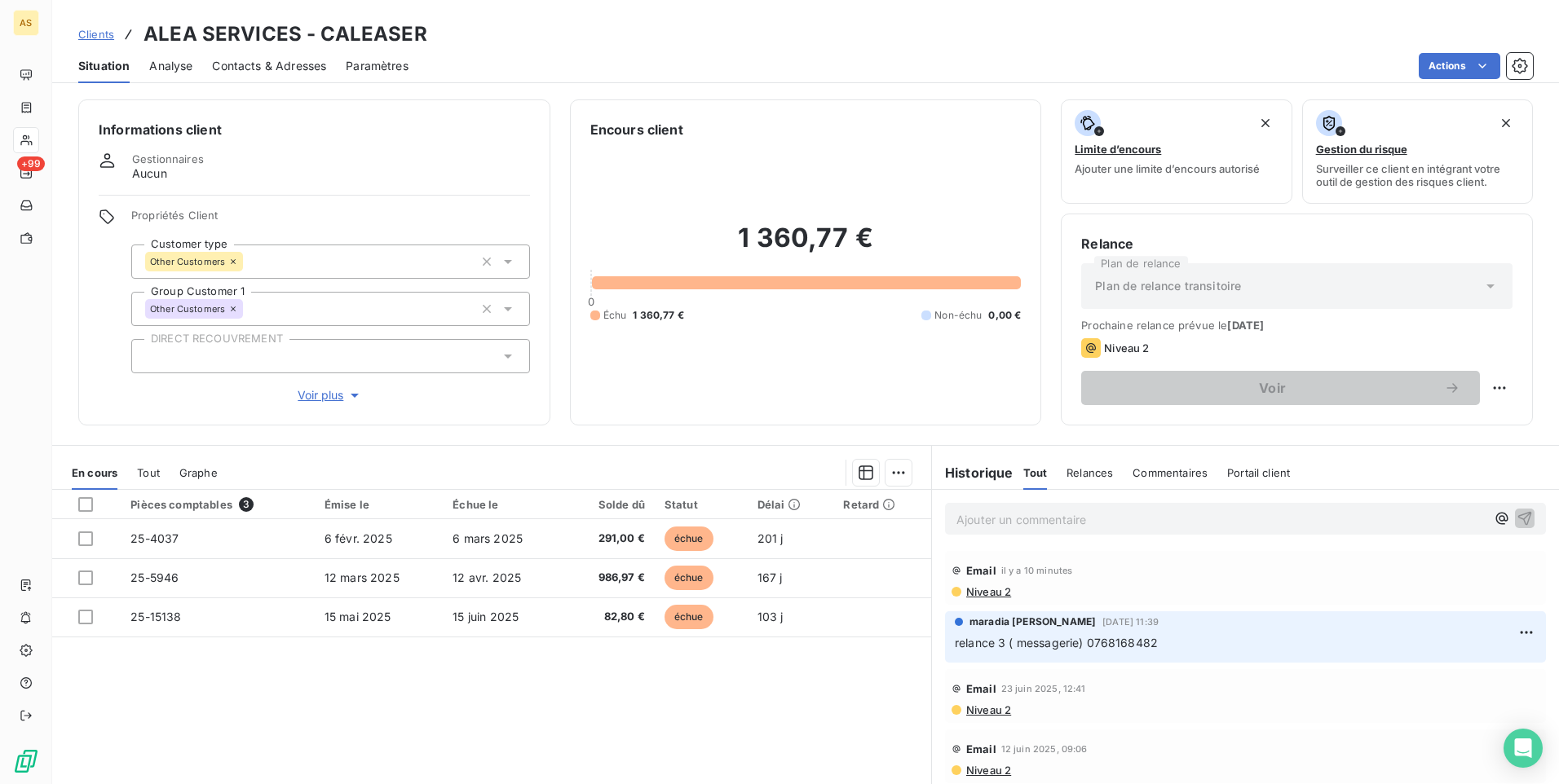
click at [104, 43] on div "Clients ALEA SERVICES - CALEASER" at bounding box center [252, 34] width 349 height 29
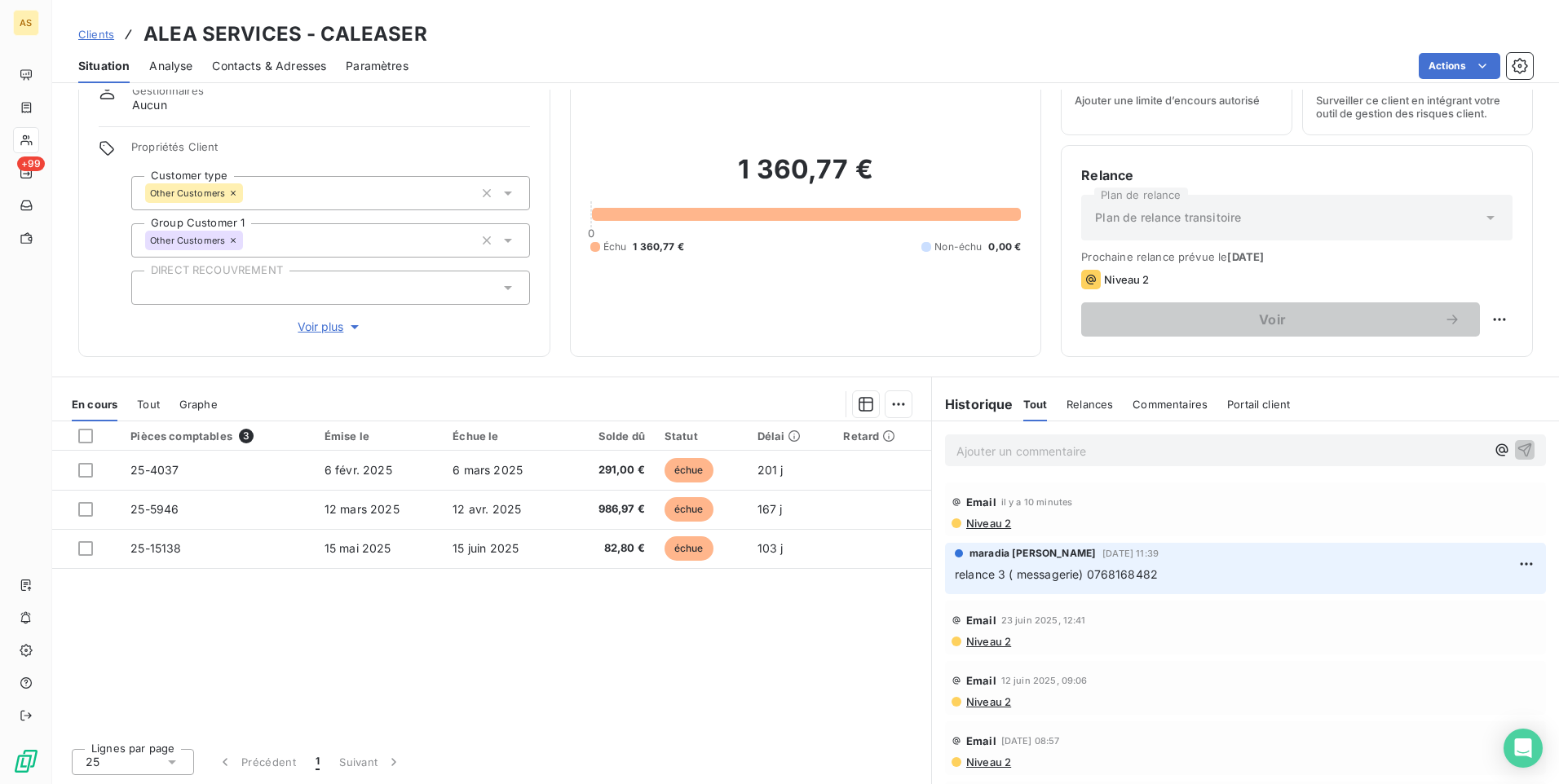
click at [87, 31] on span "Clients" at bounding box center [96, 34] width 36 height 13
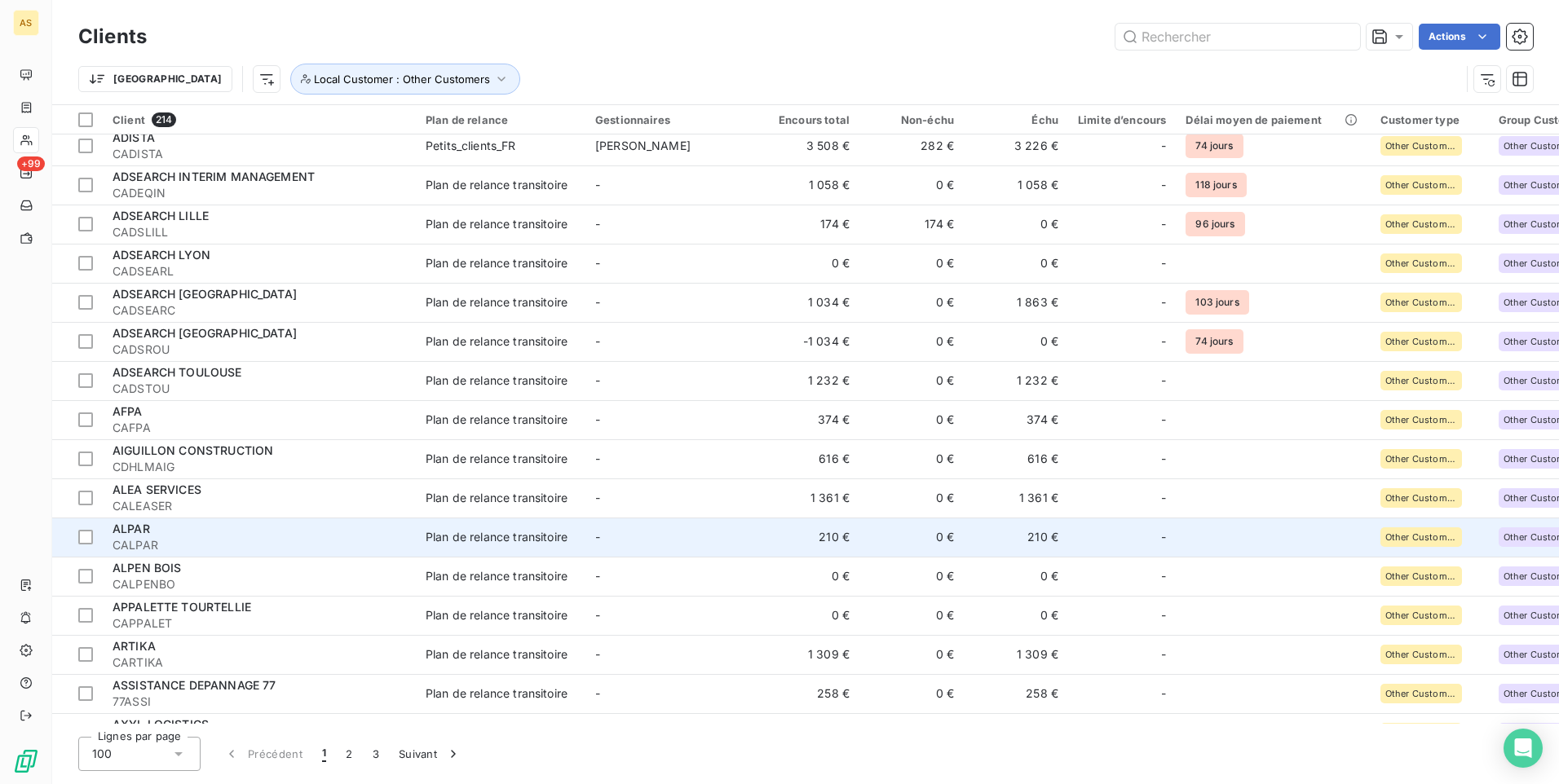
scroll to position [1222, 0]
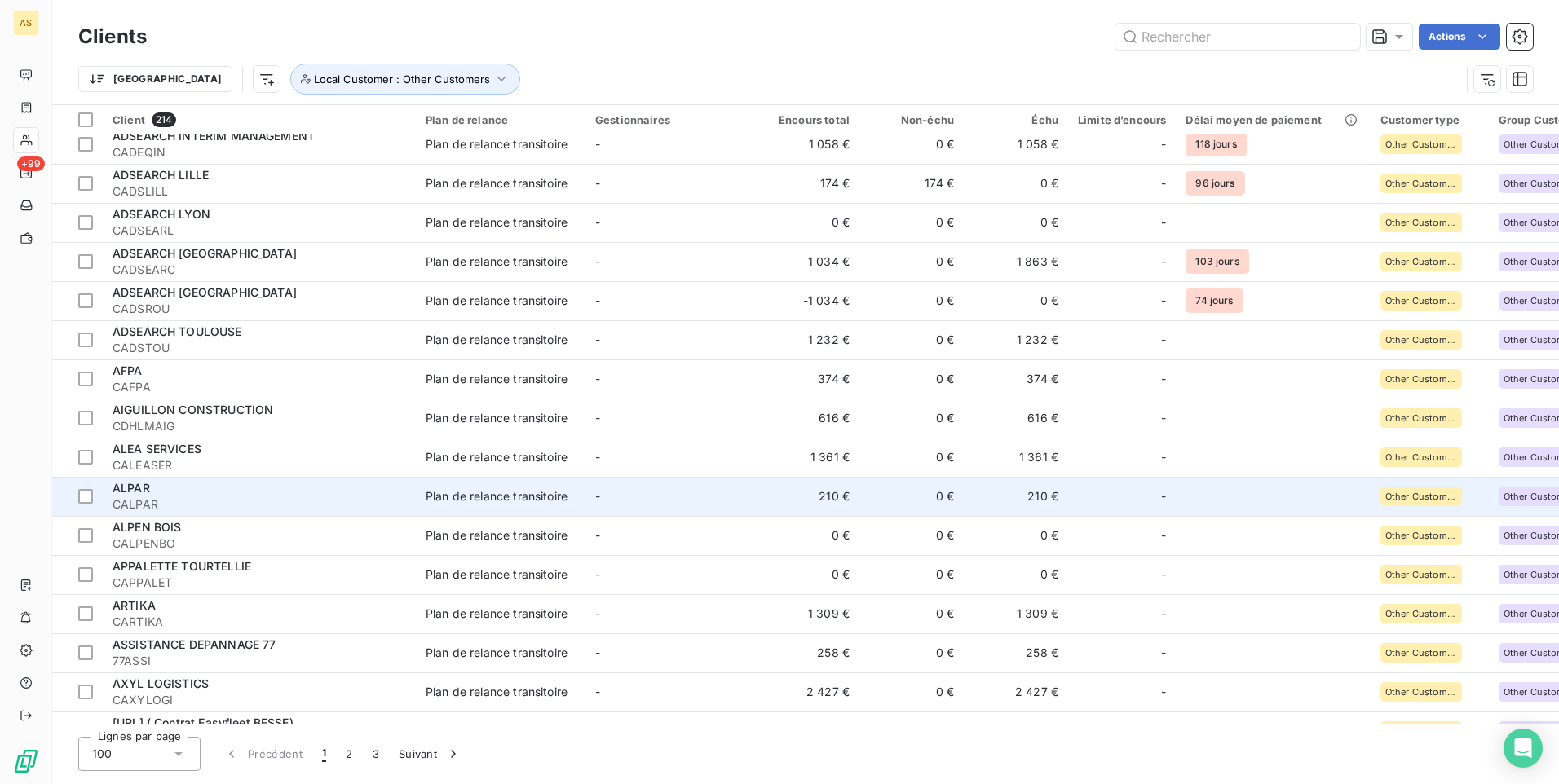
click at [190, 501] on span "CALPAR" at bounding box center [259, 504] width 294 height 16
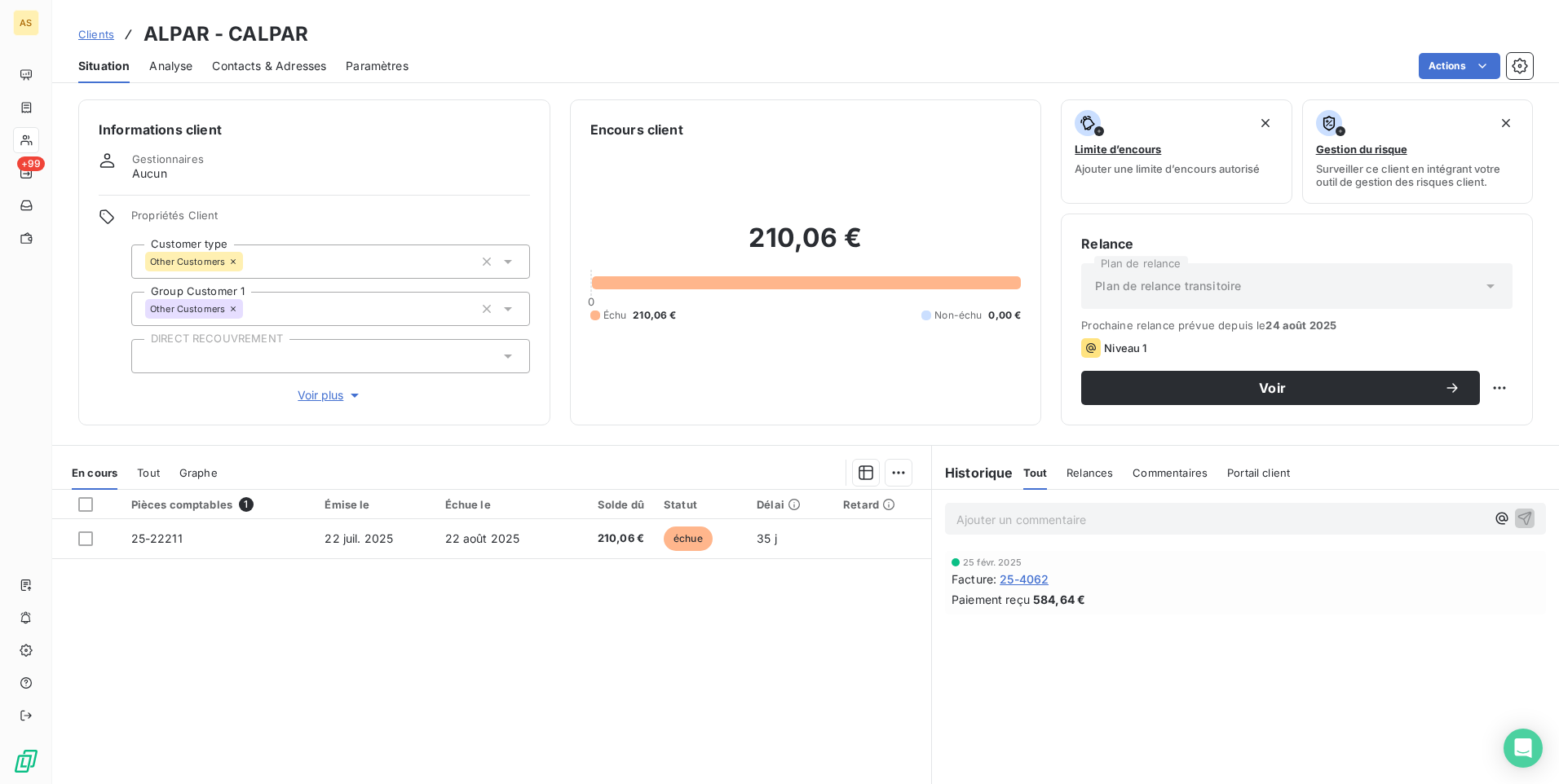
click at [236, 67] on span "Contacts & Adresses" at bounding box center [269, 66] width 114 height 16
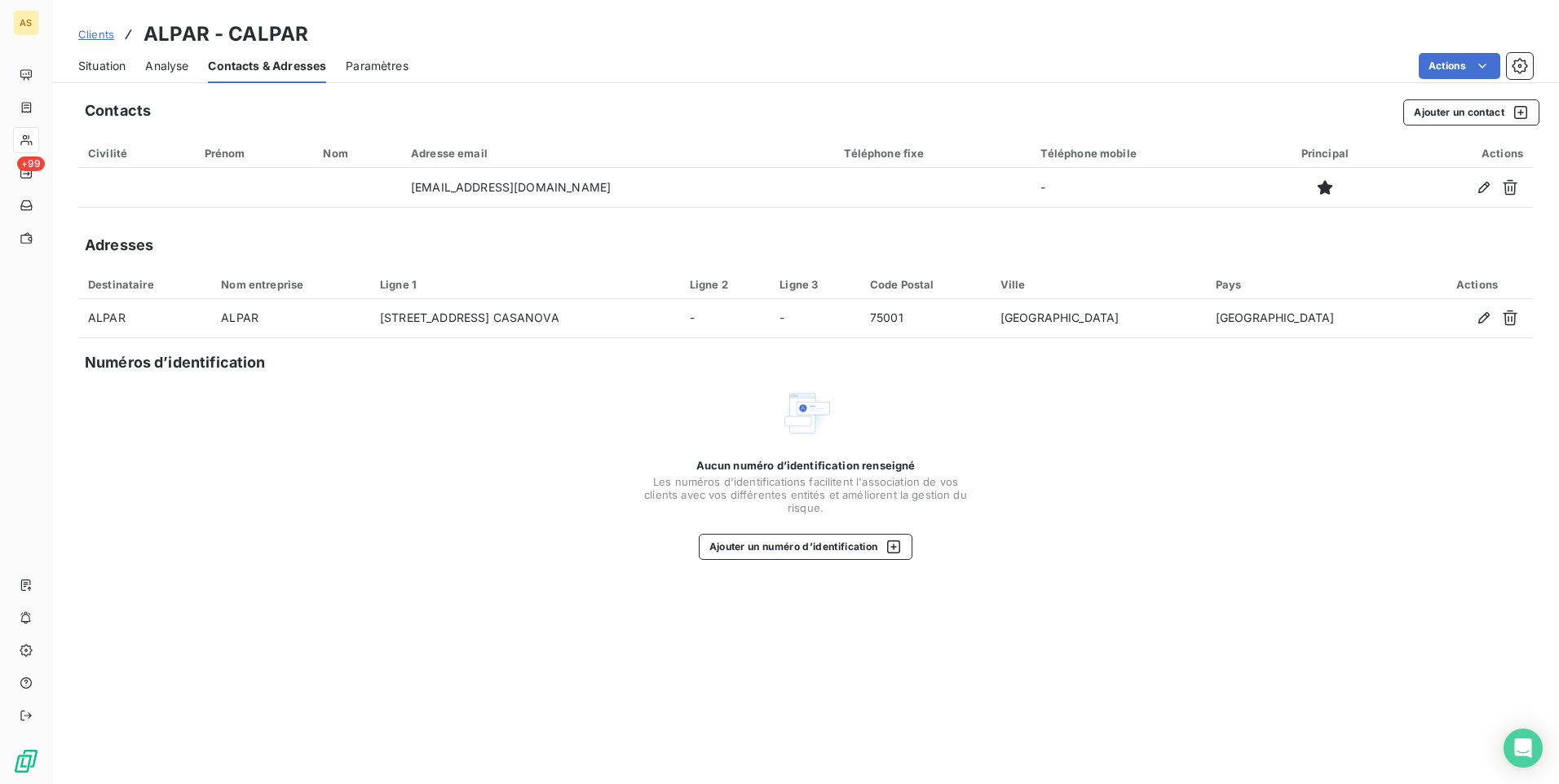
click at [104, 60] on span "Situation" at bounding box center [102, 66] width 48 height 16
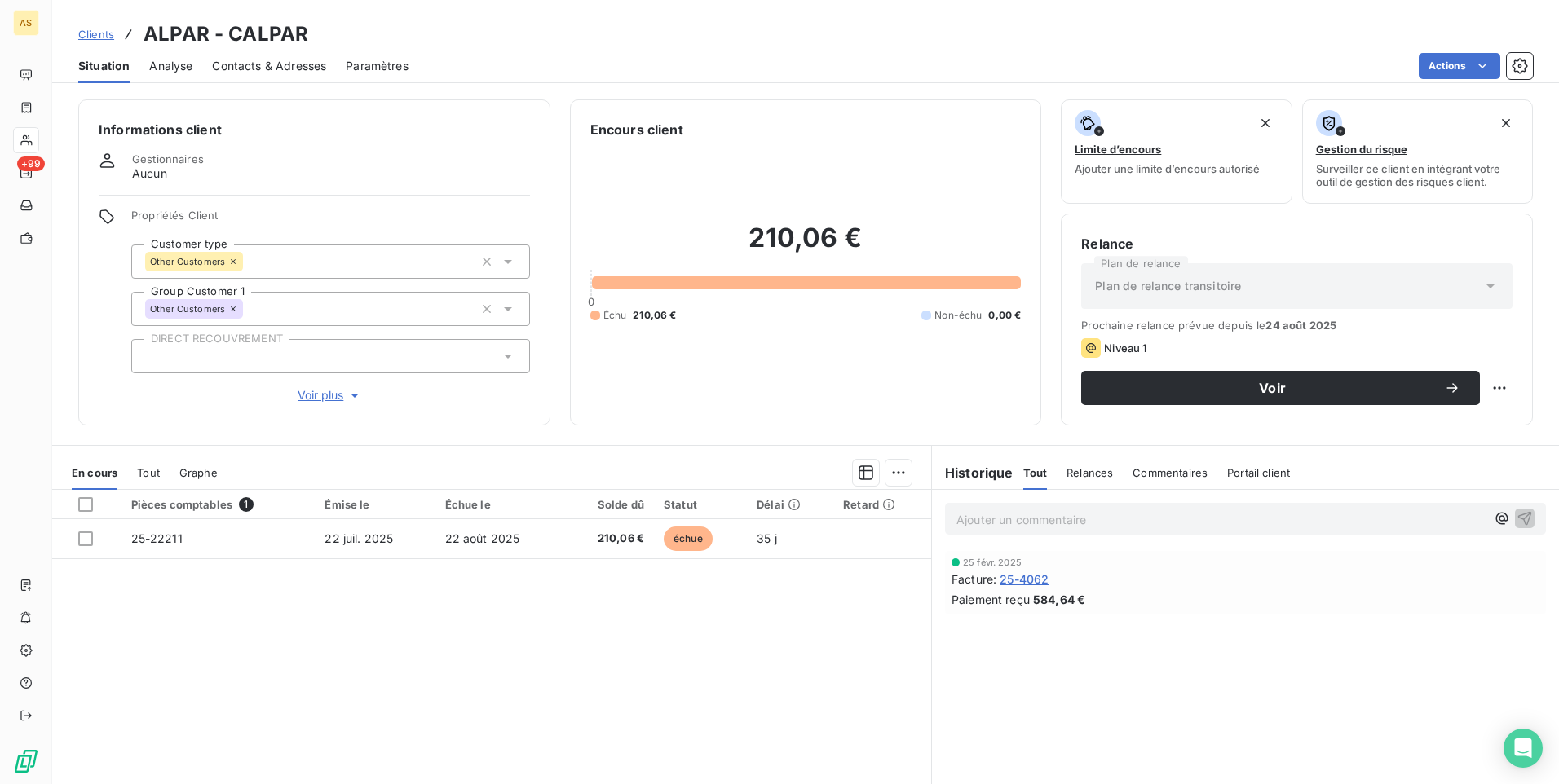
scroll to position [68, 0]
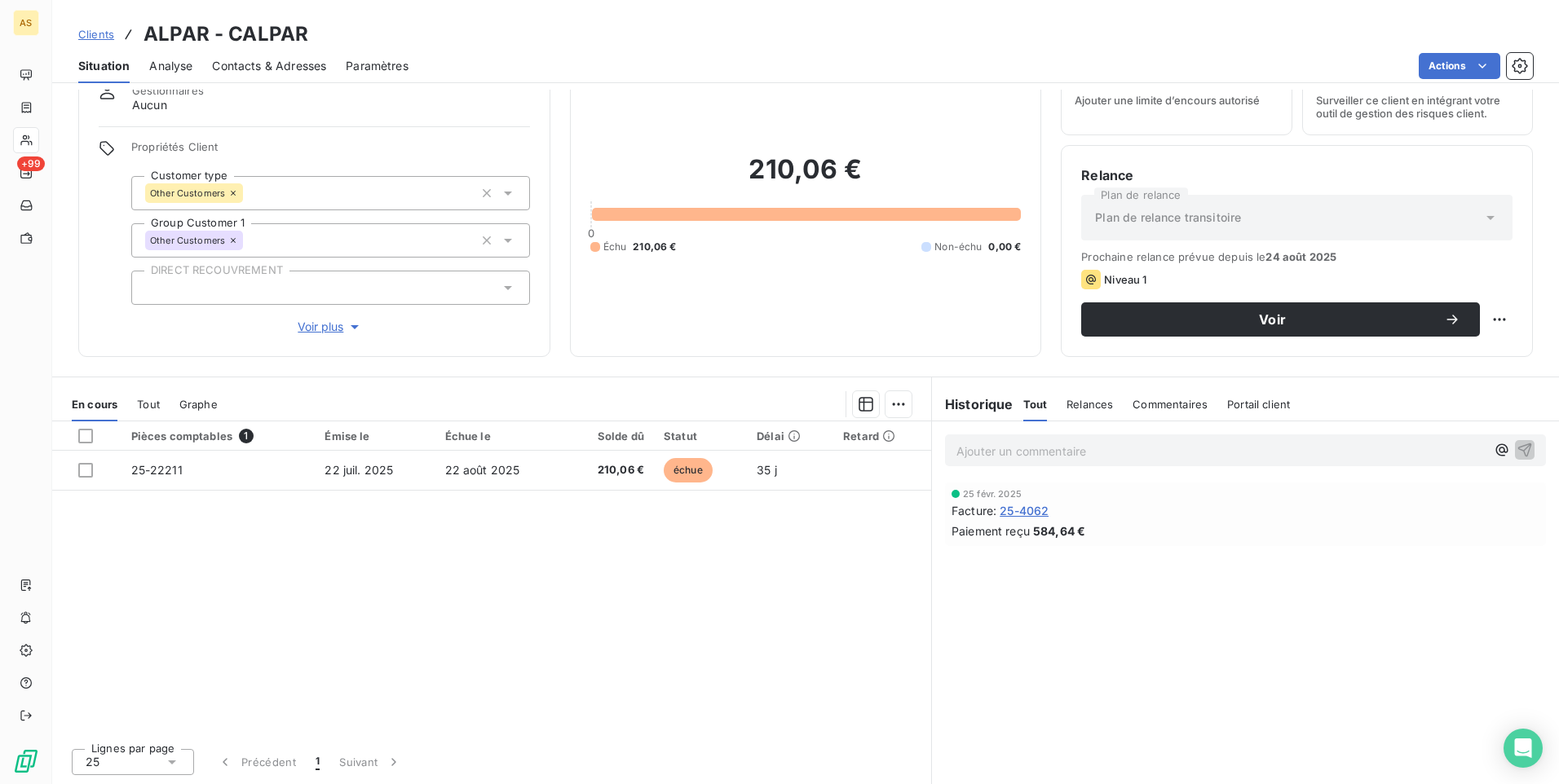
click at [99, 36] on span "Clients" at bounding box center [96, 34] width 36 height 13
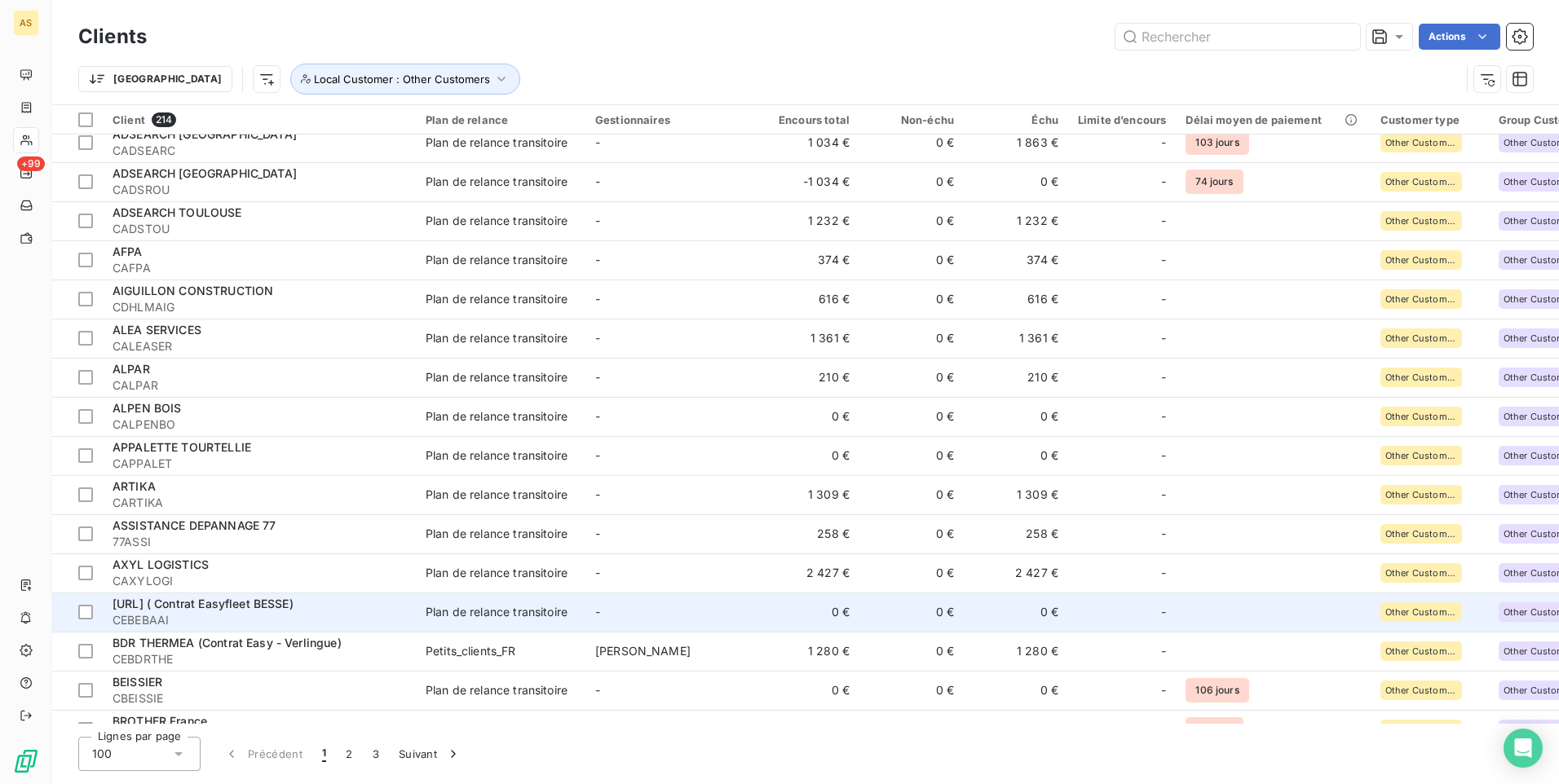
scroll to position [1423, 0]
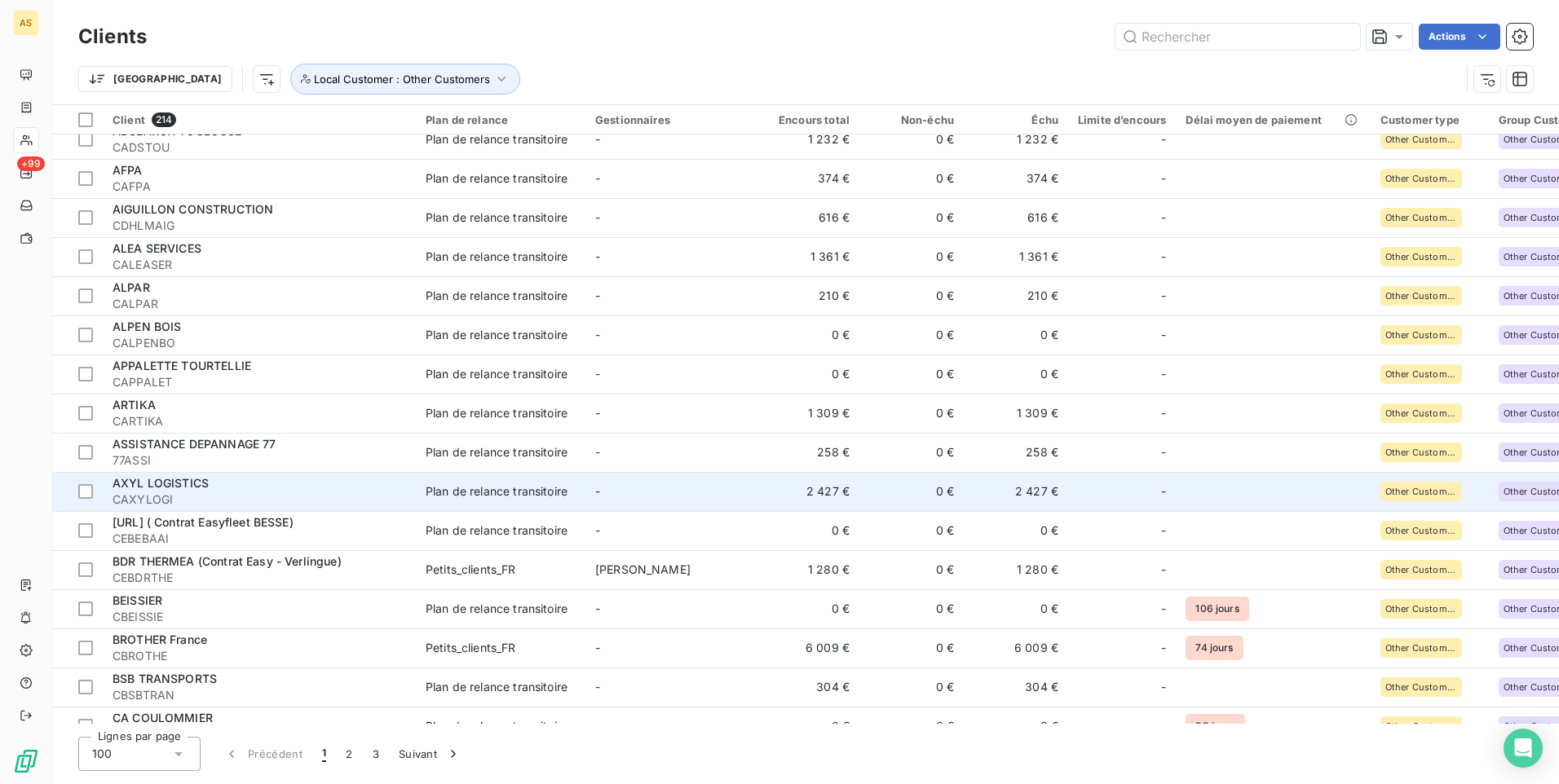
click at [212, 490] on div "AXYL LOGISTICS" at bounding box center [259, 483] width 294 height 16
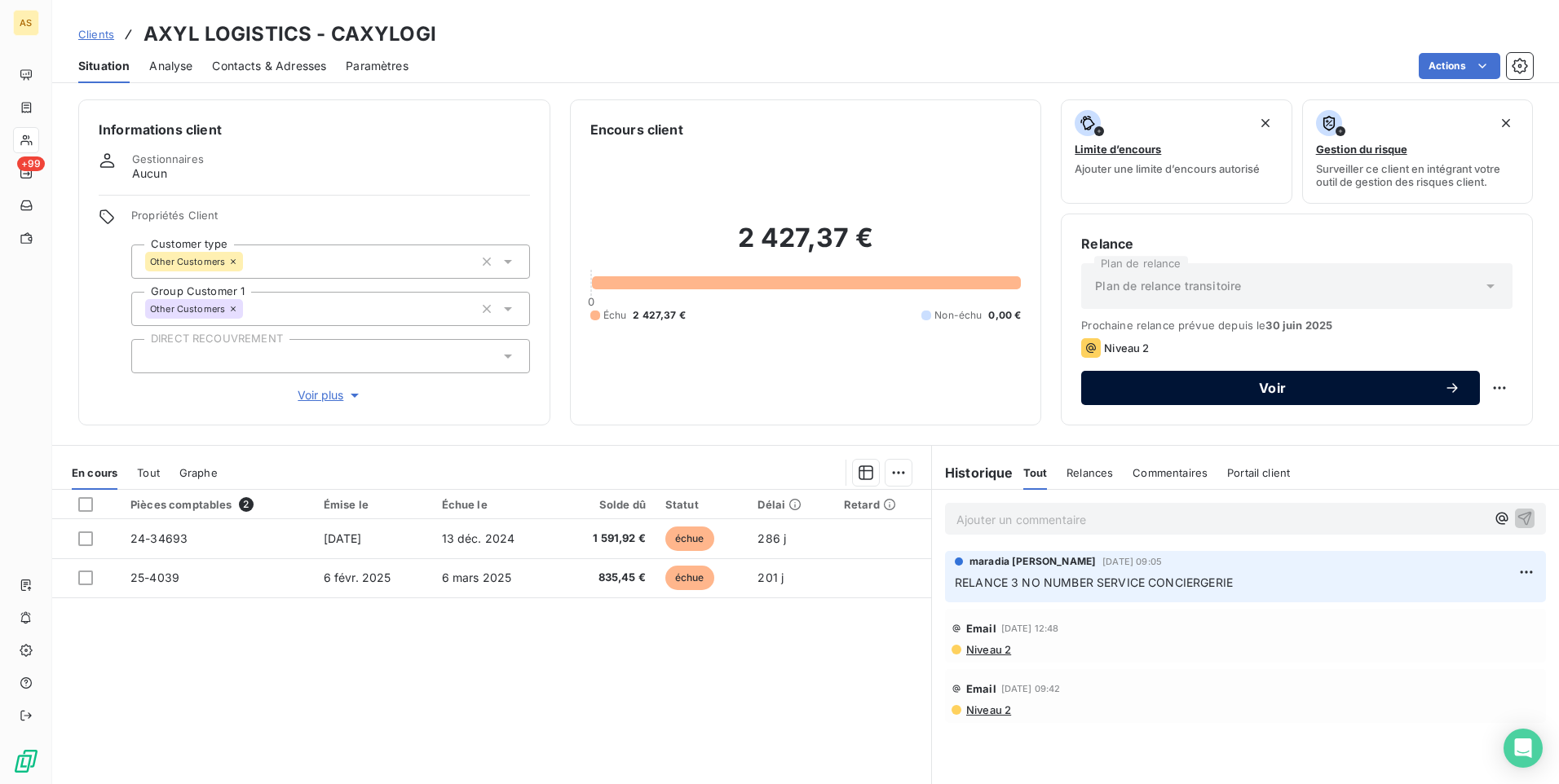
click at [1172, 380] on div "Voir" at bounding box center [1280, 388] width 359 height 16
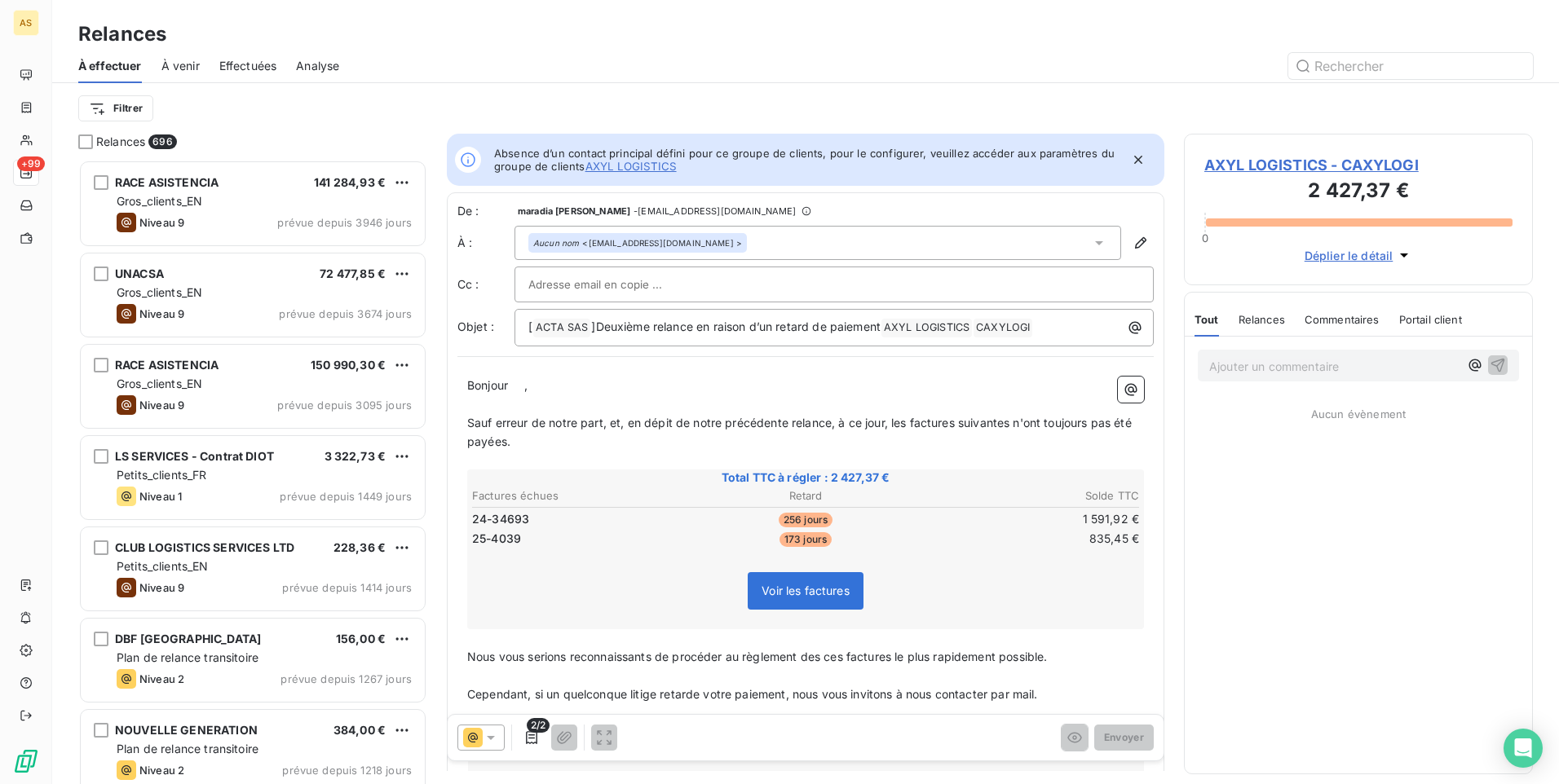
scroll to position [612, 337]
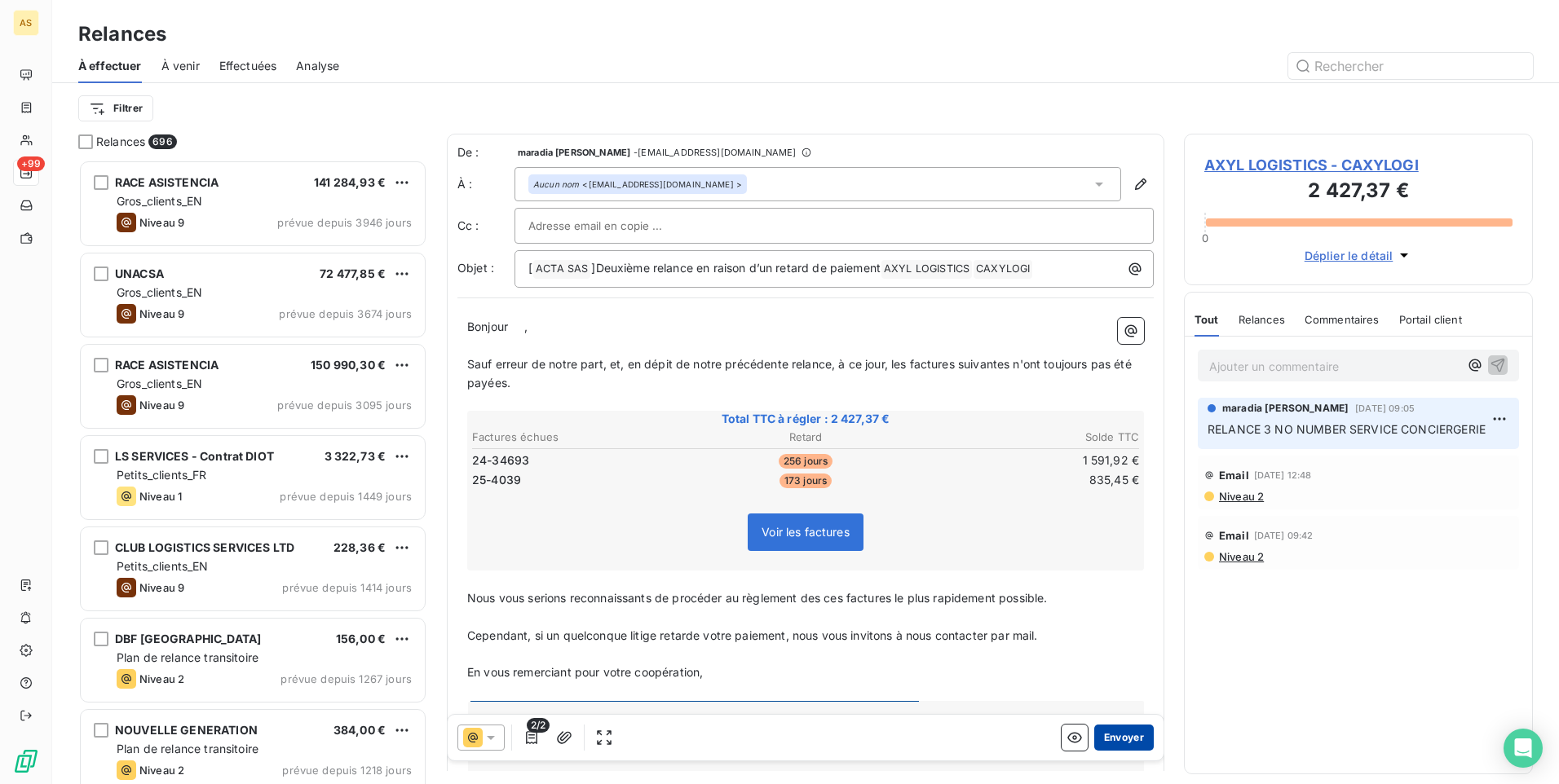
click at [1104, 734] on button "Envoyer" at bounding box center [1124, 736] width 60 height 26
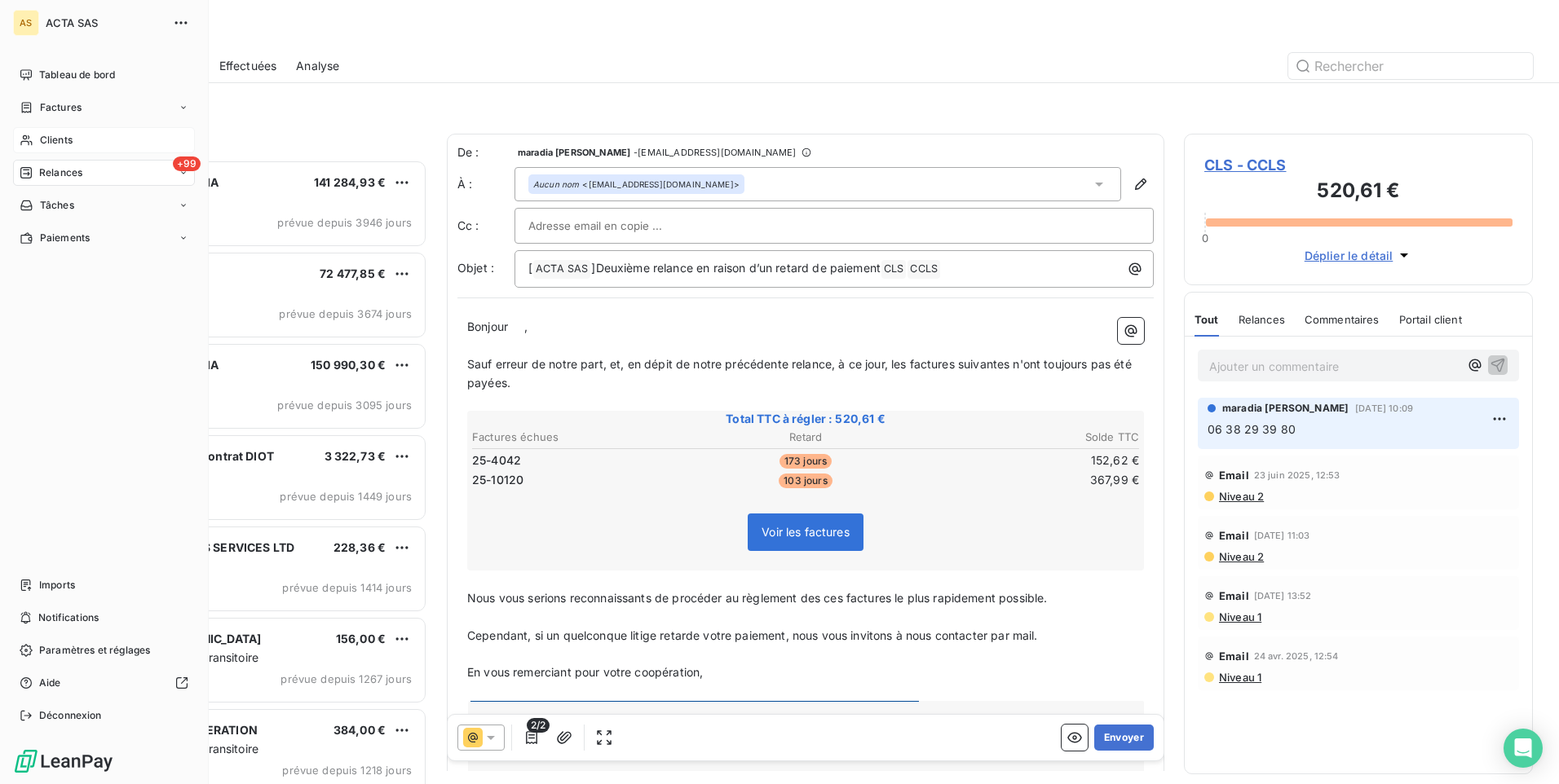
click at [50, 142] on span "Clients" at bounding box center [56, 140] width 32 height 14
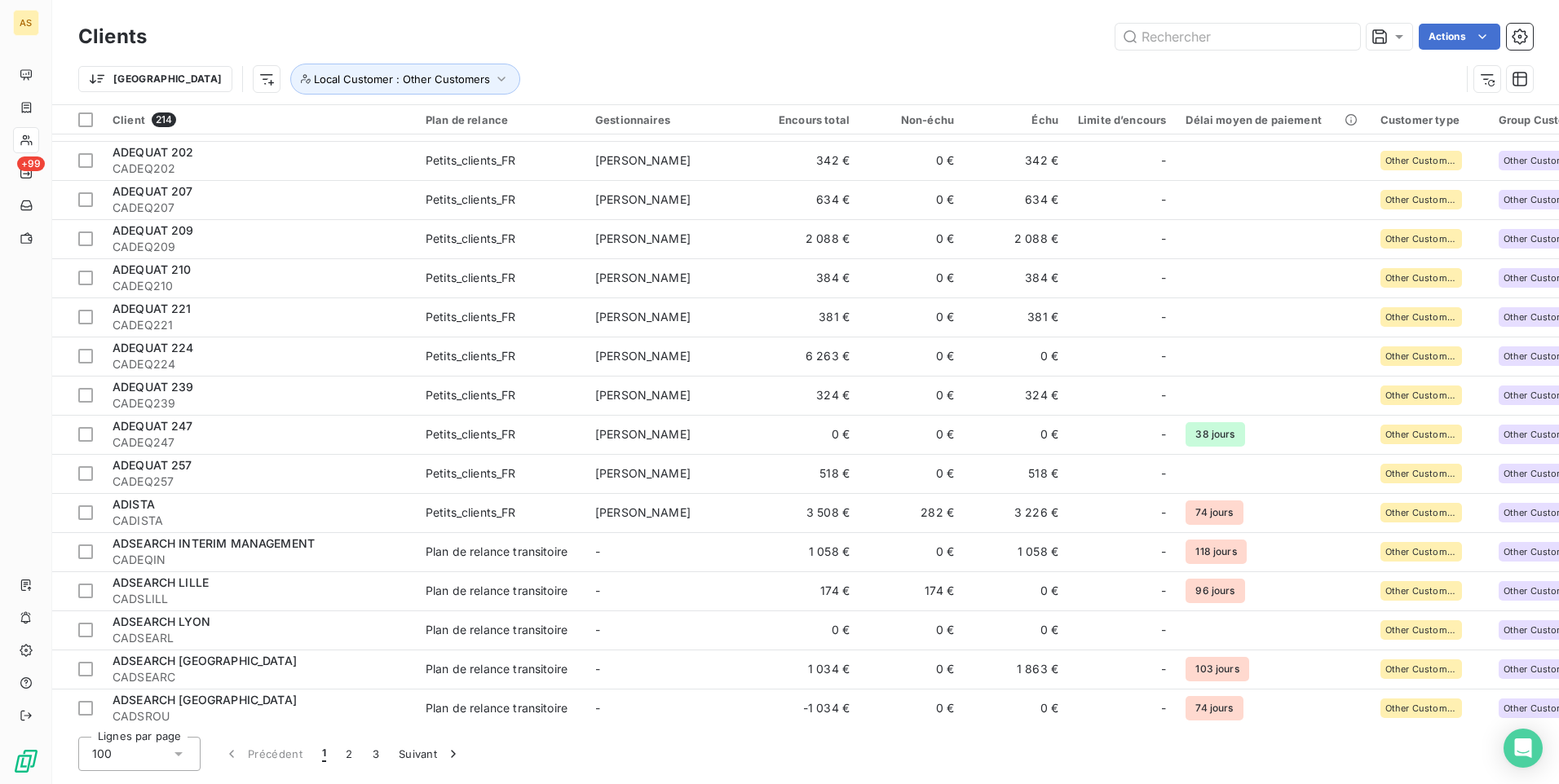
scroll to position [1222, 0]
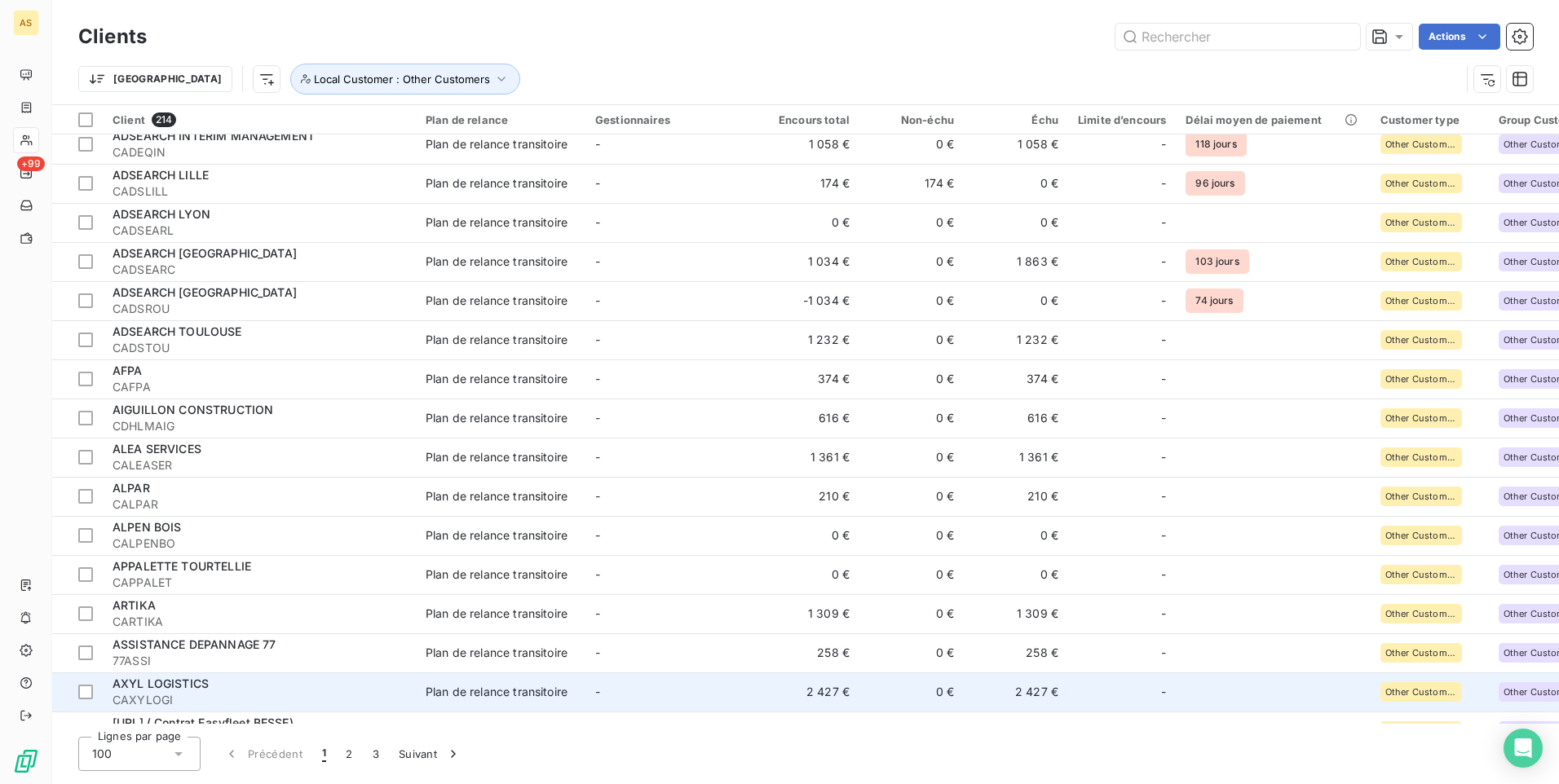
click at [316, 696] on span "CAXYLOGI" at bounding box center [259, 699] width 294 height 16
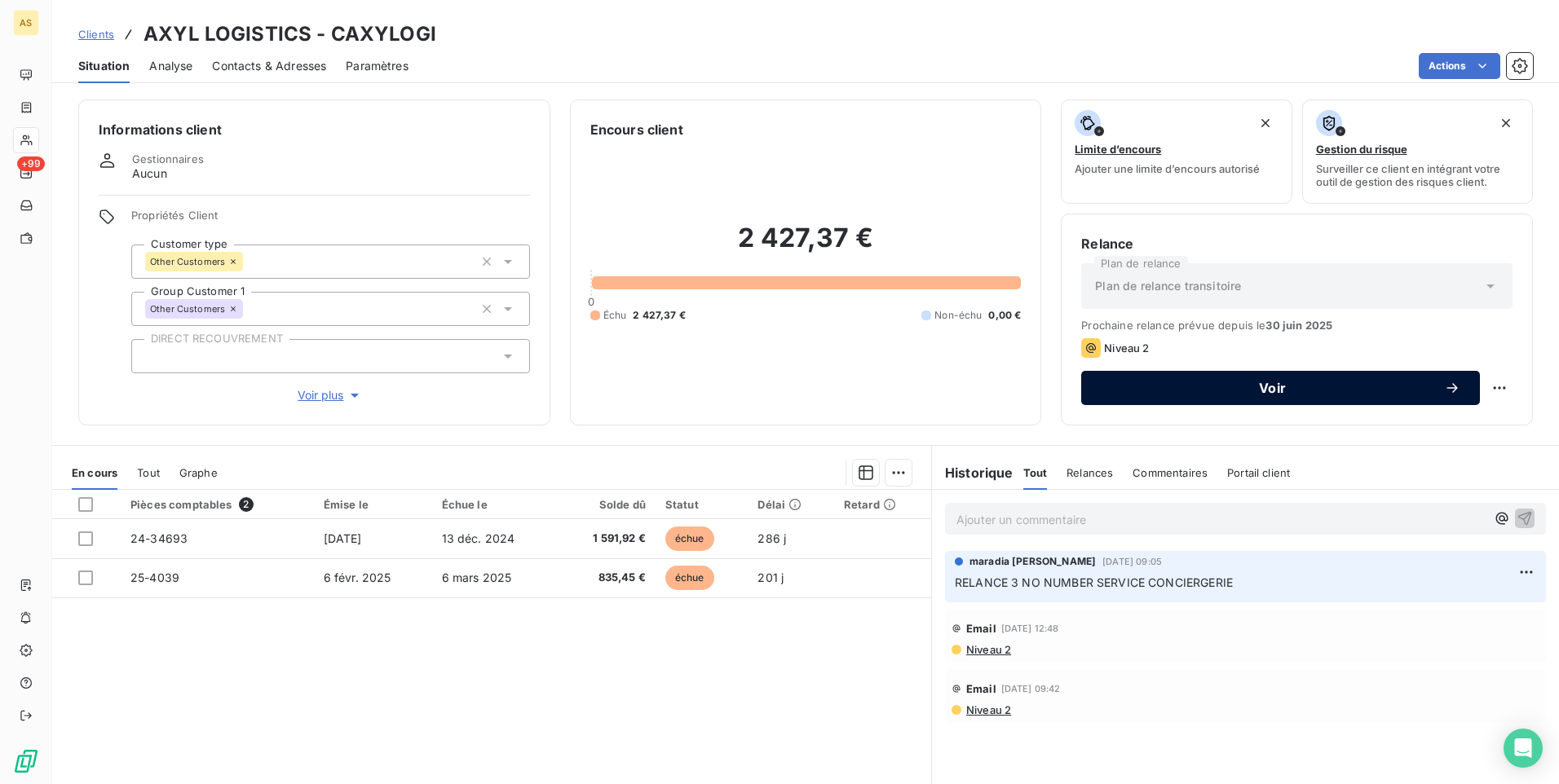
click at [1203, 388] on span "Voir" at bounding box center [1272, 388] width 343 height 13
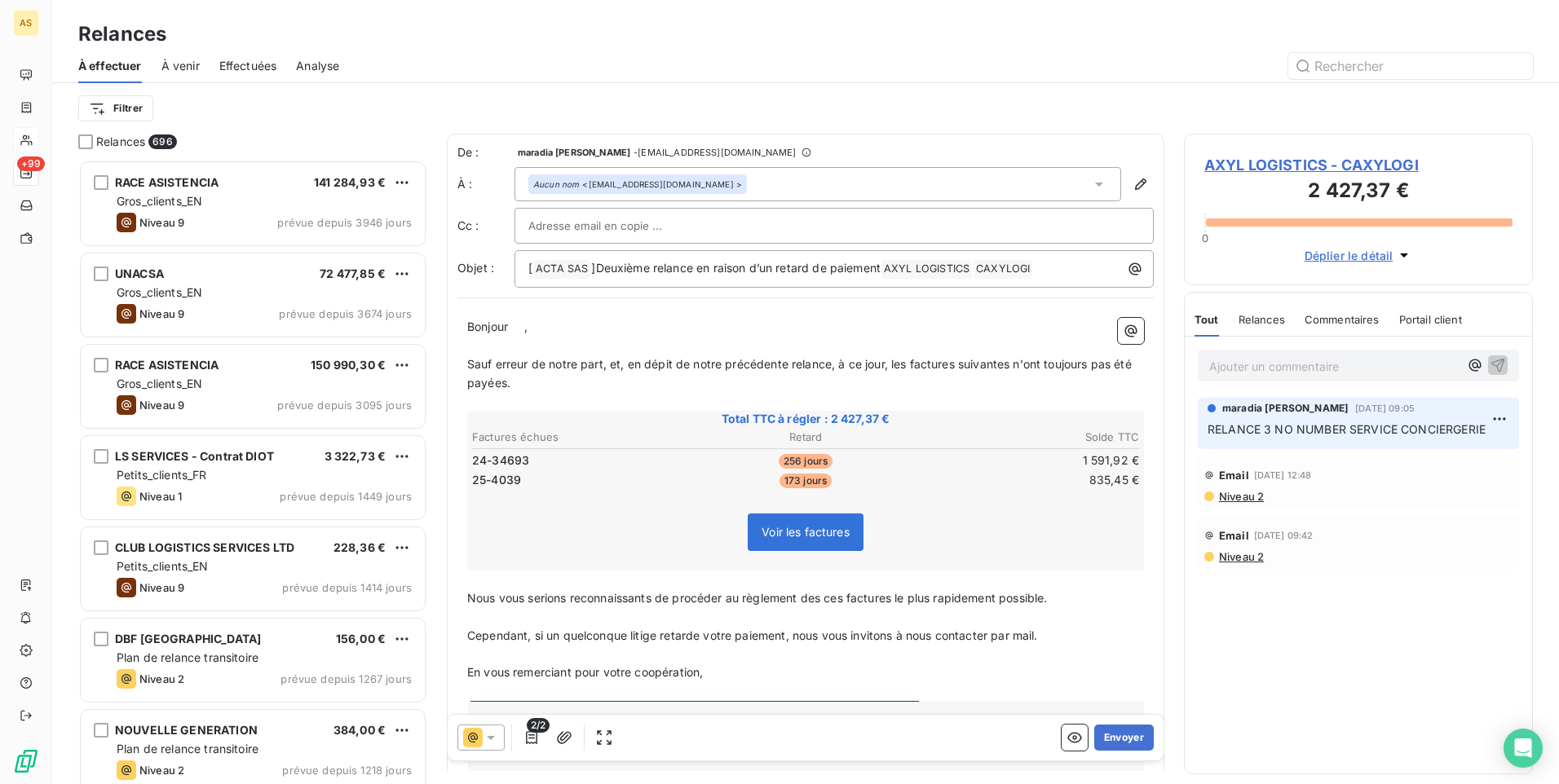
scroll to position [612, 337]
click at [1126, 735] on button "Envoyer" at bounding box center [1124, 736] width 60 height 26
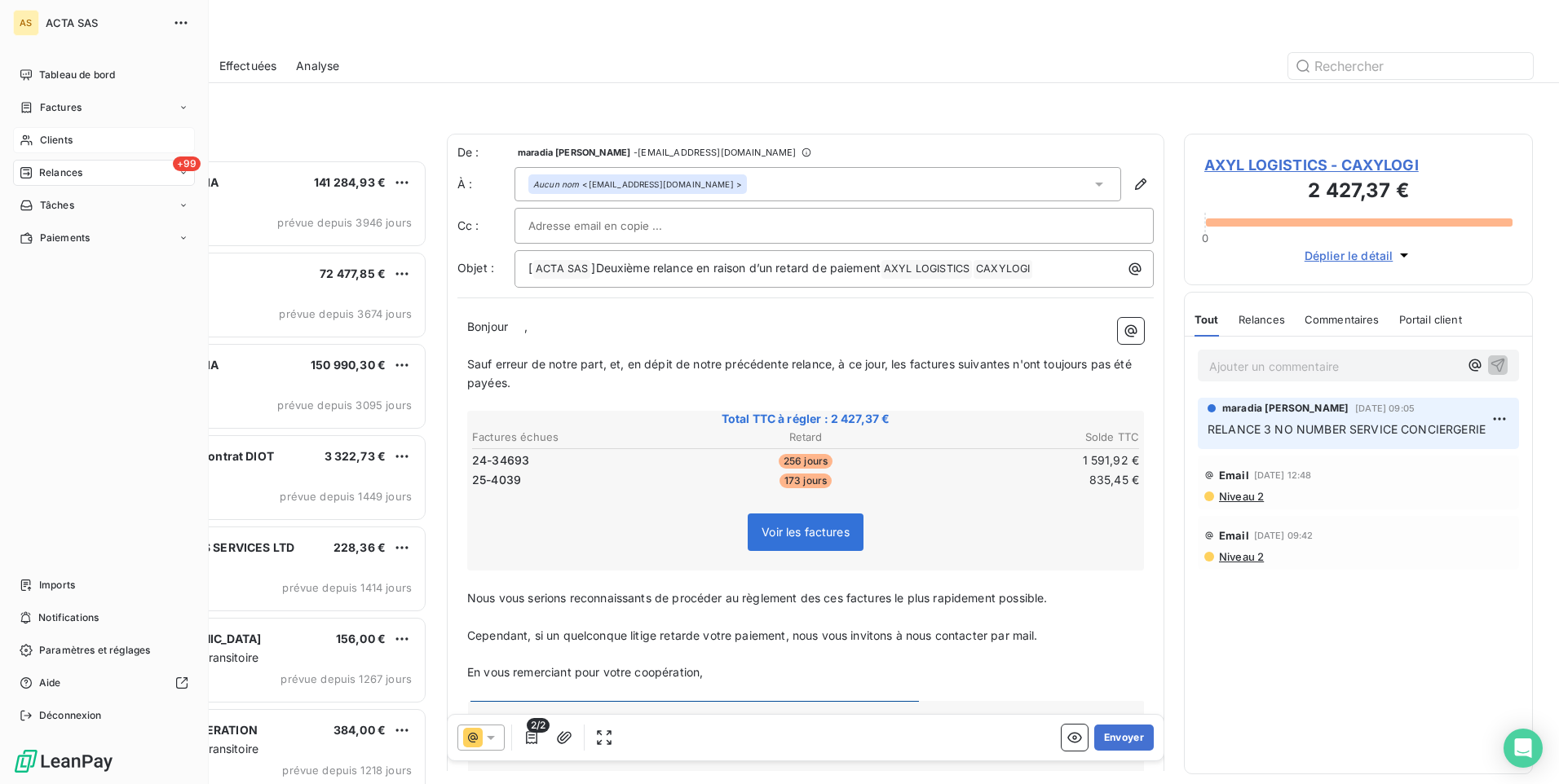
click at [104, 143] on div "Clients" at bounding box center [104, 140] width 182 height 26
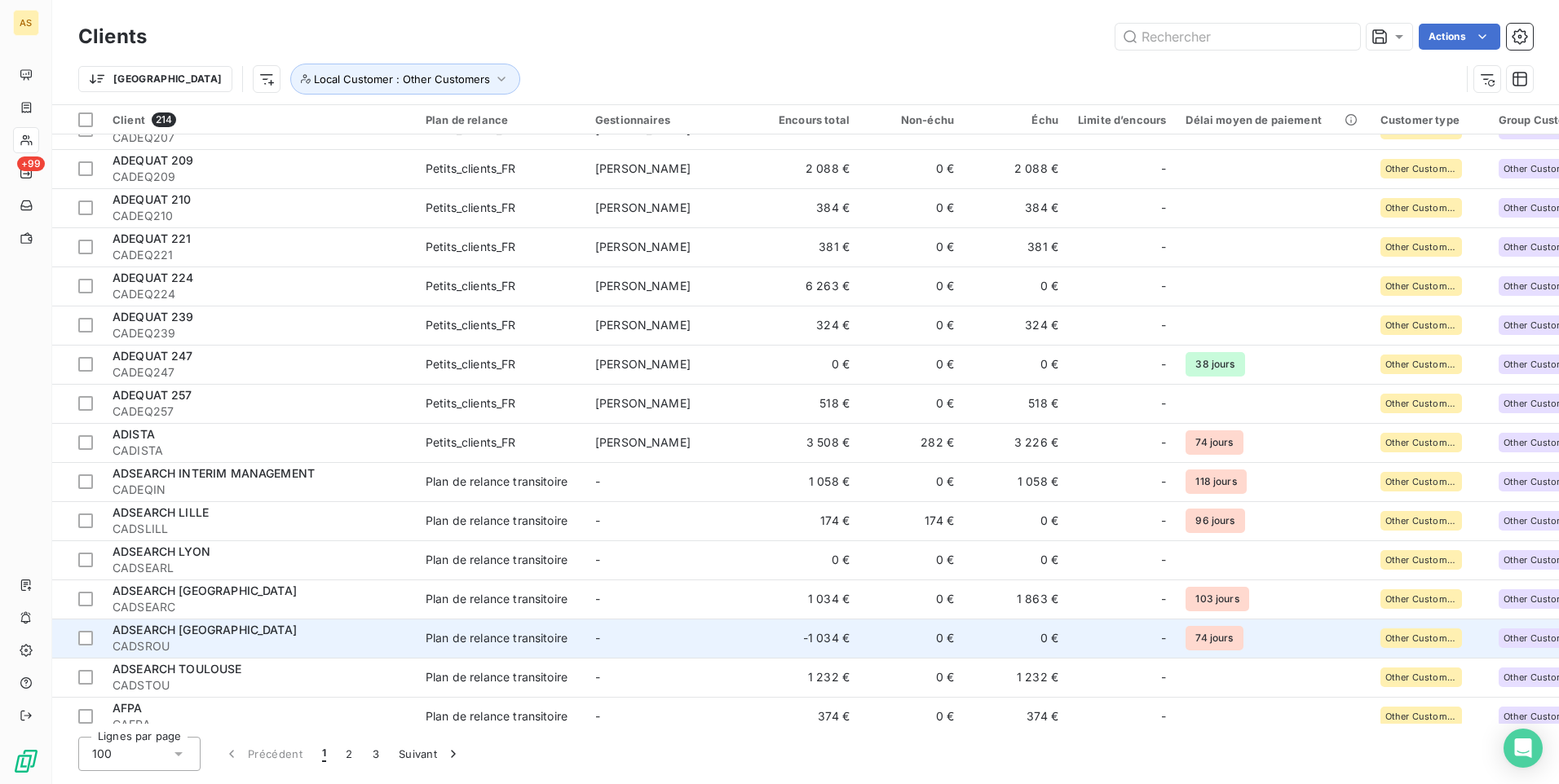
scroll to position [1292, 0]
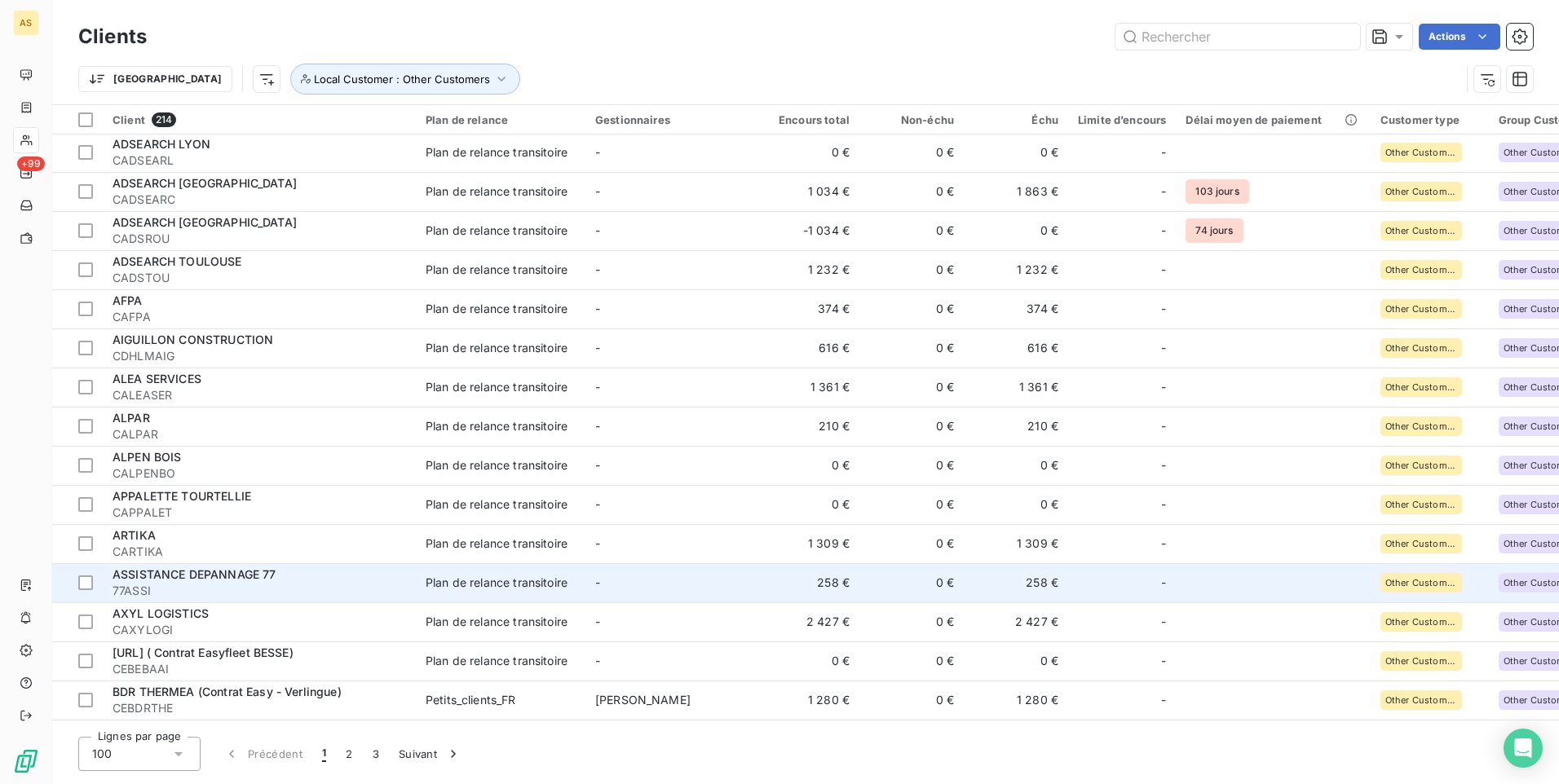
click at [346, 579] on div "ASSISTANCE DEPANNAGE 77" at bounding box center [259, 574] width 294 height 16
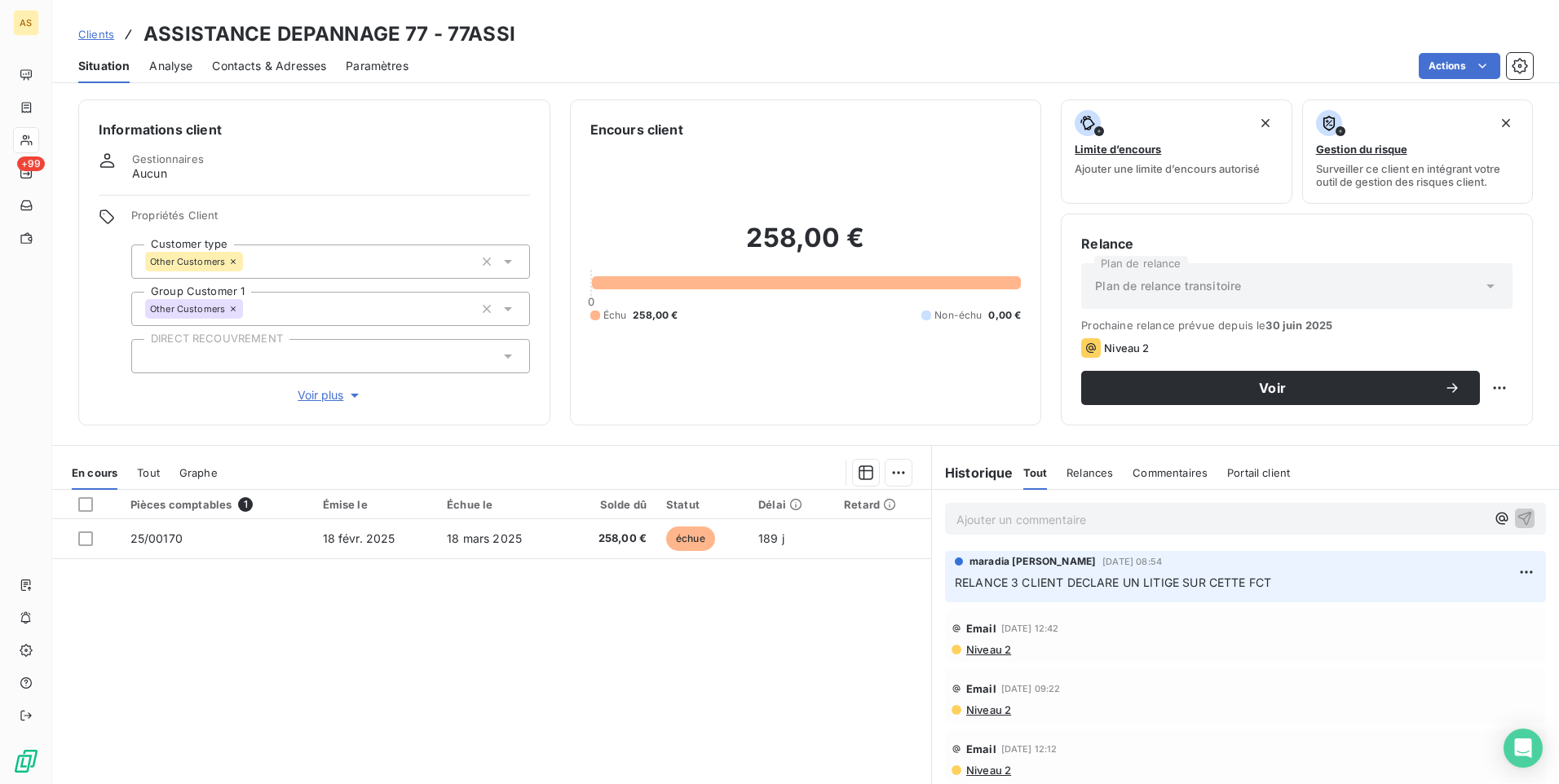
click at [976, 704] on span "Niveau 2" at bounding box center [987, 710] width 47 height 13
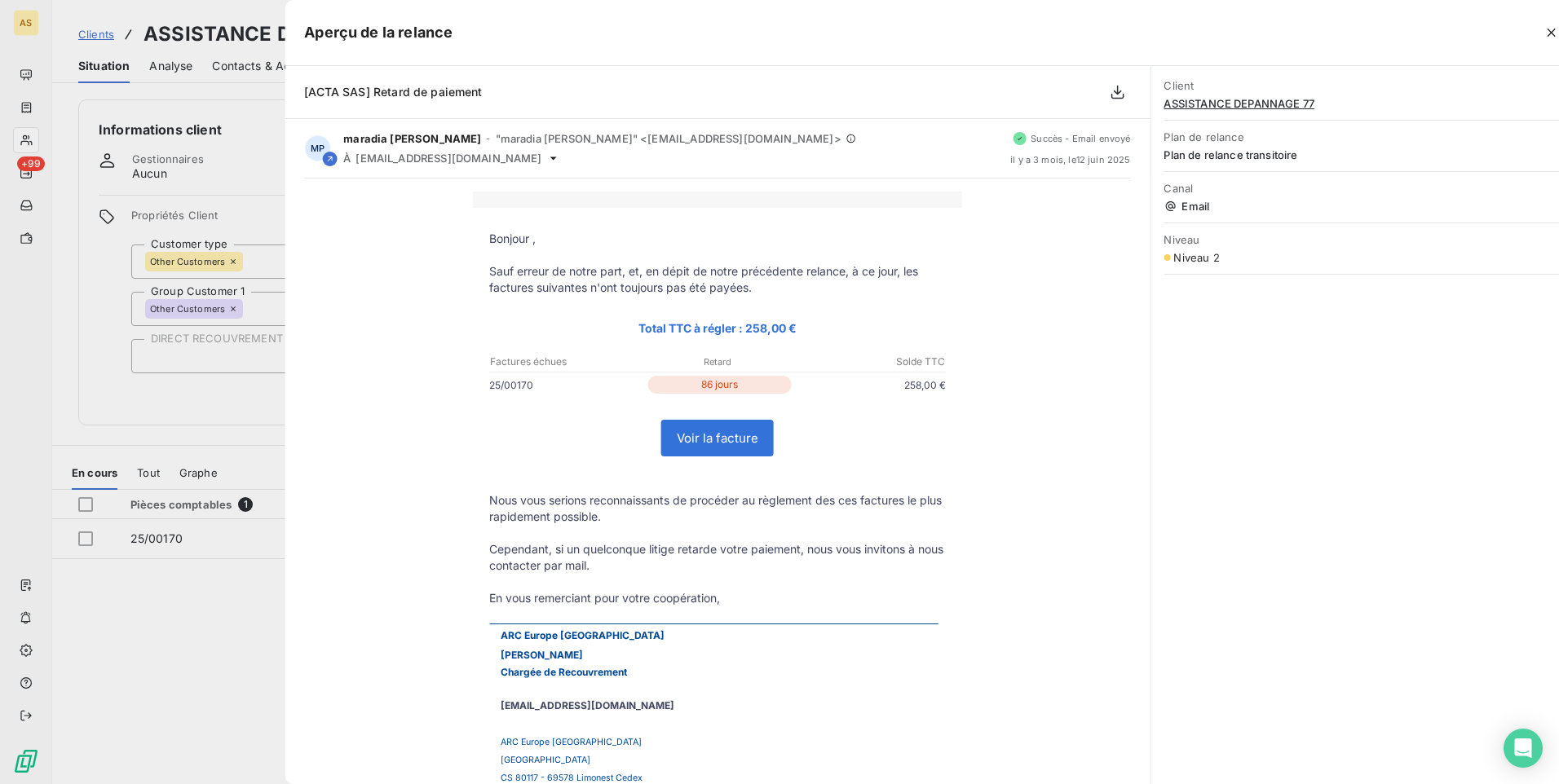
click at [976, 783] on div "Aperçu de la relance [ACTA SAS] Retard de paiement MP [PERSON_NAME] - "maradia …" at bounding box center [780, 784] width 1559 height 0
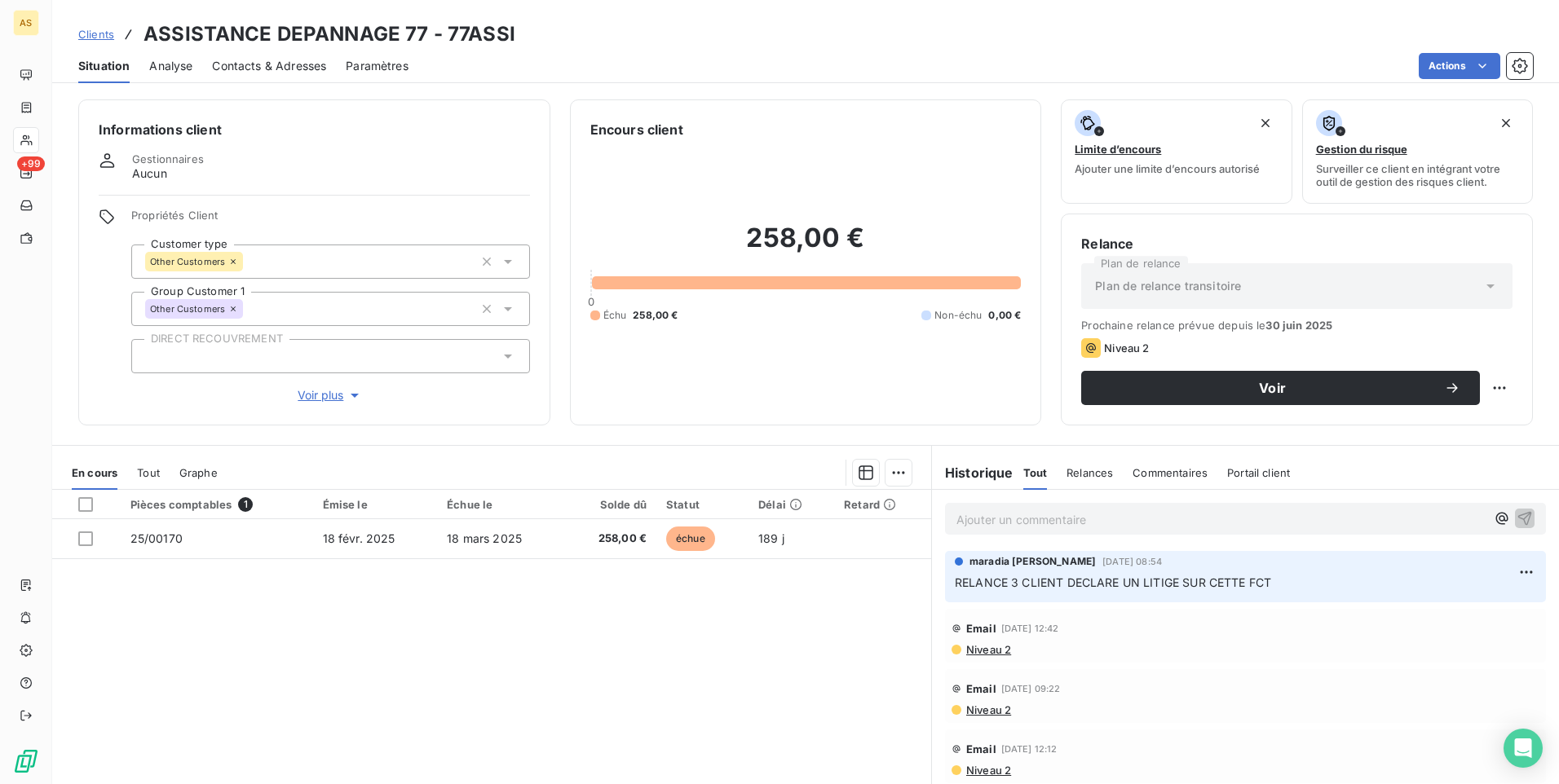
click at [986, 717] on div "Email [DATE] 09:22 Niveau 2" at bounding box center [1245, 696] width 601 height 54
click at [981, 712] on span "Niveau 2" at bounding box center [987, 710] width 47 height 13
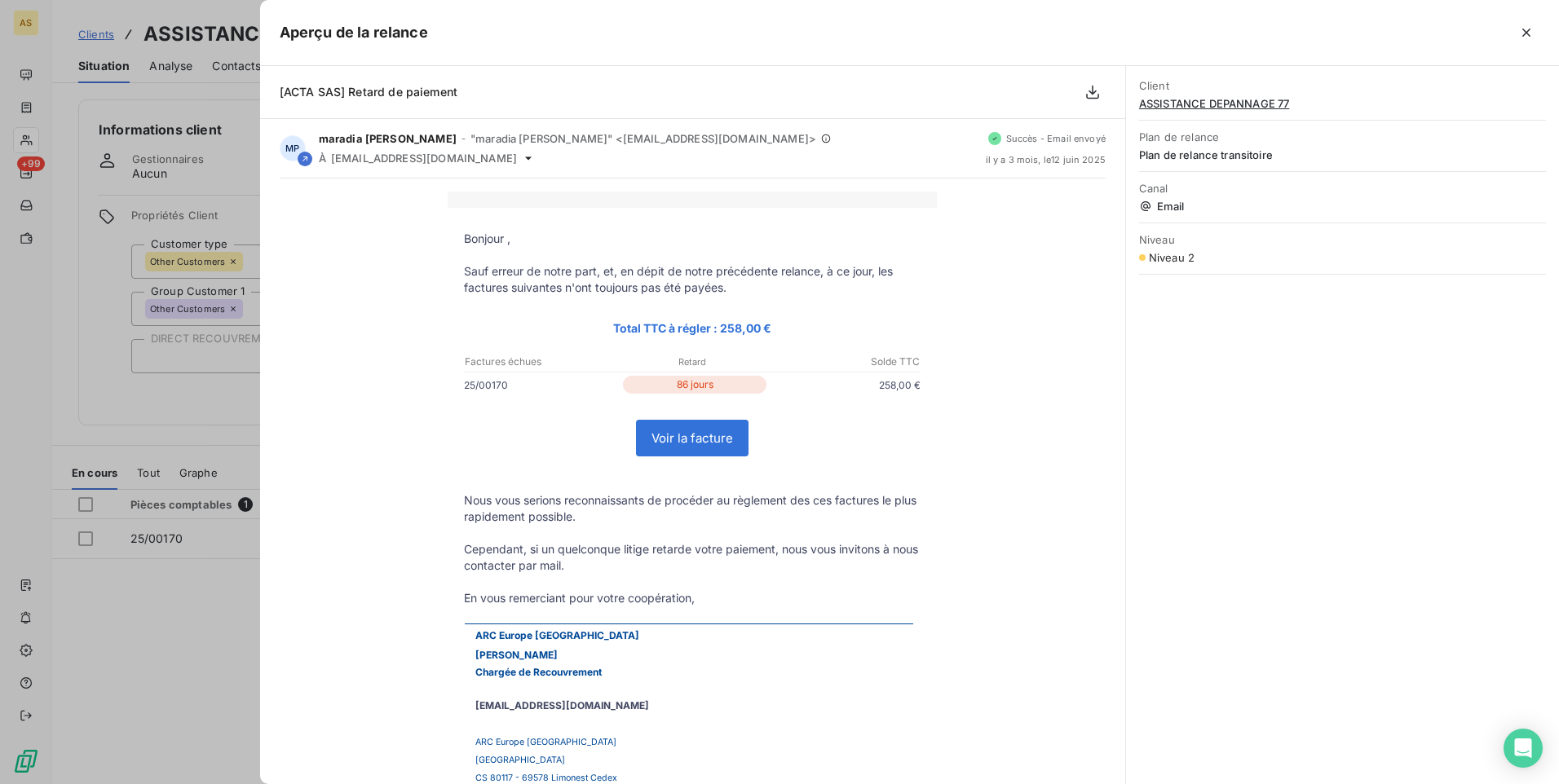
click at [221, 685] on div at bounding box center [780, 392] width 1559 height 784
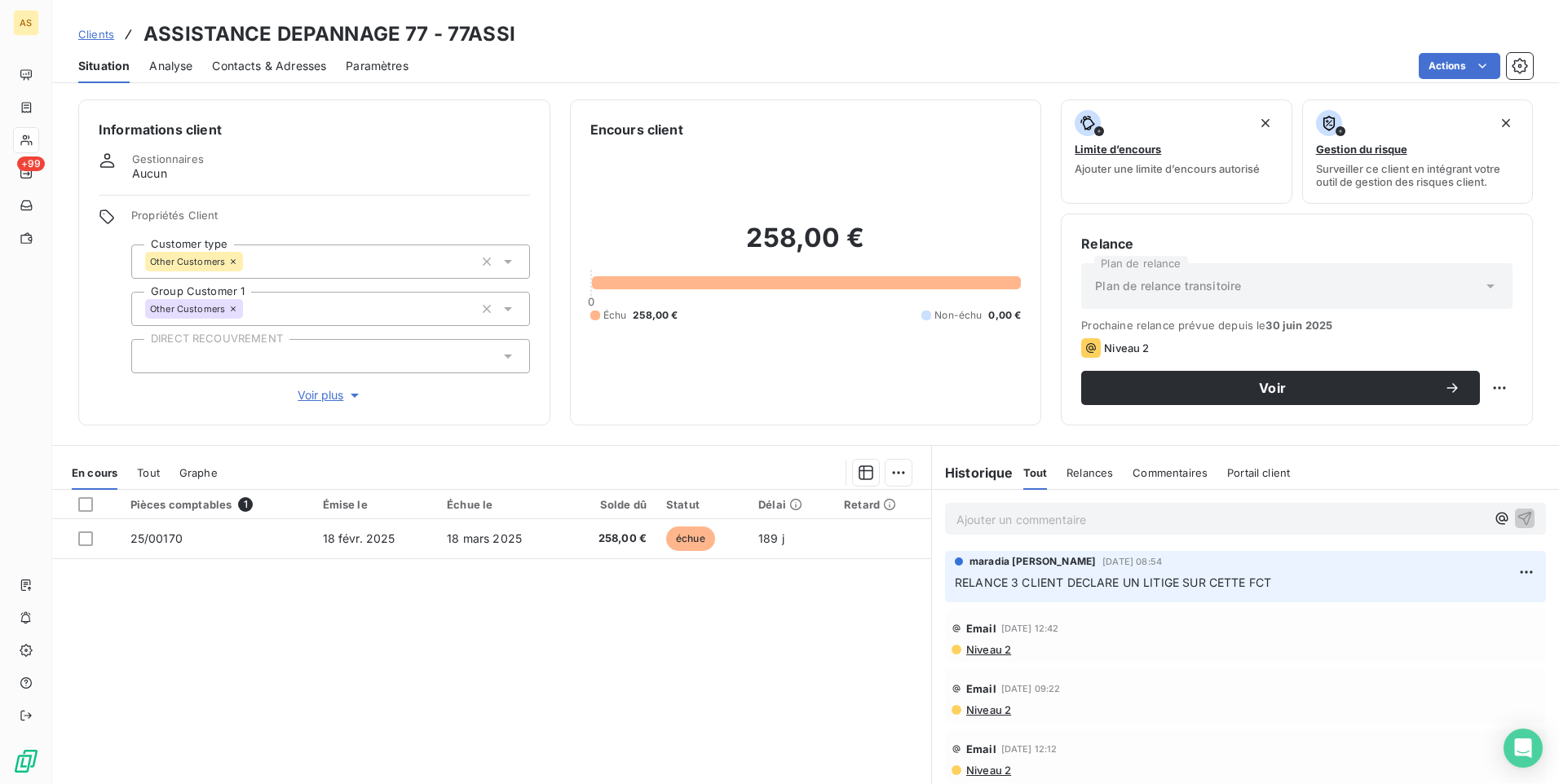
click at [77, 31] on div "Clients ASSISTANCE DEPANNAGE 77 - 77ASSI" at bounding box center [805, 34] width 1507 height 29
click at [87, 31] on span "Clients" at bounding box center [96, 34] width 36 height 13
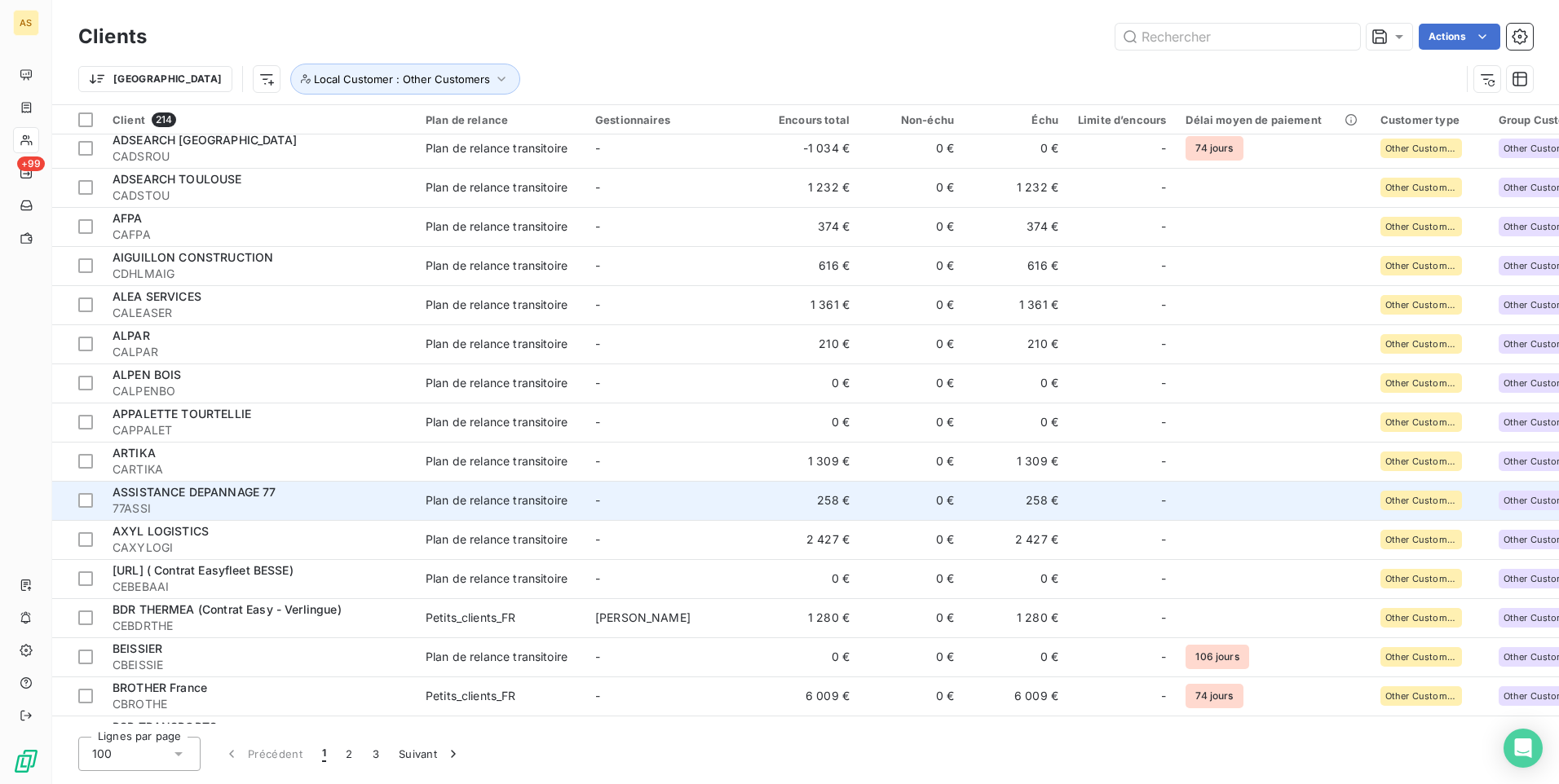
scroll to position [1386, 0]
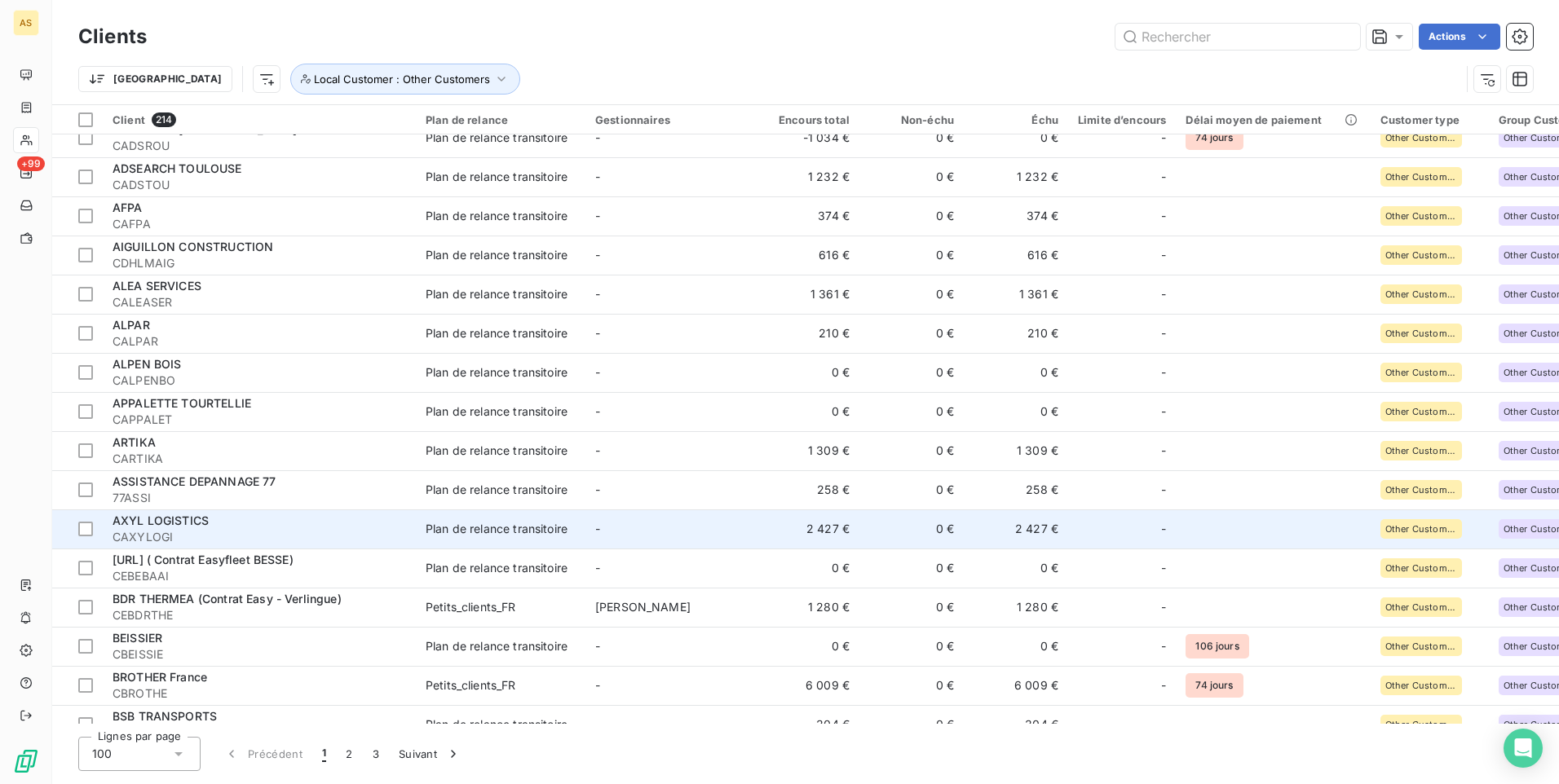
click at [254, 520] on div "AXYL LOGISTICS" at bounding box center [259, 520] width 294 height 16
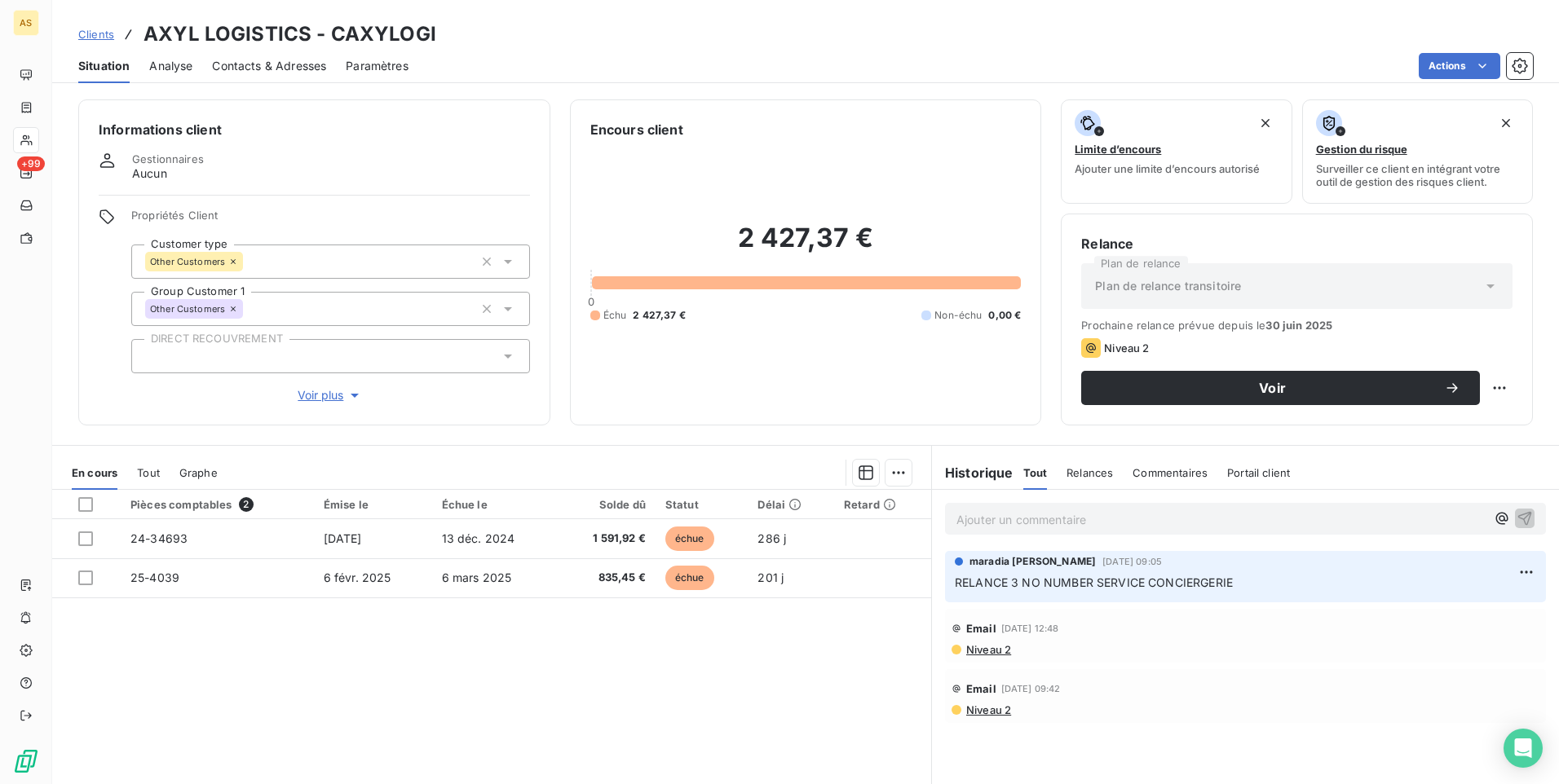
click at [268, 65] on span "Contacts & Adresses" at bounding box center [269, 66] width 114 height 16
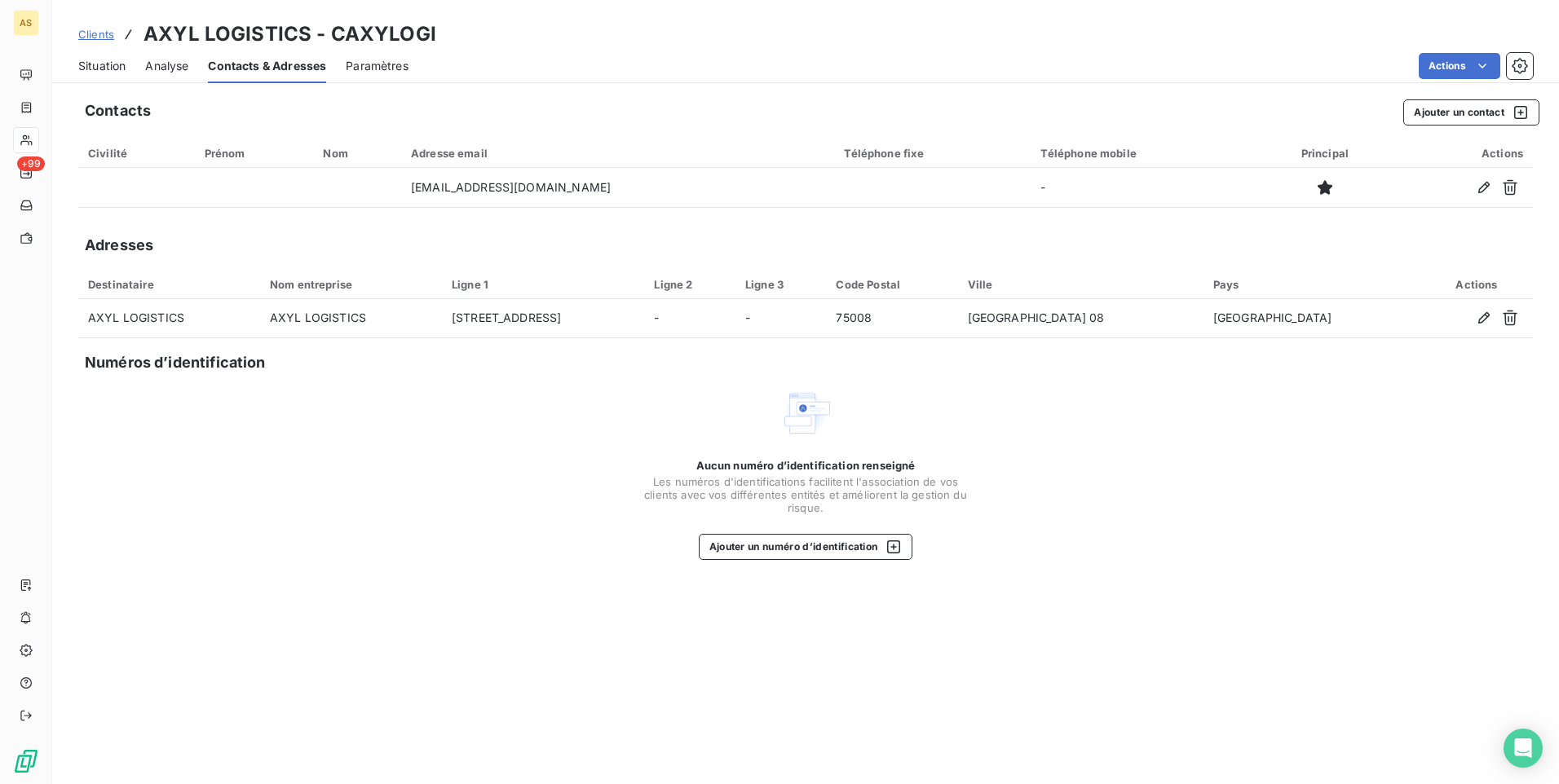
click at [93, 68] on span "Situation" at bounding box center [102, 66] width 48 height 16
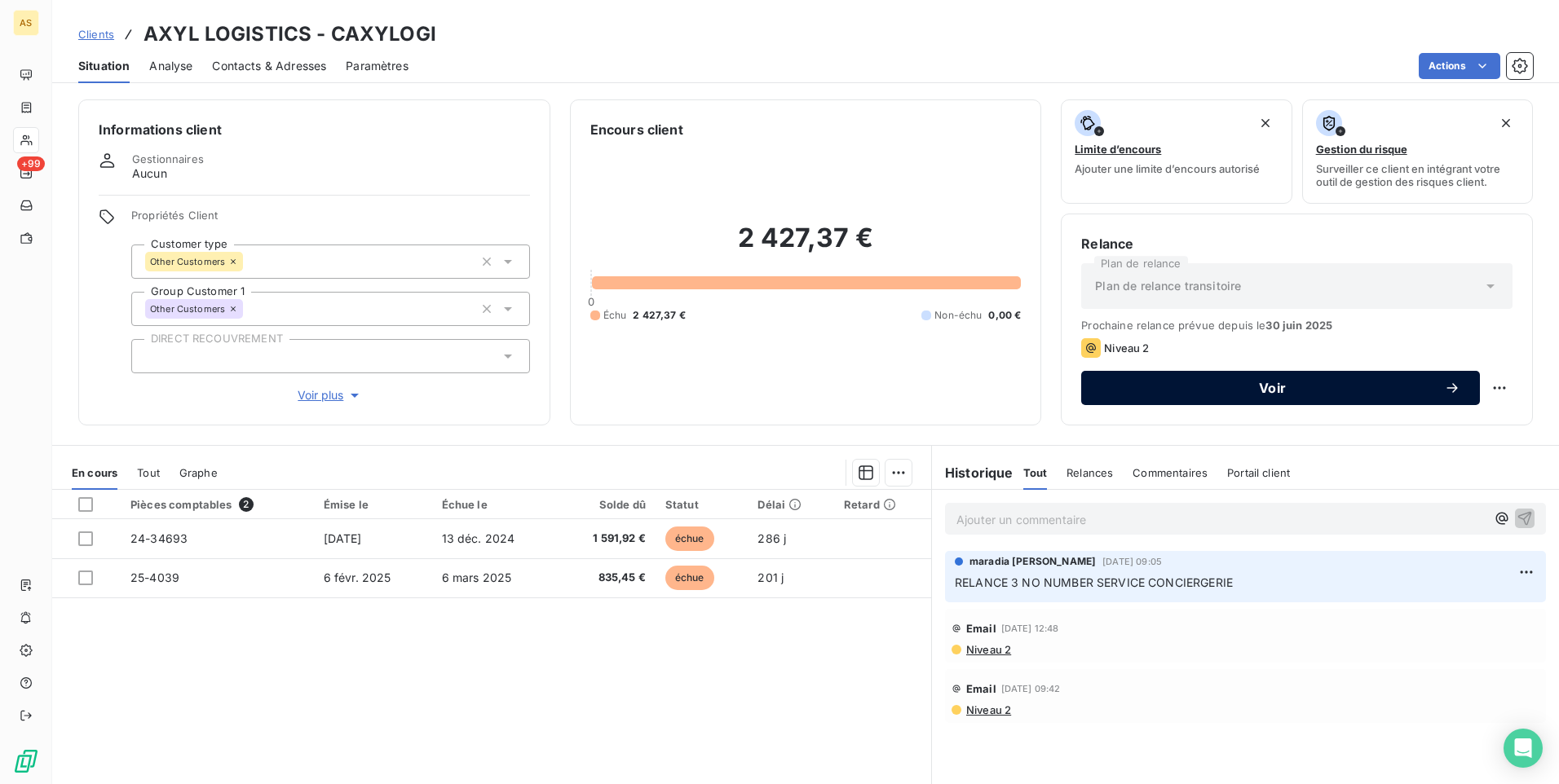
click at [1173, 392] on span "Voir" at bounding box center [1272, 388] width 343 height 13
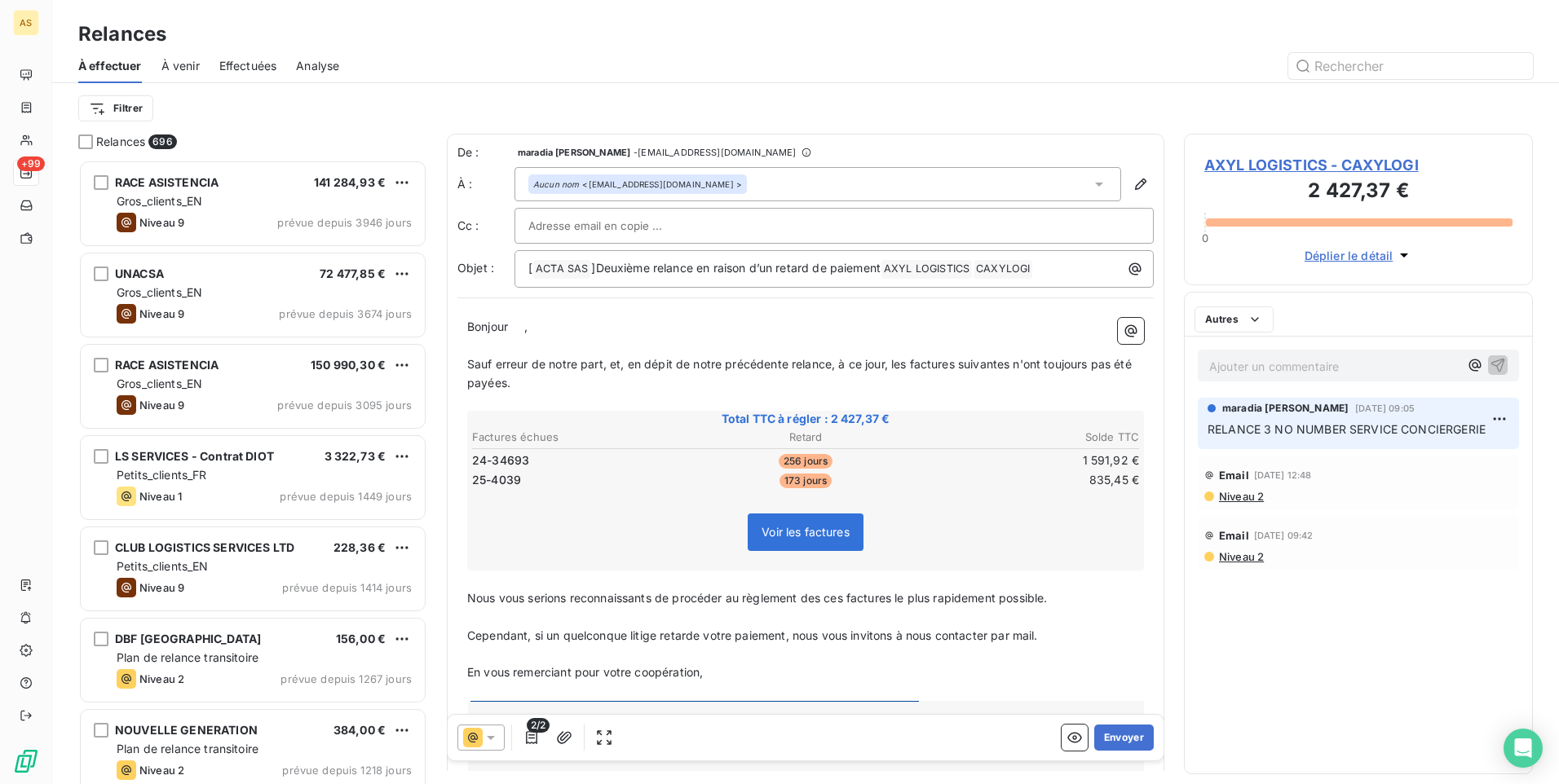
scroll to position [612, 337]
click at [1115, 735] on button "Envoyer" at bounding box center [1124, 736] width 60 height 26
